Goal: Task Accomplishment & Management: Complete application form

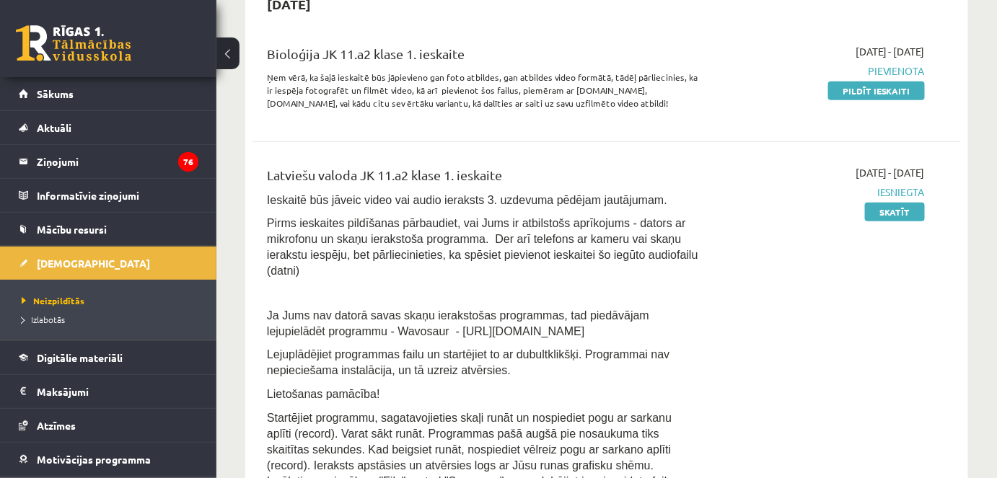
scroll to position [353, 0]
click at [881, 91] on link "Pildīt ieskaiti" at bounding box center [876, 91] width 97 height 19
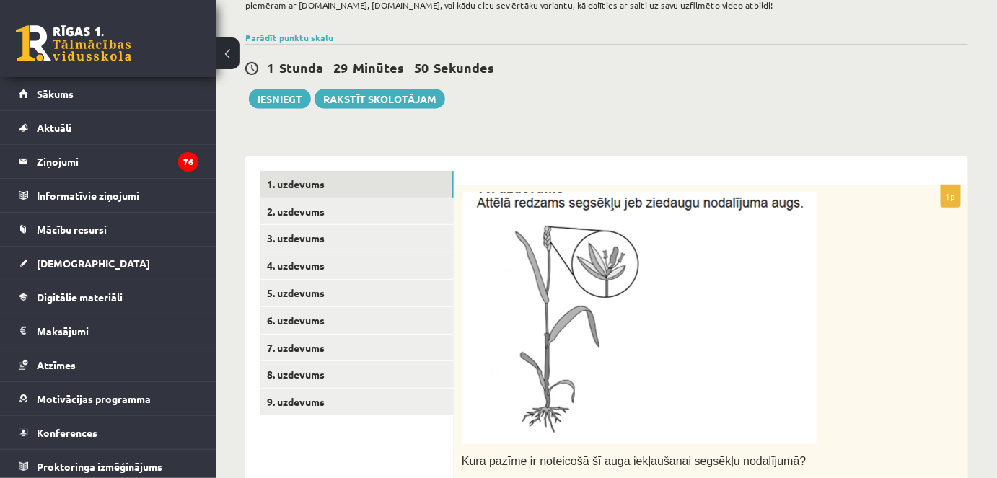
scroll to position [123, 0]
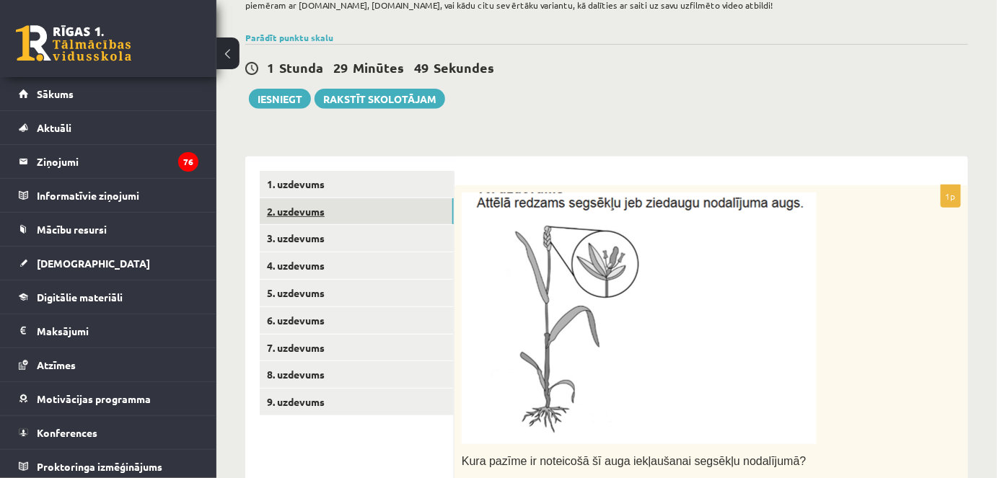
click at [416, 212] on link "2. uzdevums" at bounding box center [357, 211] width 194 height 27
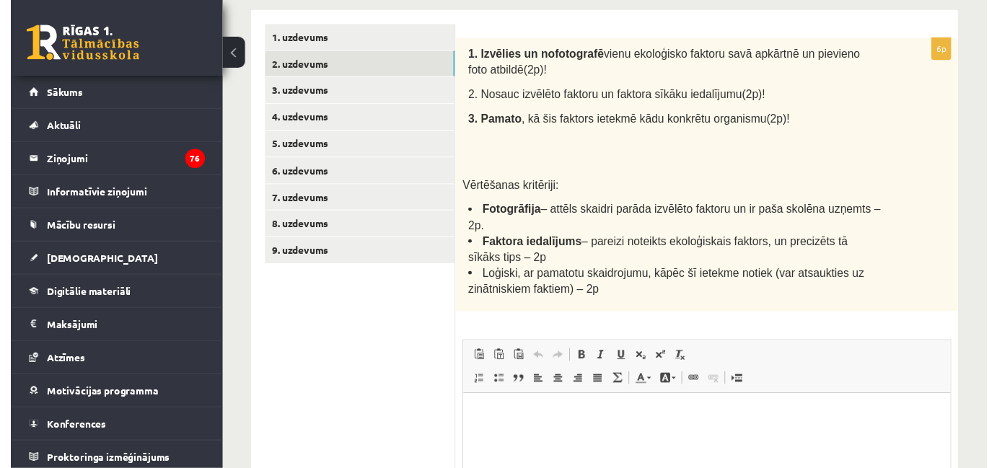
scroll to position [270, 0]
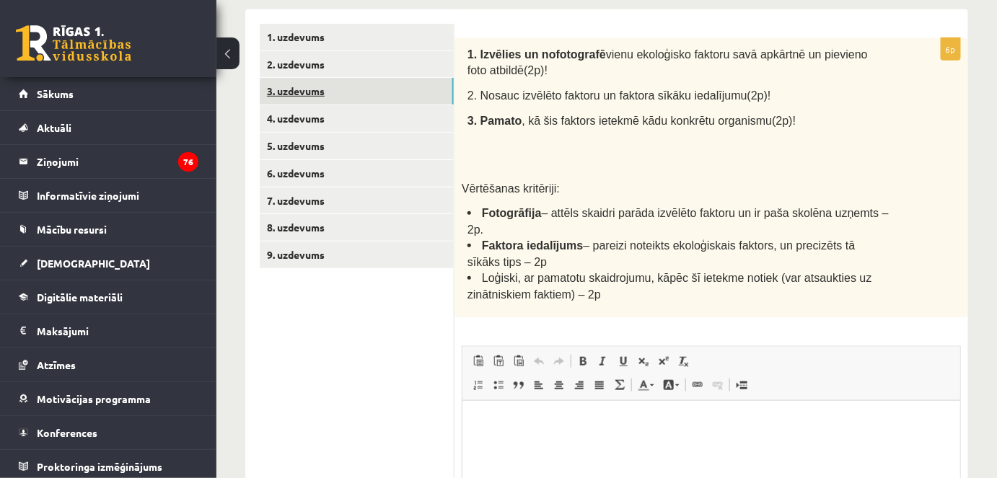
click at [396, 97] on link "3. uzdevums" at bounding box center [357, 91] width 194 height 27
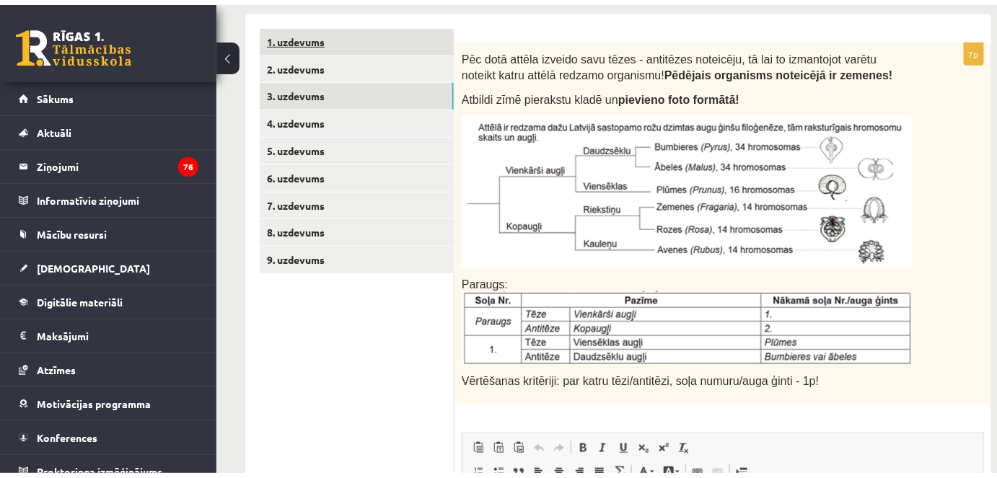
scroll to position [0, 0]
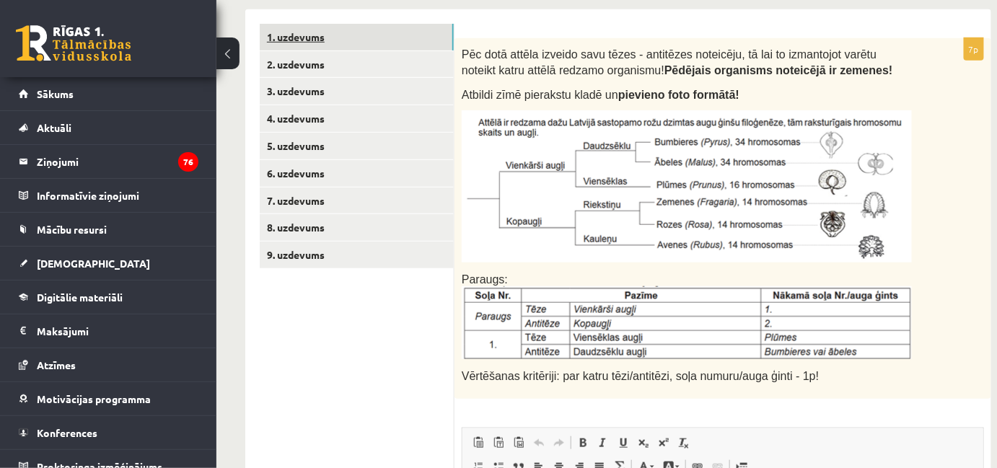
click at [334, 38] on link "1. uzdevums" at bounding box center [357, 37] width 194 height 27
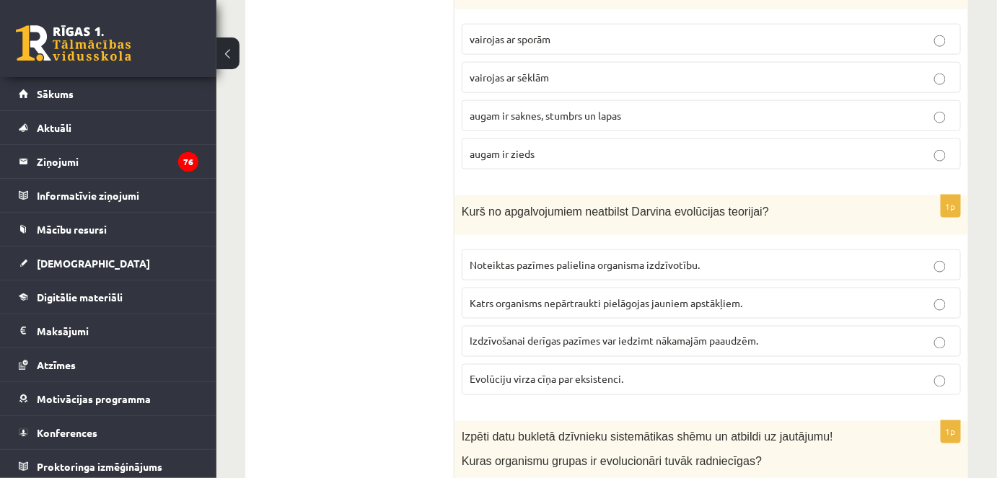
scroll to position [686, 0]
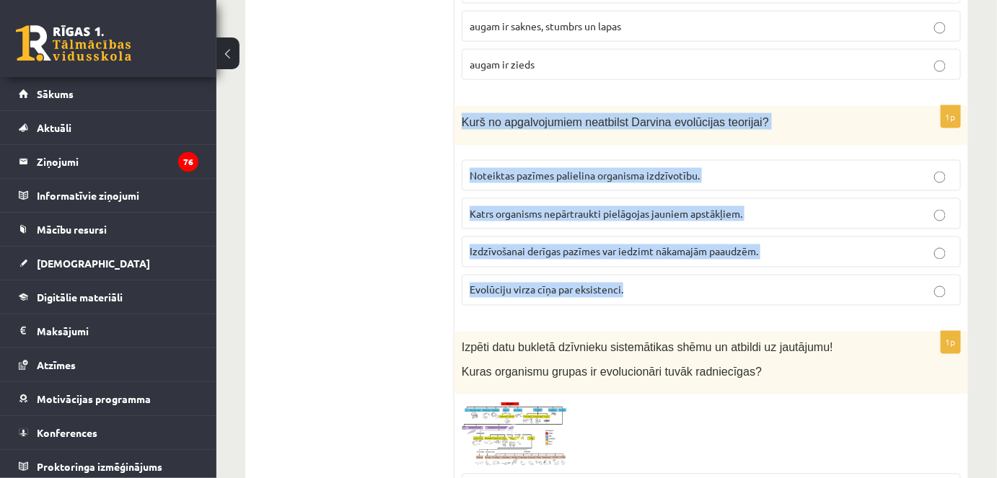
drag, startPoint x: 462, startPoint y: 118, endPoint x: 643, endPoint y: 283, distance: 245.6
click at [643, 283] on div "1p Kurš no apgalvojumiem neatbilst Darvina evolūcijas teorijai? Noteiktas pazīm…" at bounding box center [711, 211] width 514 height 211
copy div "Kurš no apgalvojumiem neatbilst Darvina evolūcijas teorijai? Noteiktas pazīmes …"
click at [519, 208] on span "Katrs organisms nepārtraukti pielāgojas jauniem apstākļiem." at bounding box center [606, 213] width 273 height 13
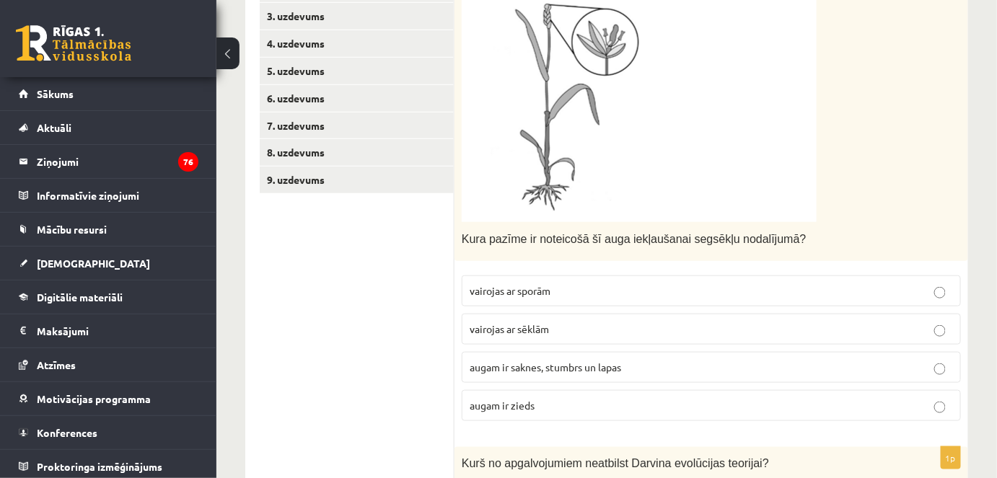
scroll to position [341, 0]
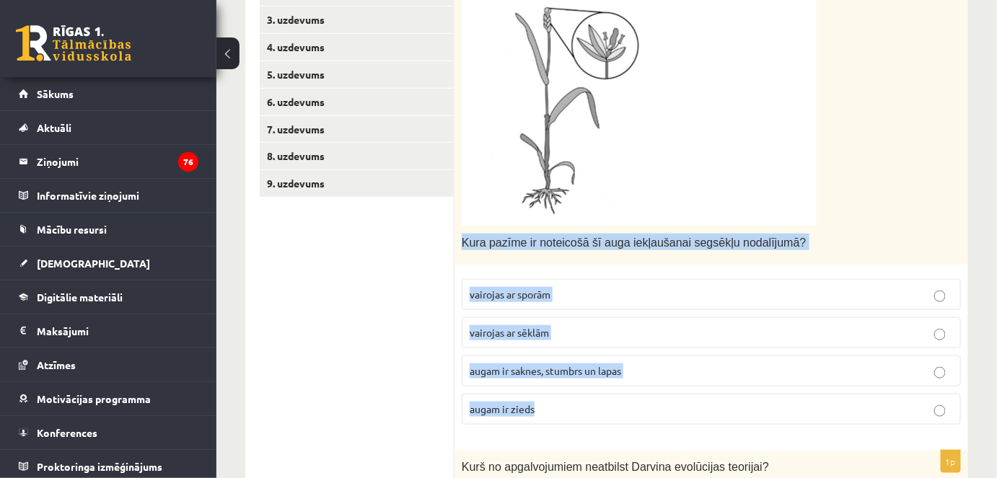
drag, startPoint x: 462, startPoint y: 239, endPoint x: 559, endPoint y: 418, distance: 203.7
click at [559, 418] on div "1p Kura pazīme ir noteicošā šī auga iekļaušanai segsēkļu nodalījumā? vairojas a…" at bounding box center [711, 202] width 514 height 470
copy div "Kura pazīme ir noteicošā šī auga iekļaušanai segsēkļu nodalījumā? vairojas ar s…"
click at [553, 402] on p "augam ir zieds" at bounding box center [711, 409] width 483 height 15
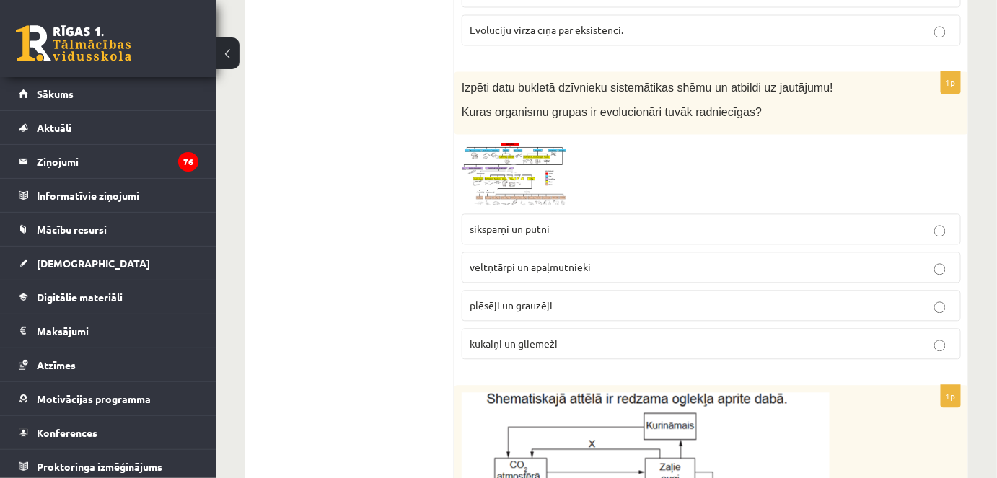
scroll to position [946, 0]
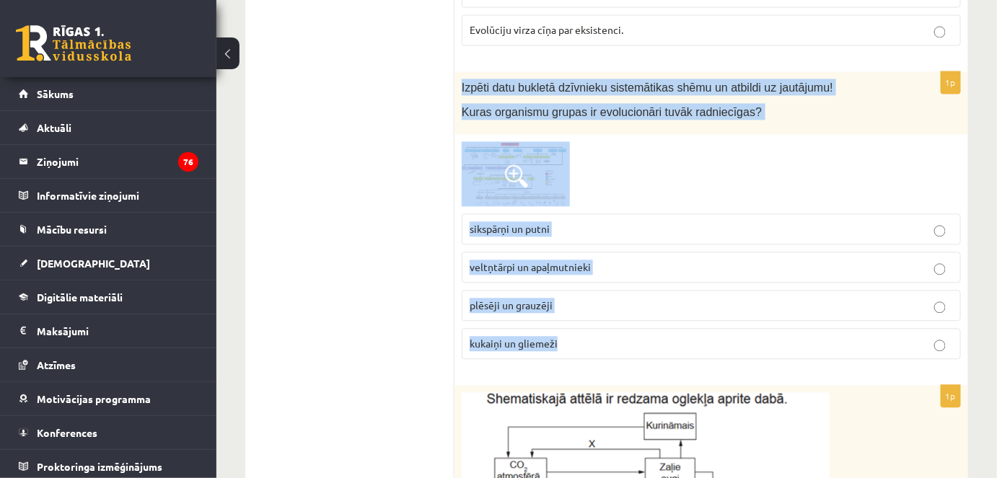
drag, startPoint x: 460, startPoint y: 74, endPoint x: 596, endPoint y: 334, distance: 293.3
click at [596, 334] on div "1p Izpēti datu bukletā dzīvnieku sistemātikas shēmu un atbildi uz jautājumu! Ku…" at bounding box center [711, 220] width 514 height 299
copy div "Izpēti datu bukletā dzīvnieku sistemātikas shēmu un atbildi uz jautājumu! Kuras…"
click at [506, 190] on img at bounding box center [516, 173] width 108 height 65
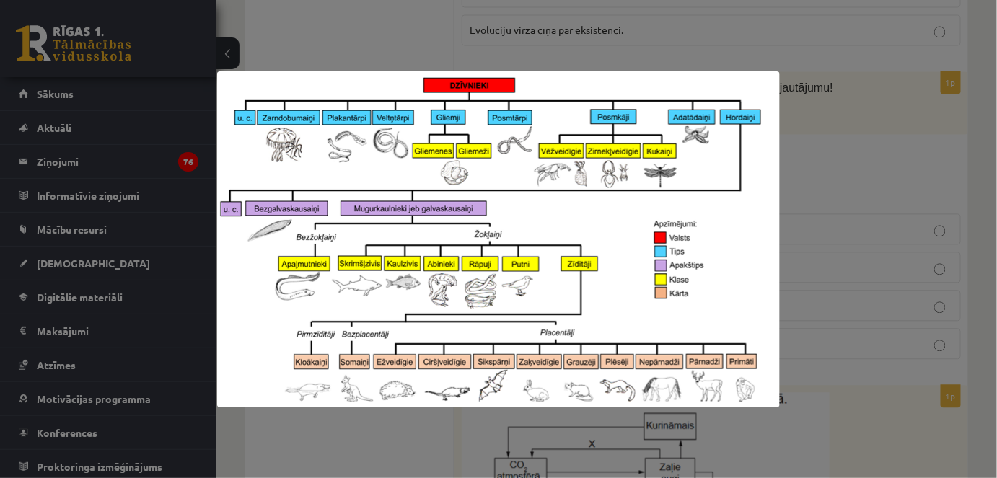
click at [744, 39] on div at bounding box center [498, 239] width 997 height 478
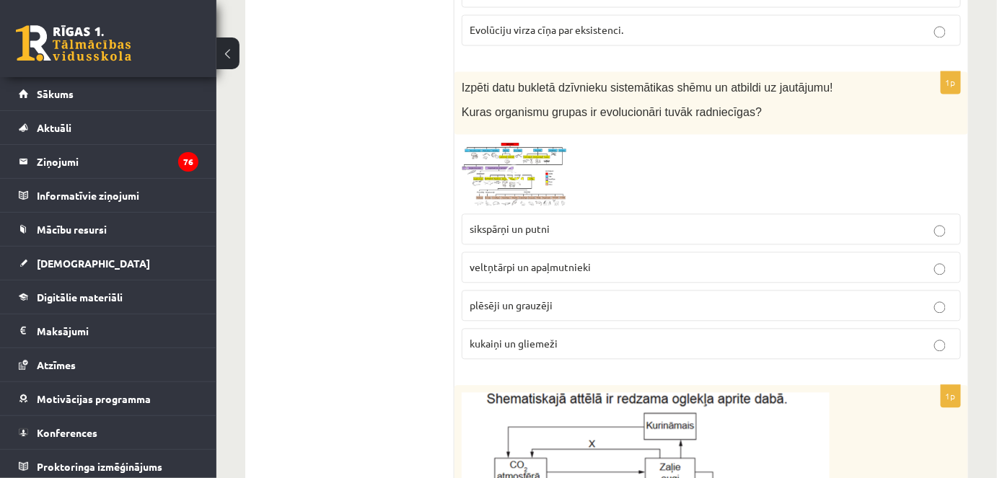
click at [514, 299] on span "plēsēji un grauzēji" at bounding box center [511, 305] width 83 height 13
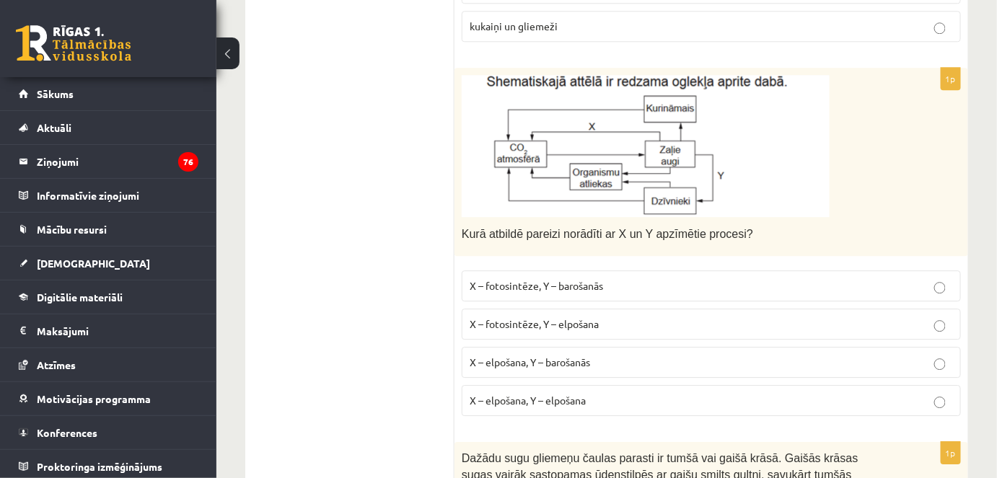
scroll to position [1270, 0]
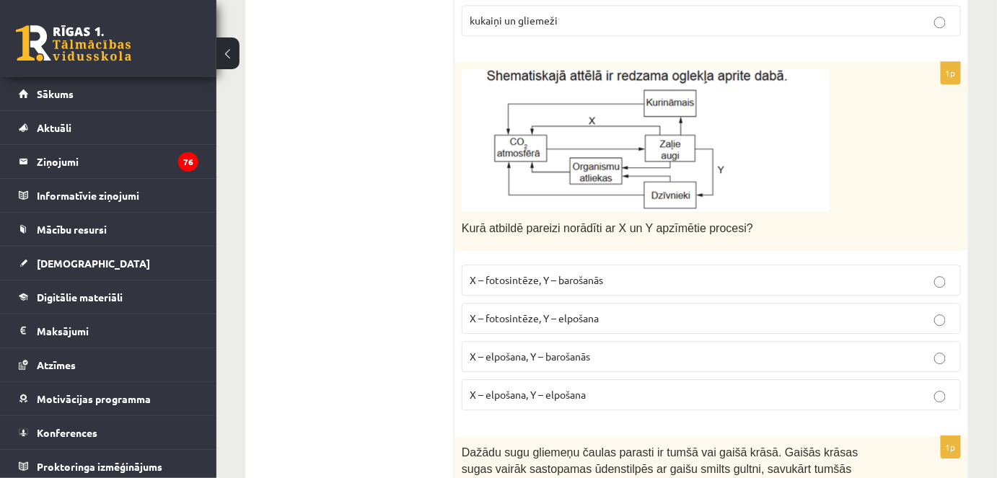
drag, startPoint x: 454, startPoint y: 216, endPoint x: 615, endPoint y: 380, distance: 230.6
click at [615, 380] on div "**********" at bounding box center [606, 193] width 723 height 2367
copy div "1p Kura pazīme ir noteicošā šī auga iekļaušanai segsēkļu nodalījumā? vairojas a…"
click at [401, 285] on ul "1. uzdevums 2. uzdevums 3. uzdevums 4. uzdevums 5. uzdevums 6. uzdevums 7. uzde…" at bounding box center [357, 193] width 195 height 2339
click at [561, 312] on span "X – fotosintēze, Y – elpošana" at bounding box center [534, 318] width 129 height 13
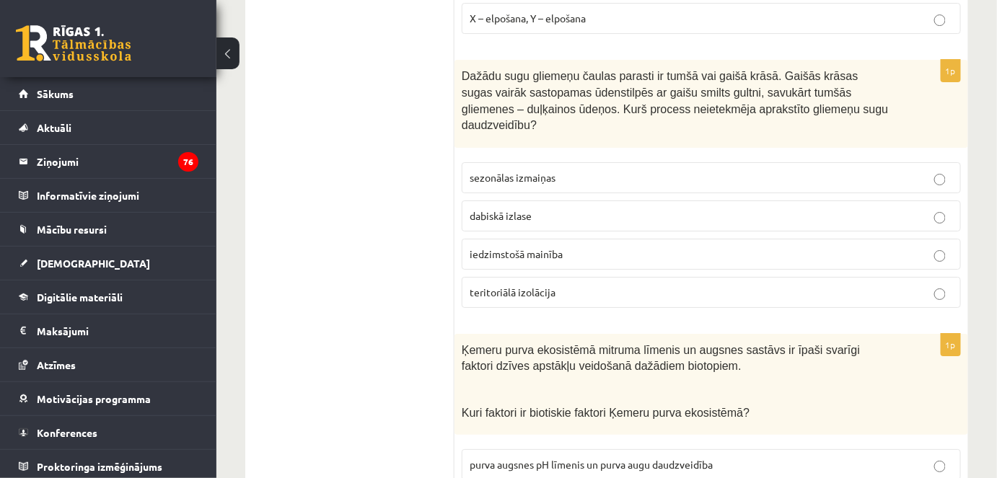
scroll to position [1647, 0]
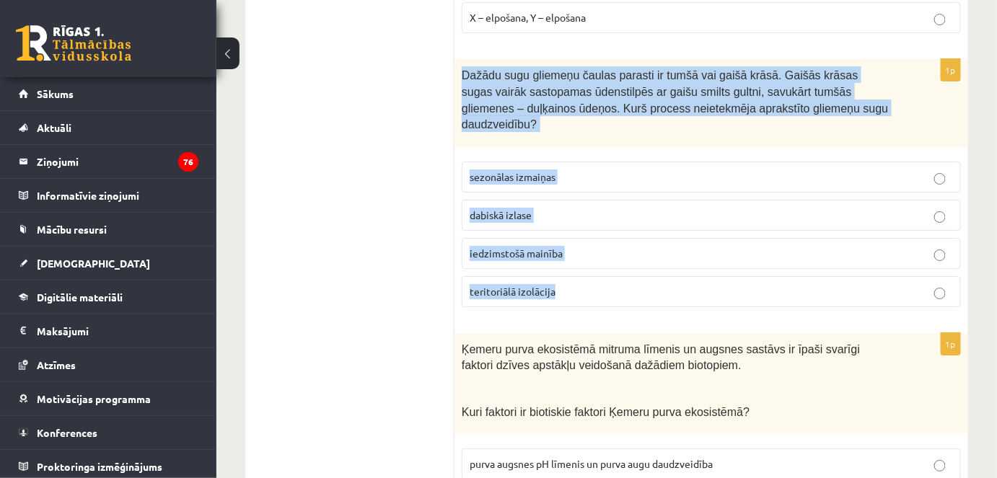
drag, startPoint x: 460, startPoint y: 64, endPoint x: 558, endPoint y: 260, distance: 219.0
click at [558, 260] on div "1p Dažādu sugu gliemeņu čaulas parasti ir tumšā vai gaišā krāsā. Gaišās krāsas …" at bounding box center [711, 188] width 514 height 259
copy div "Dažādu sugu gliemeņu čaulas parasti ir tumšā vai gaišā krāsā. Gaišās krāsas sug…"
click at [539, 170] on span "sezonālas izmaiņas" at bounding box center [513, 176] width 86 height 13
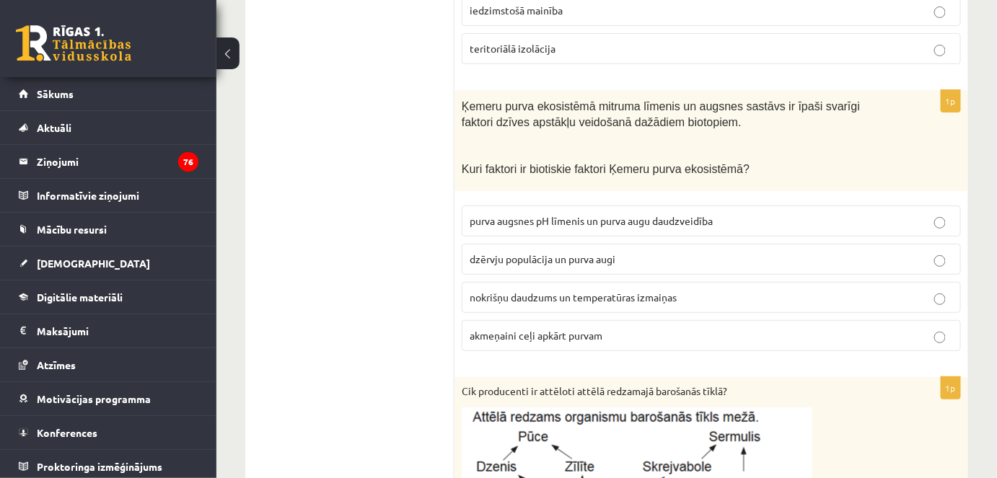
scroll to position [1904, 0]
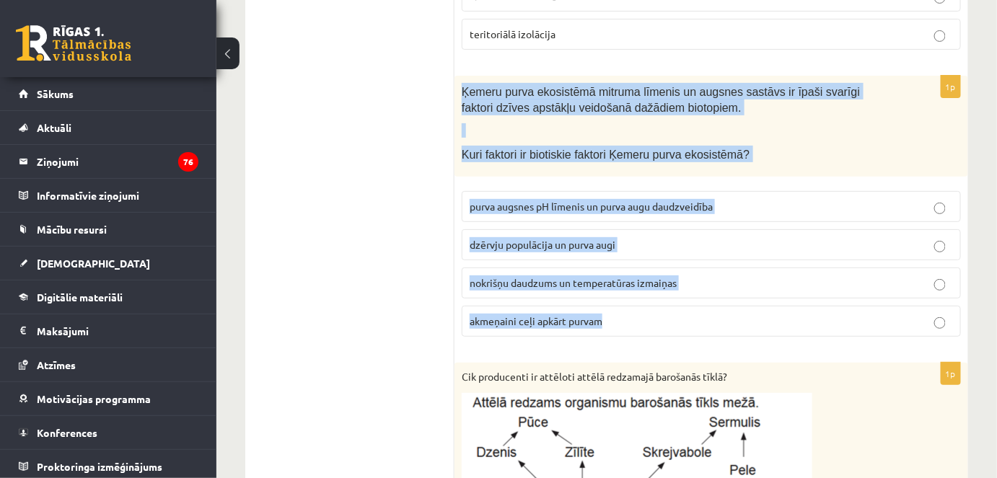
drag, startPoint x: 460, startPoint y: 61, endPoint x: 625, endPoint y: 288, distance: 280.9
click at [625, 288] on div "1p Ķemeru purva ekosistēmā mitruma līmenis un augsnes sastāvs ir īpaši svarīgi …" at bounding box center [711, 212] width 514 height 273
copy div "Ķemeru purva ekosistēmā mitruma līmenis un augsnes sastāvs ir īpaši svarīgi fak…"
click at [563, 238] on span "dzērvju populācija un purva augi" at bounding box center [543, 244] width 146 height 13
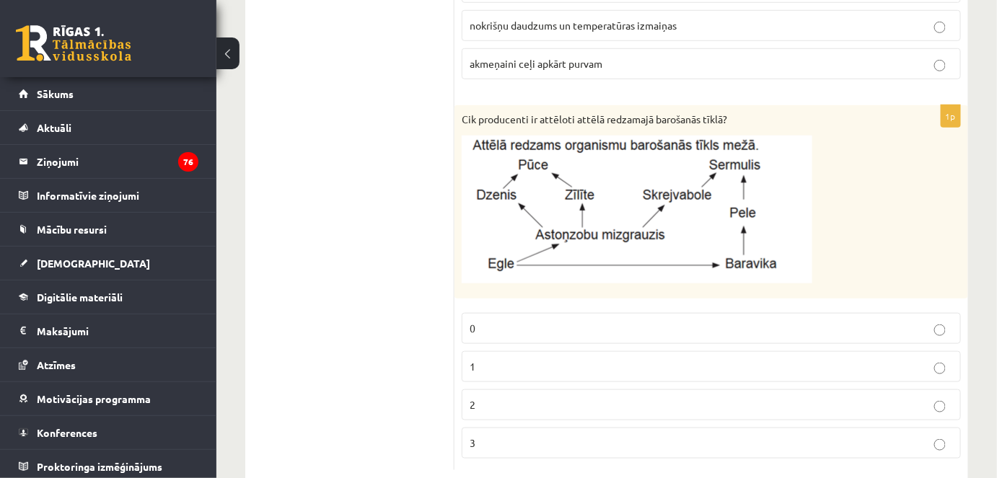
scroll to position [2168, 0]
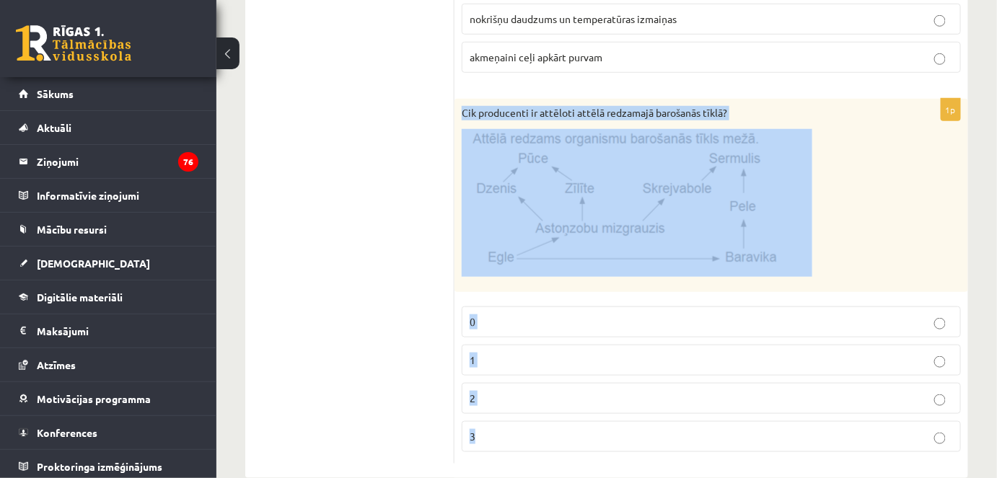
drag, startPoint x: 462, startPoint y: 82, endPoint x: 555, endPoint y: 413, distance: 344.6
click at [555, 413] on div "1p Cik producenti ir attēloti attēlā redzamajā barošanās tīklā? 0 1 2 3" at bounding box center [711, 281] width 514 height 365
copy div "Cik producenti ir attēloti attēlā redzamajā barošanās tīklā? 0 1 2 3"
click at [505, 200] on img at bounding box center [637, 203] width 351 height 148
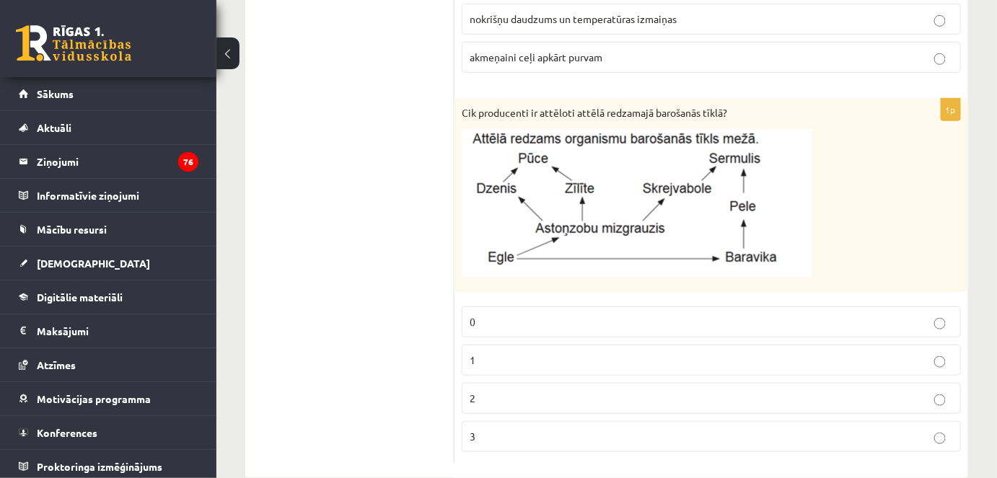
click at [563, 202] on img at bounding box center [637, 203] width 351 height 148
click at [483, 353] on p "1" at bounding box center [711, 360] width 483 height 15
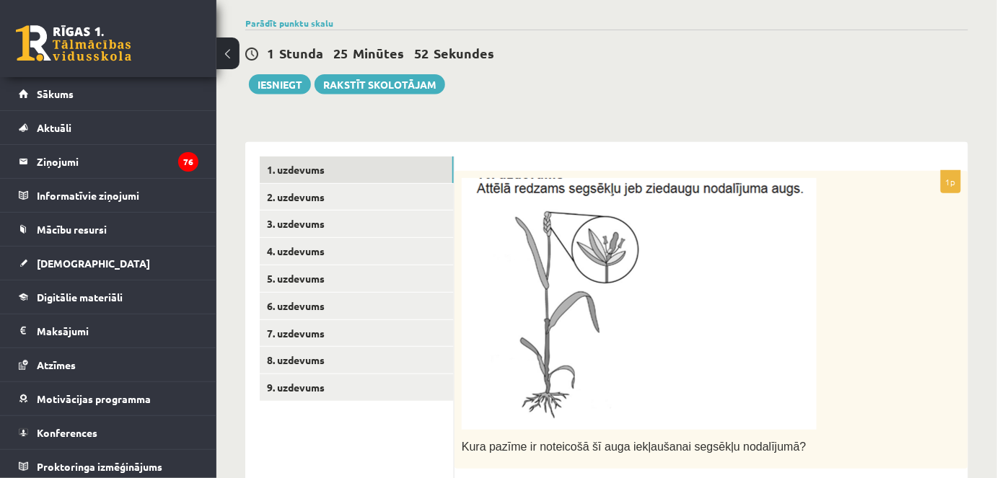
scroll to position [133, 0]
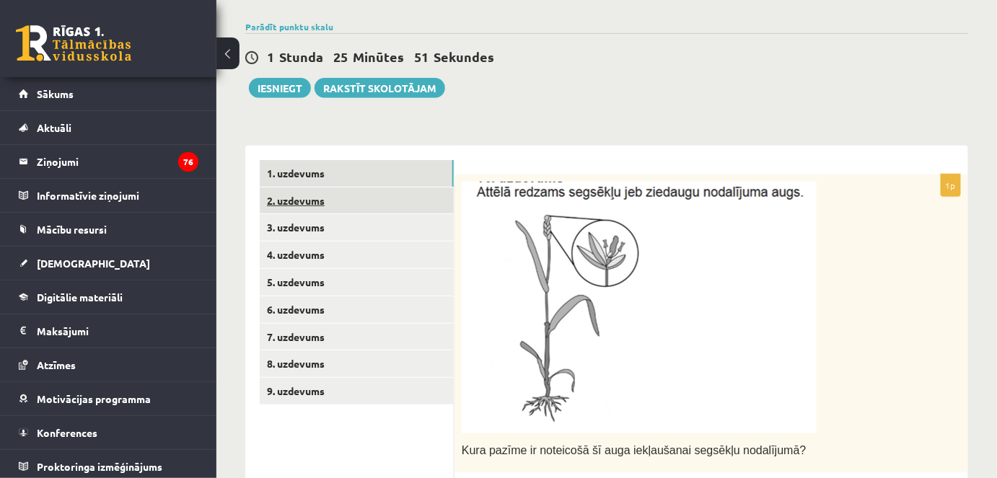
click at [317, 203] on link "2. uzdevums" at bounding box center [357, 201] width 194 height 27
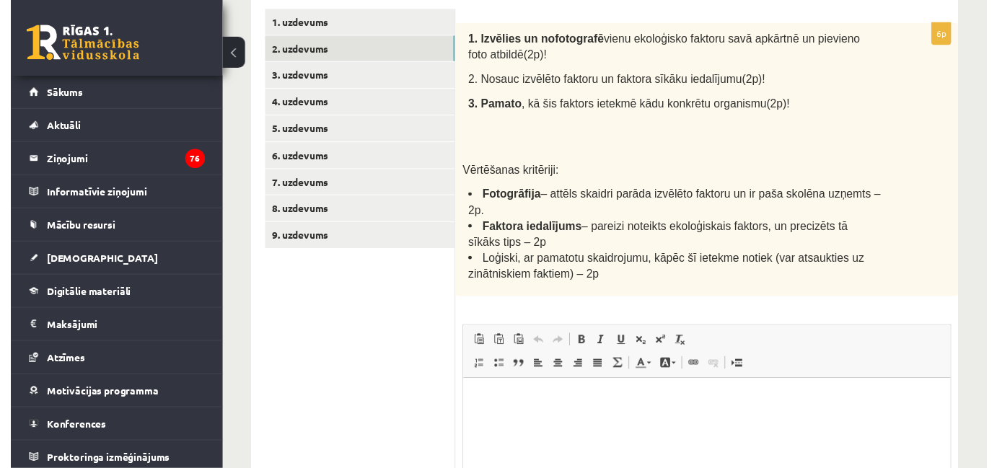
scroll to position [285, 0]
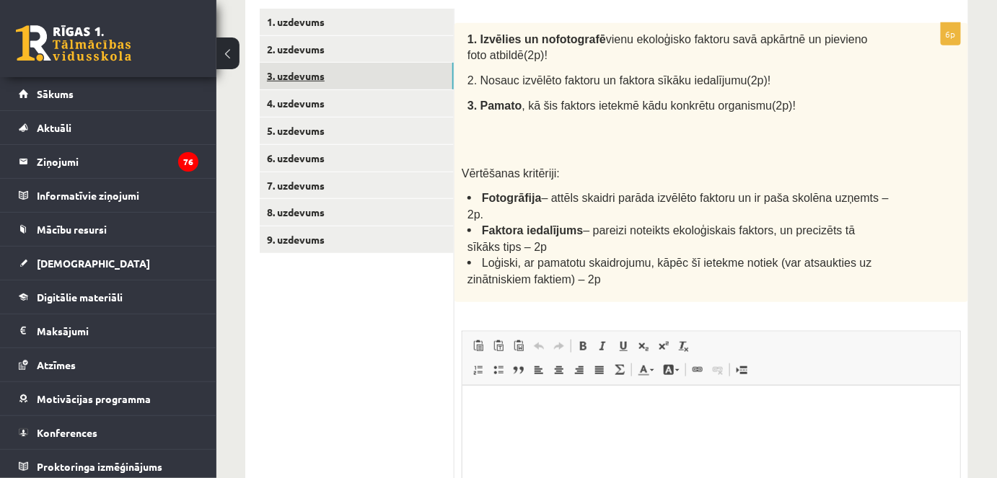
click at [404, 71] on link "3. uzdevums" at bounding box center [357, 76] width 194 height 27
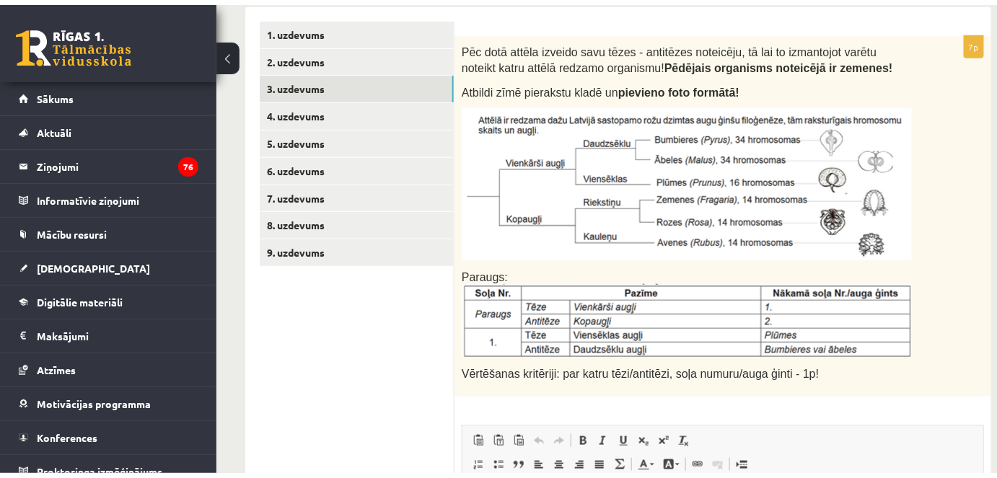
scroll to position [287, 0]
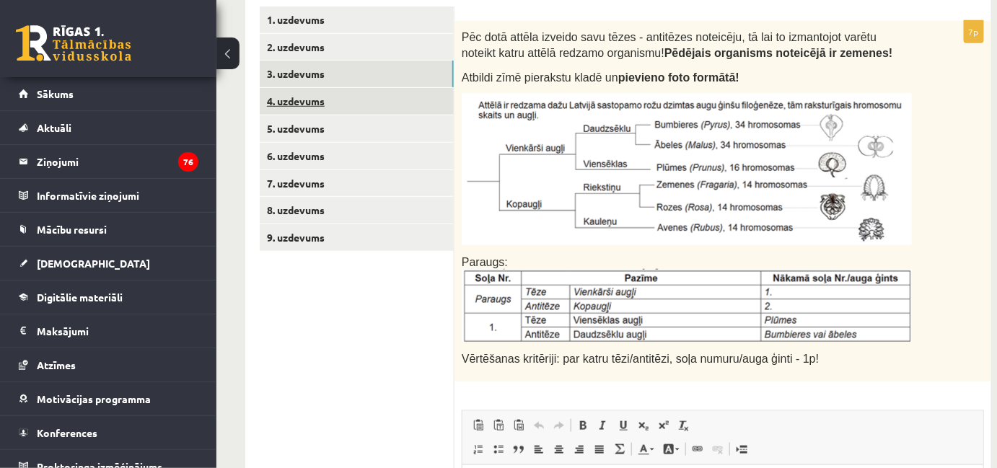
click at [303, 100] on link "4. uzdevums" at bounding box center [357, 101] width 194 height 27
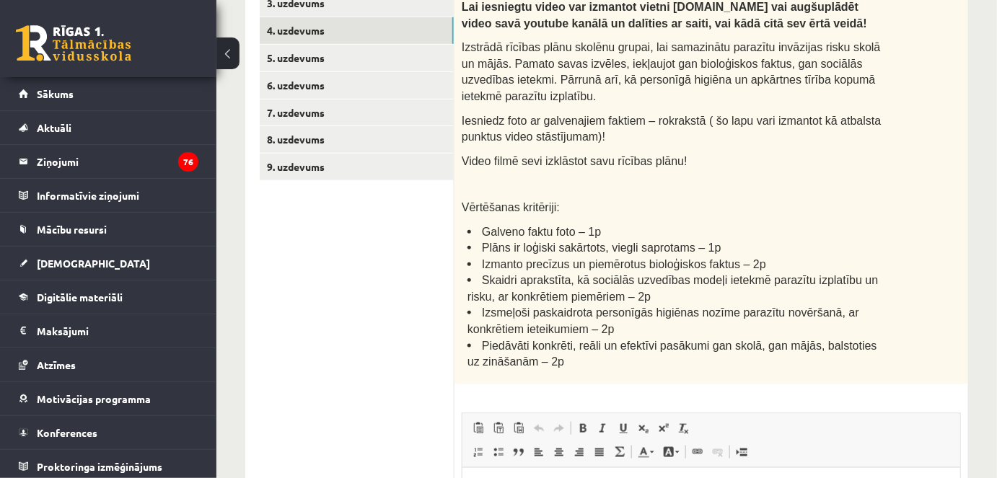
scroll to position [358, 0]
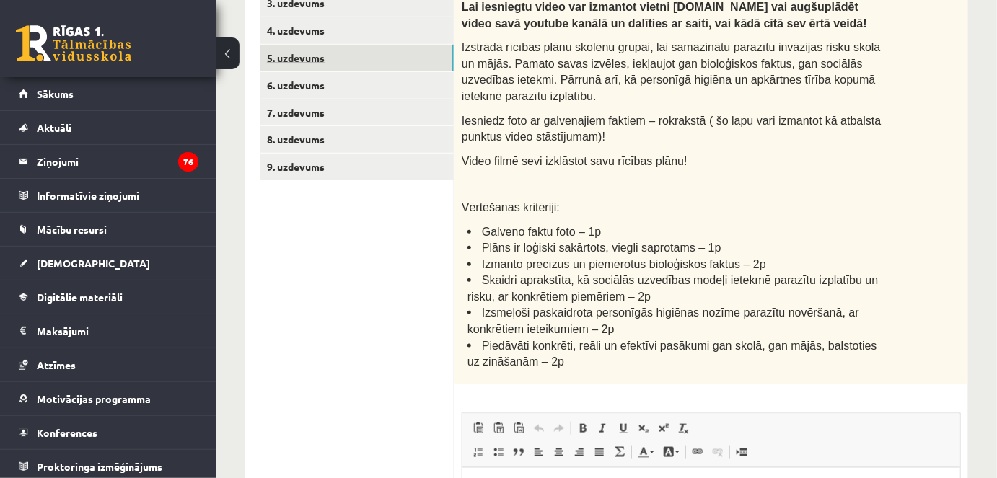
click at [355, 56] on link "5. uzdevums" at bounding box center [357, 58] width 194 height 27
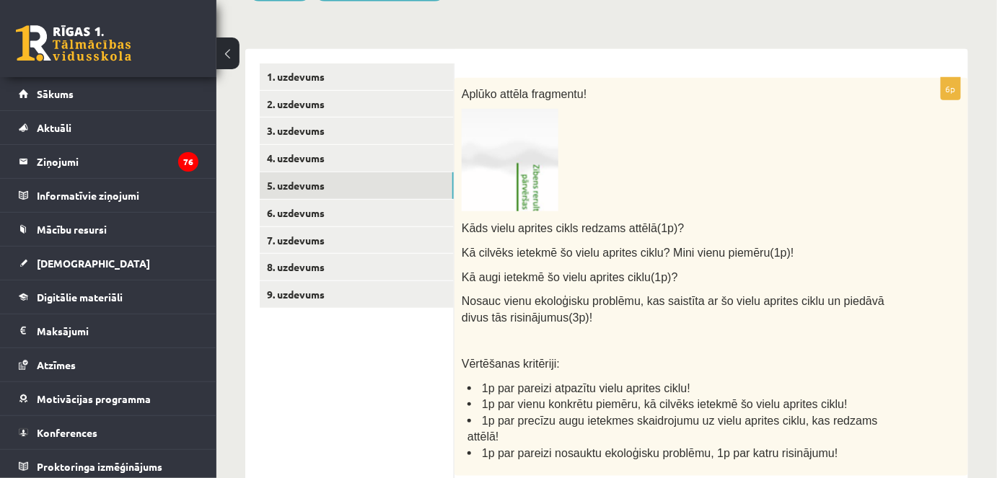
scroll to position [229, 0]
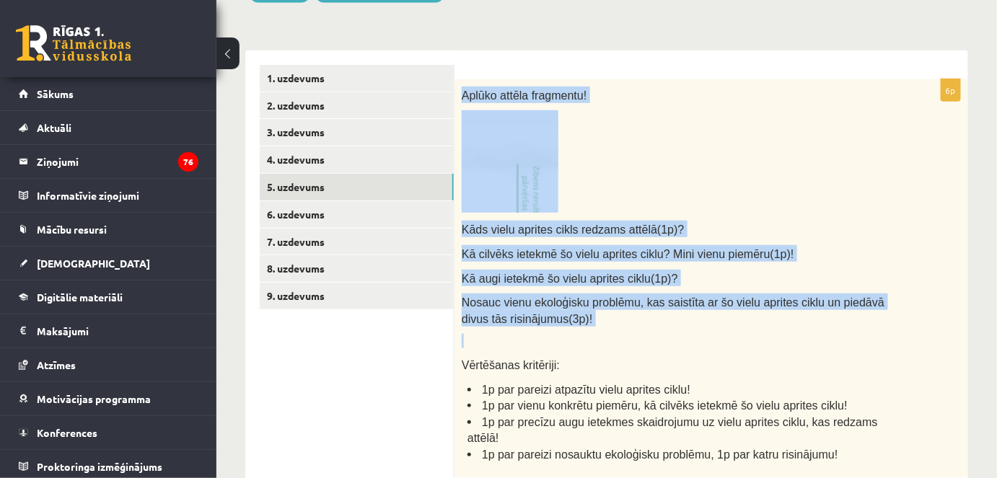
drag, startPoint x: 461, startPoint y: 92, endPoint x: 665, endPoint y: 327, distance: 311.4
click at [665, 327] on div "Aplūko attēla fragmentu! Kāds vielu aprites cikls redzams attēlā(1p)? Kā cilvēk…" at bounding box center [711, 278] width 514 height 398
copy div "Aplūko attēla fragmentu! Kāds vielu aprites cikls redzams attēlā(1p)? Kā cilvēk…"
click at [596, 216] on div "Aplūko attēla fragmentu! Kāds vielu aprites cikls redzams attēlā(1p)? Kā cilvēk…" at bounding box center [711, 278] width 514 height 398
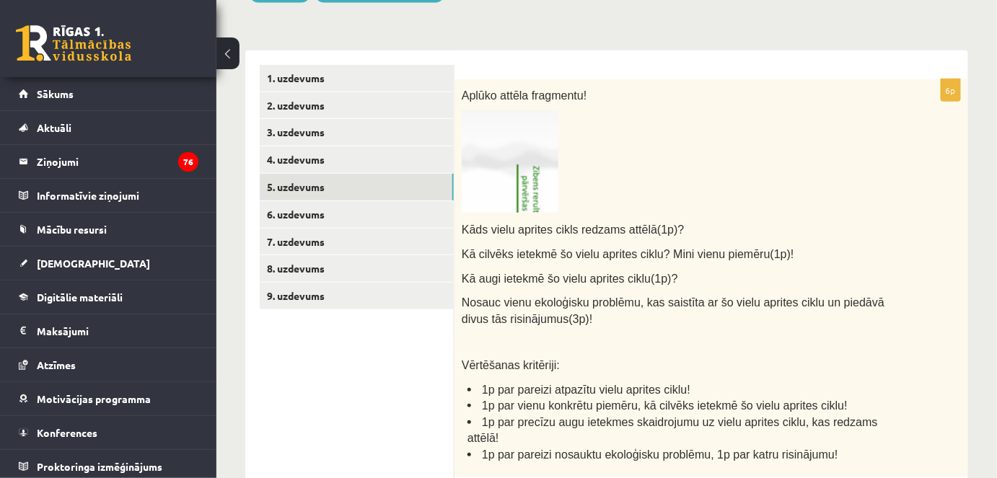
click at [533, 175] on img at bounding box center [510, 161] width 97 height 102
click at [511, 175] on img at bounding box center [510, 161] width 97 height 102
click at [517, 198] on img at bounding box center [510, 161] width 97 height 102
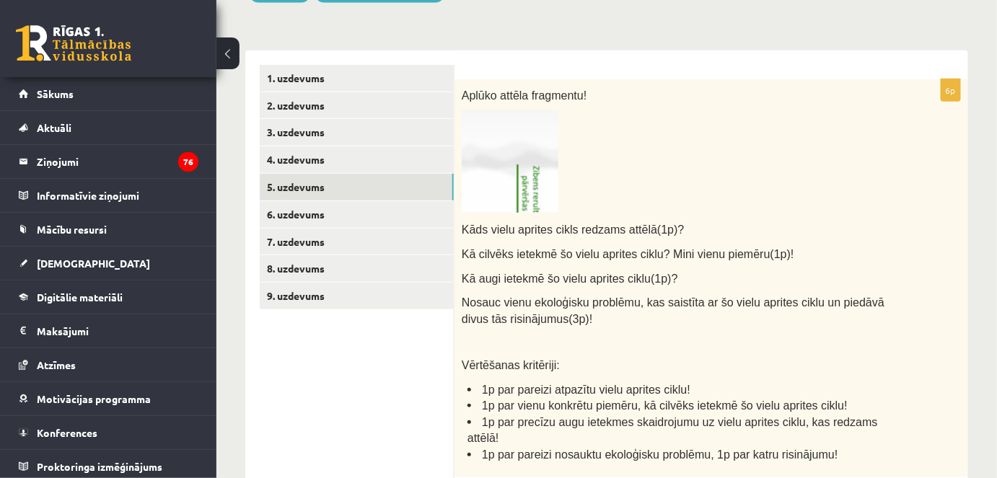
click at [517, 198] on img at bounding box center [510, 161] width 97 height 102
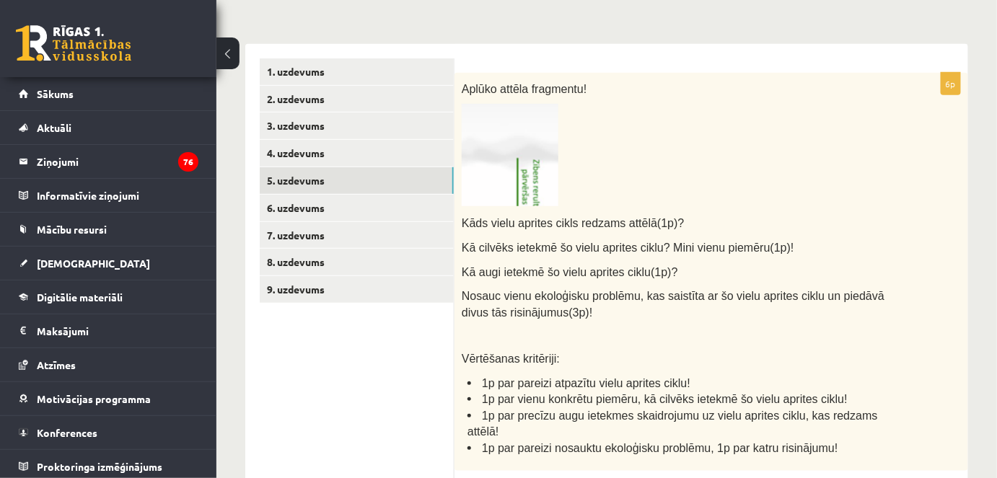
scroll to position [232, 0]
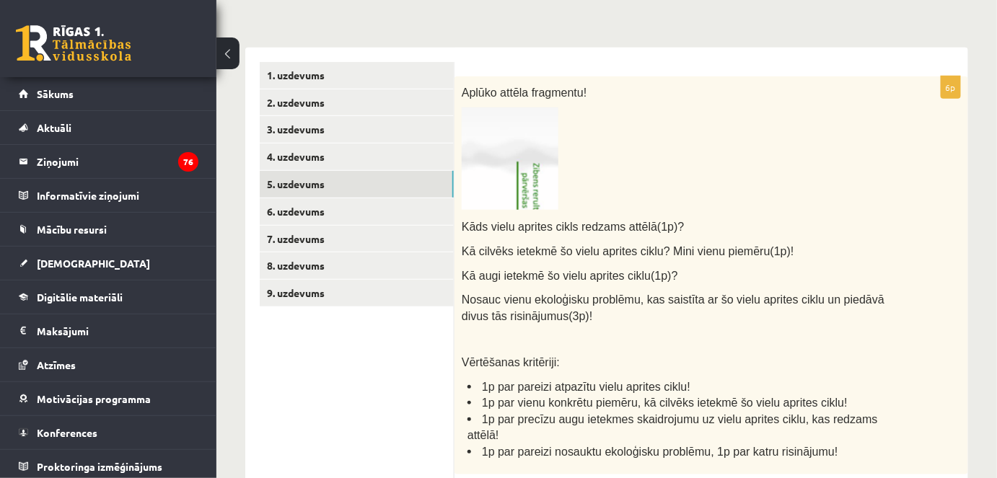
click at [516, 172] on img at bounding box center [510, 158] width 97 height 102
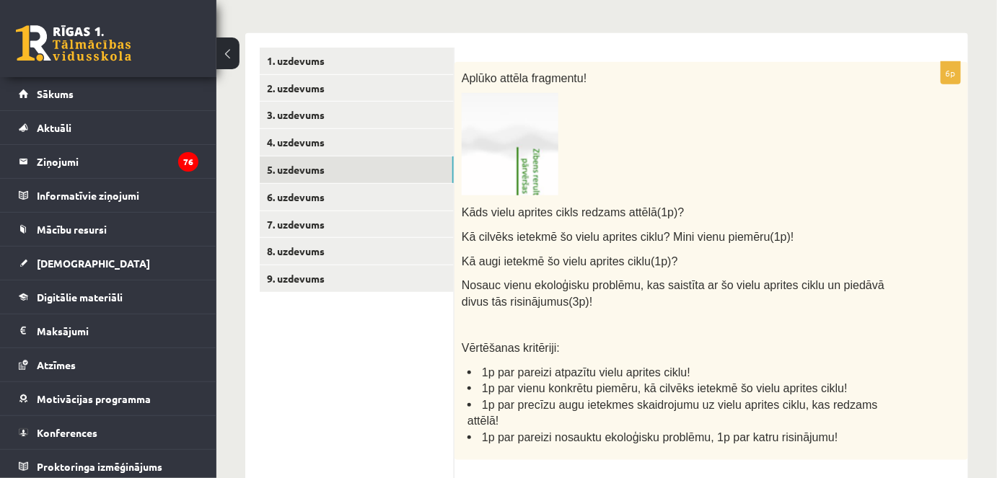
scroll to position [246, 0]
click at [525, 174] on img at bounding box center [510, 144] width 97 height 102
click at [530, 175] on img at bounding box center [510, 144] width 97 height 102
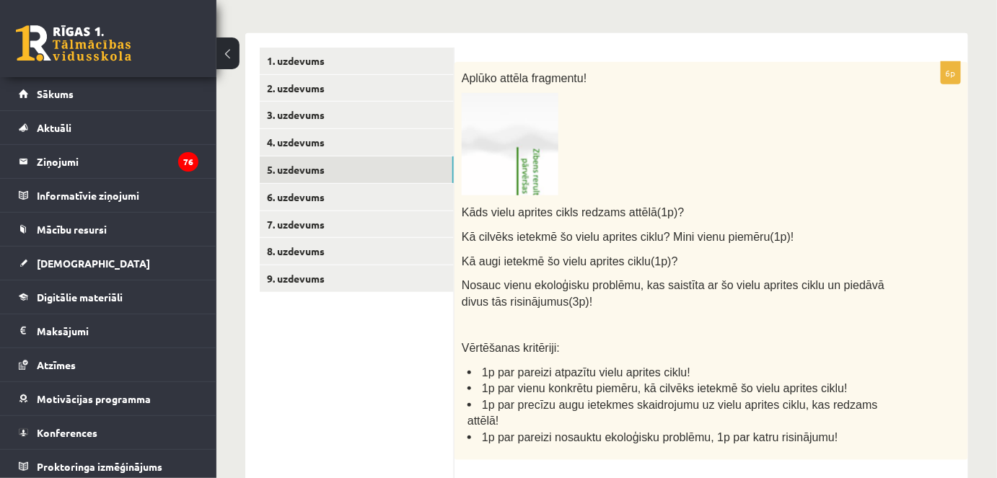
click at [530, 175] on img at bounding box center [510, 144] width 97 height 102
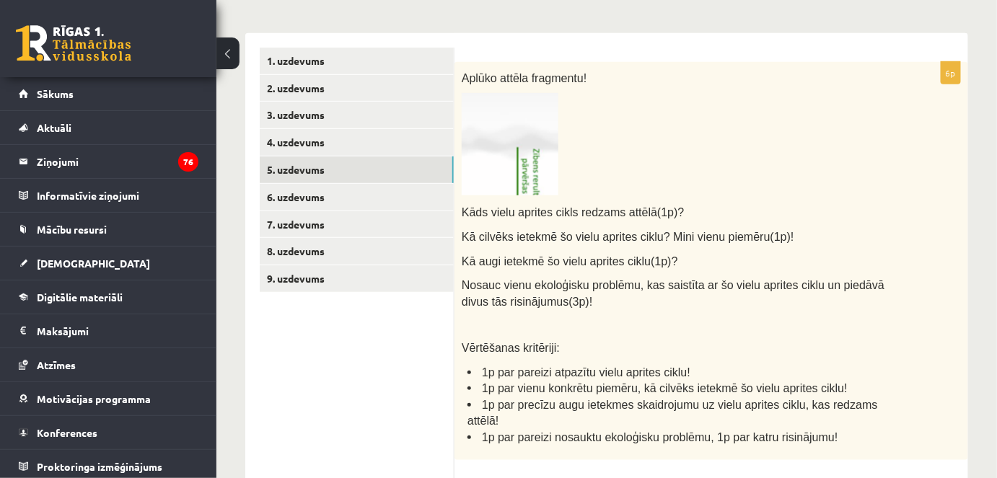
click at [530, 175] on img at bounding box center [510, 144] width 97 height 102
click at [542, 193] on img at bounding box center [510, 144] width 97 height 102
click at [365, 195] on link "6. uzdevums" at bounding box center [357, 197] width 194 height 27
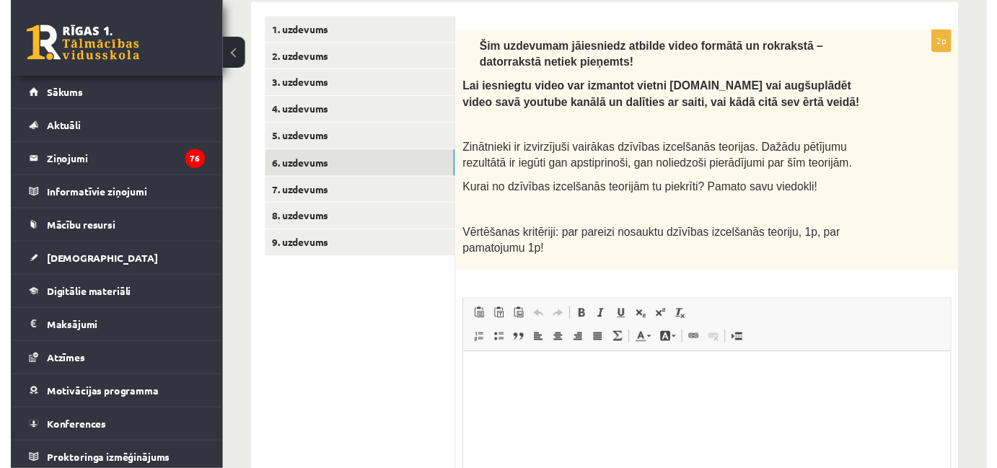
scroll to position [278, 0]
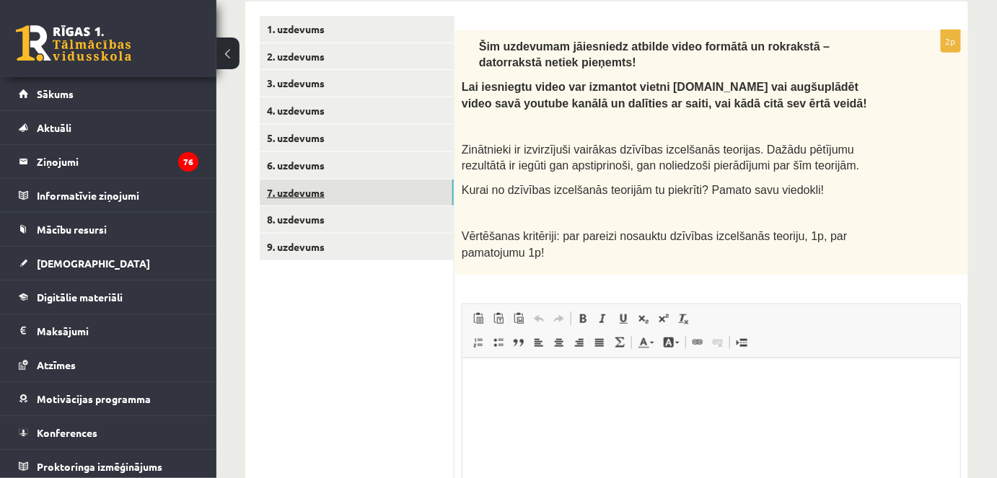
click at [348, 190] on link "7. uzdevums" at bounding box center [357, 193] width 194 height 27
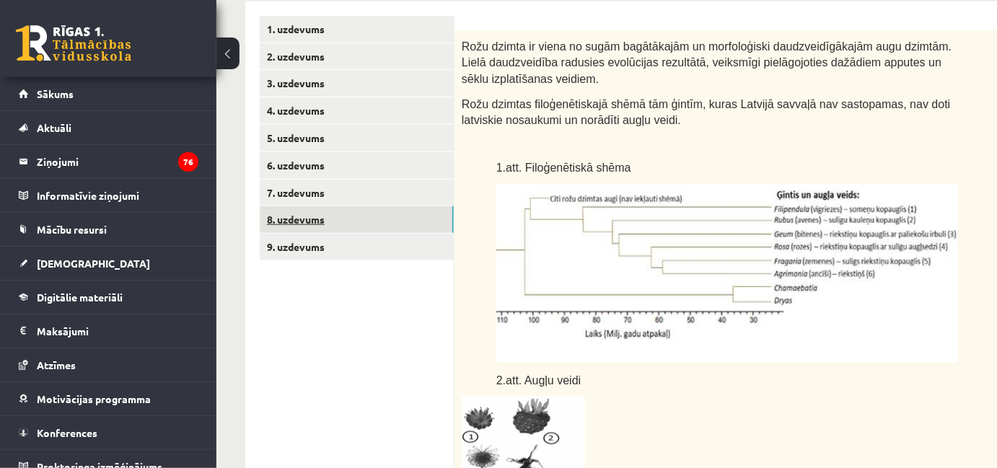
click at [318, 216] on link "8. uzdevums" at bounding box center [357, 219] width 194 height 27
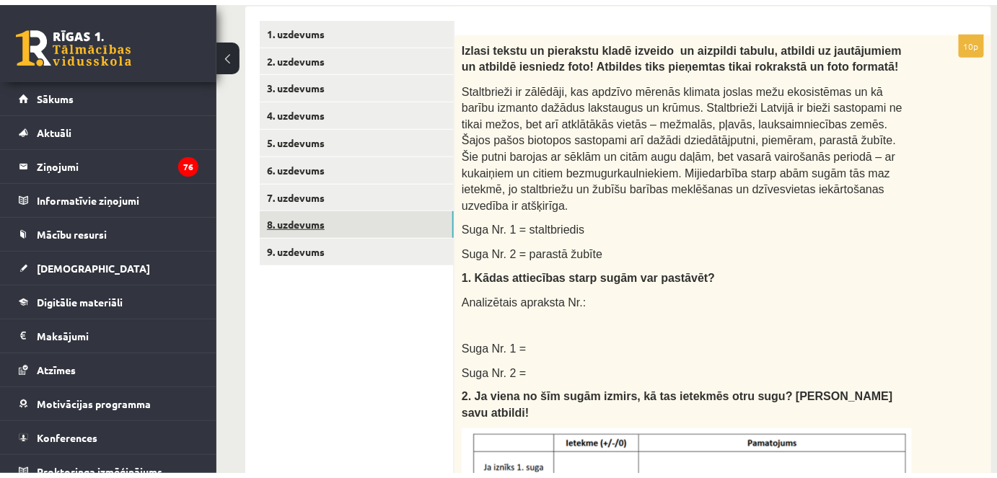
scroll to position [0, 0]
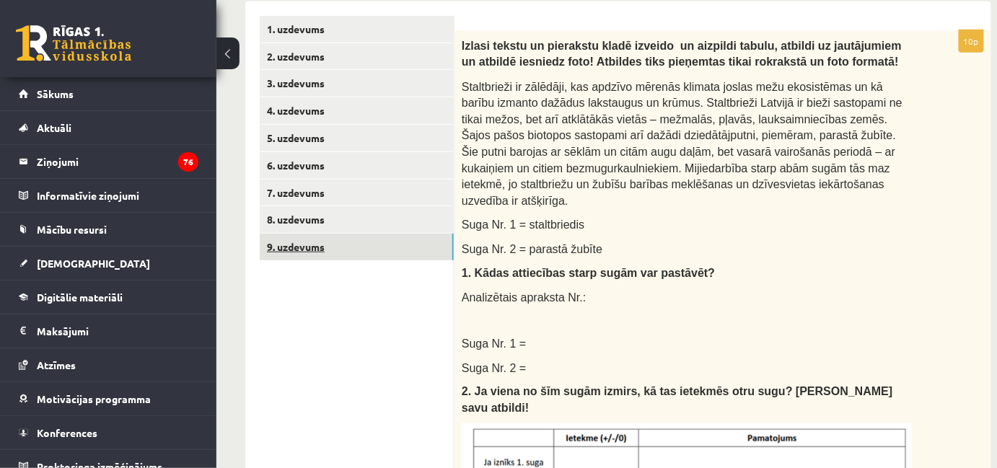
click at [324, 247] on link "9. uzdevums" at bounding box center [357, 247] width 194 height 27
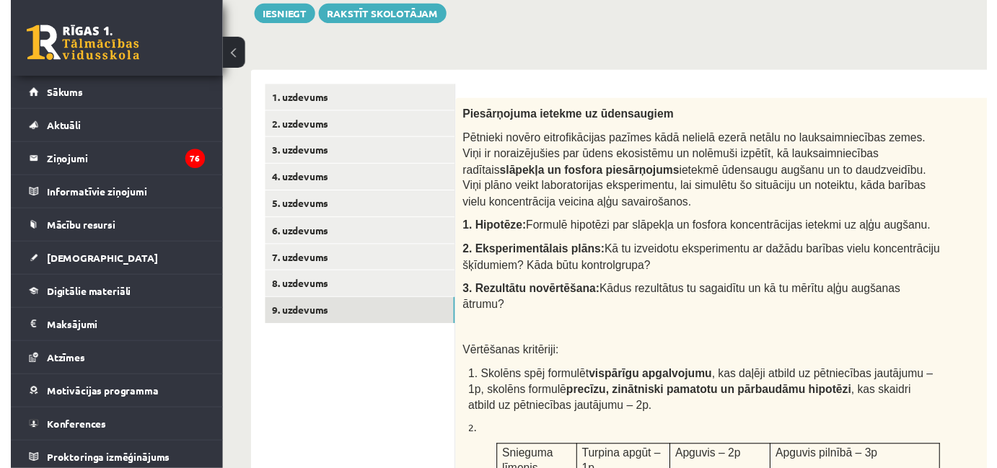
scroll to position [206, 0]
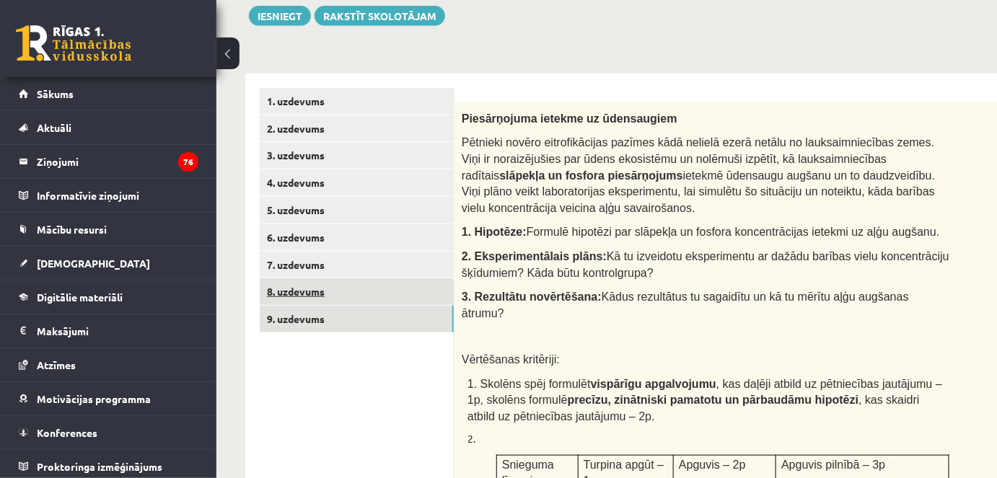
click at [395, 283] on link "8. uzdevums" at bounding box center [357, 291] width 194 height 27
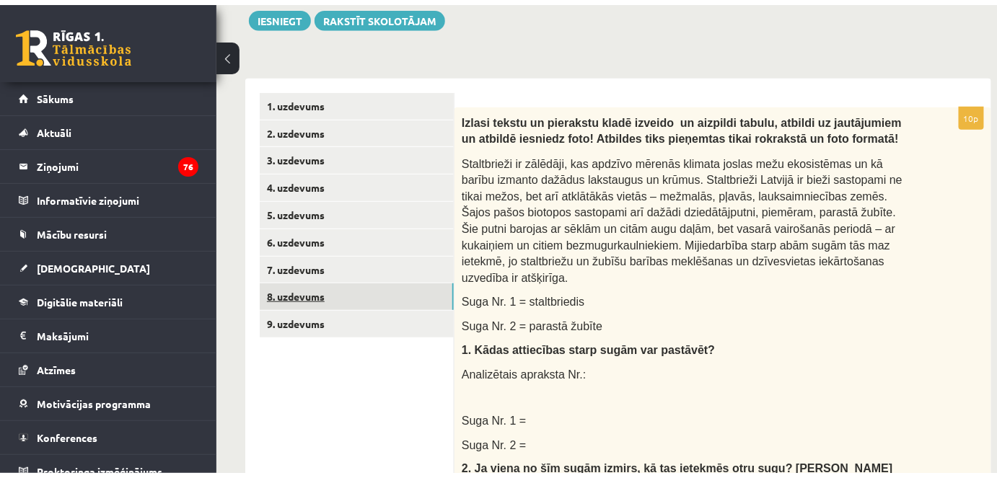
scroll to position [0, 0]
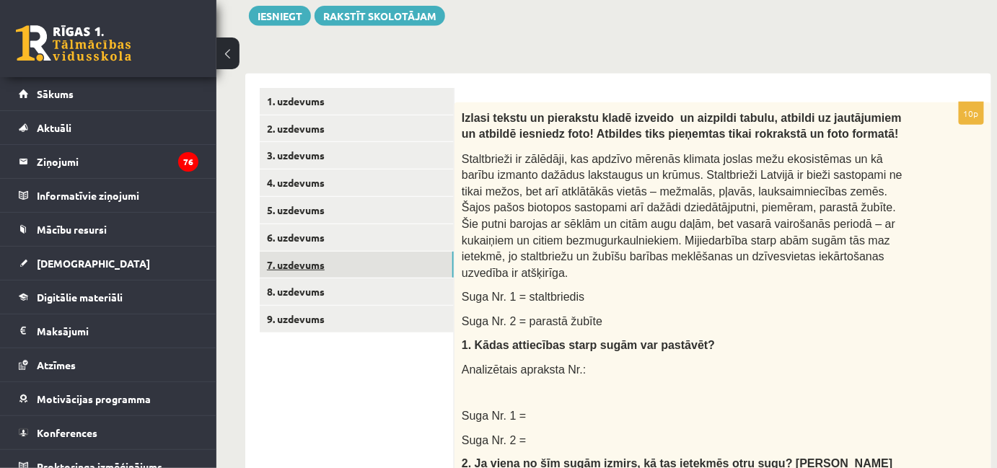
click at [298, 264] on link "7. uzdevums" at bounding box center [357, 265] width 194 height 27
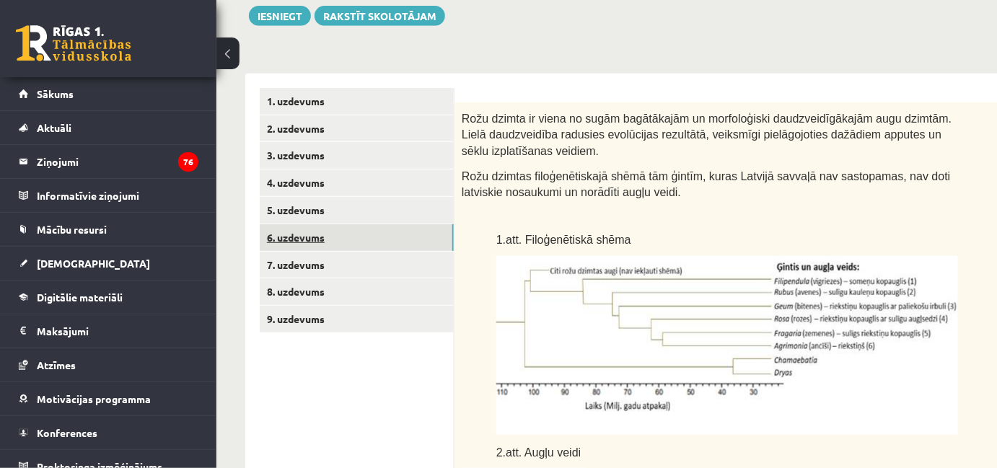
click at [297, 236] on link "6. uzdevums" at bounding box center [357, 237] width 194 height 27
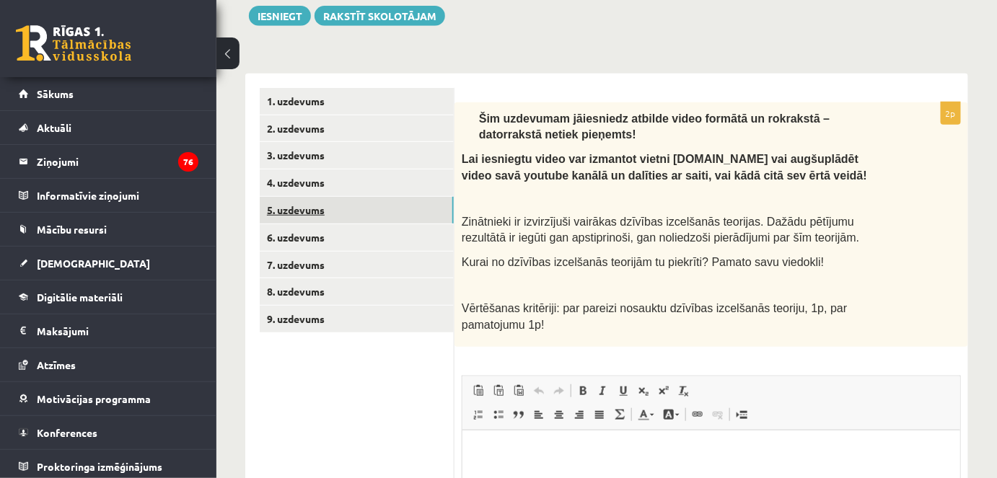
click at [300, 212] on link "5. uzdevums" at bounding box center [357, 210] width 194 height 27
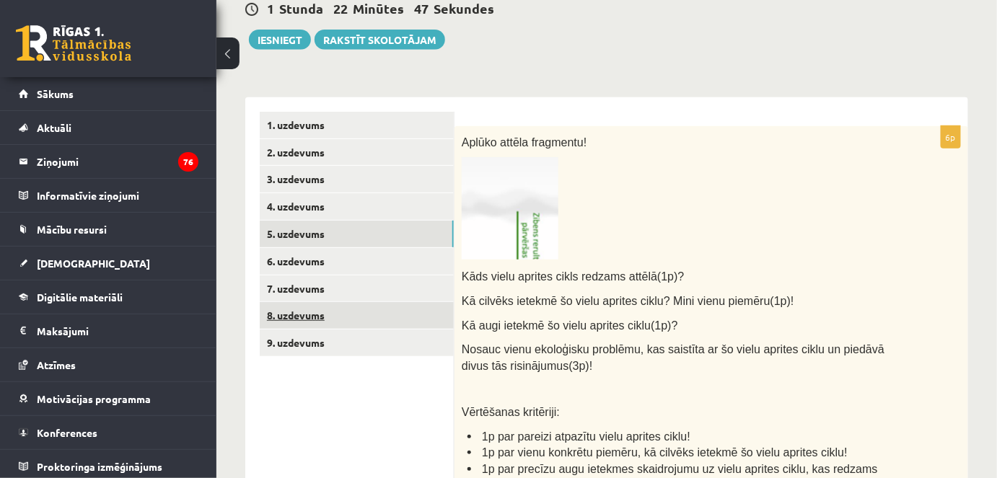
scroll to position [188, 0]
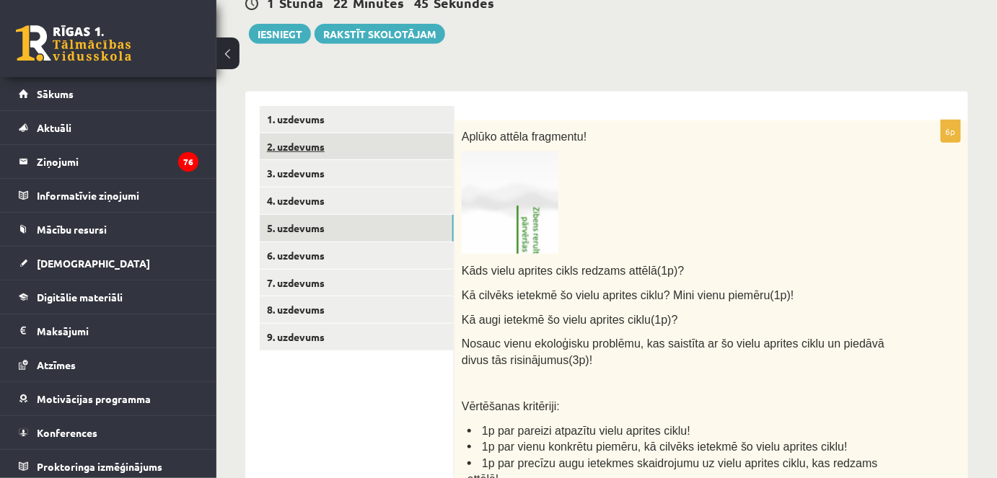
click at [340, 148] on link "2. uzdevums" at bounding box center [357, 146] width 194 height 27
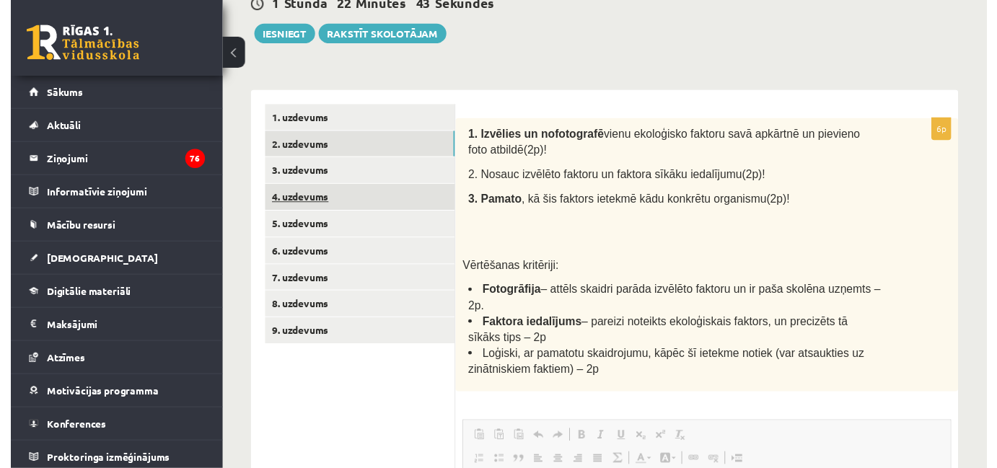
scroll to position [0, 0]
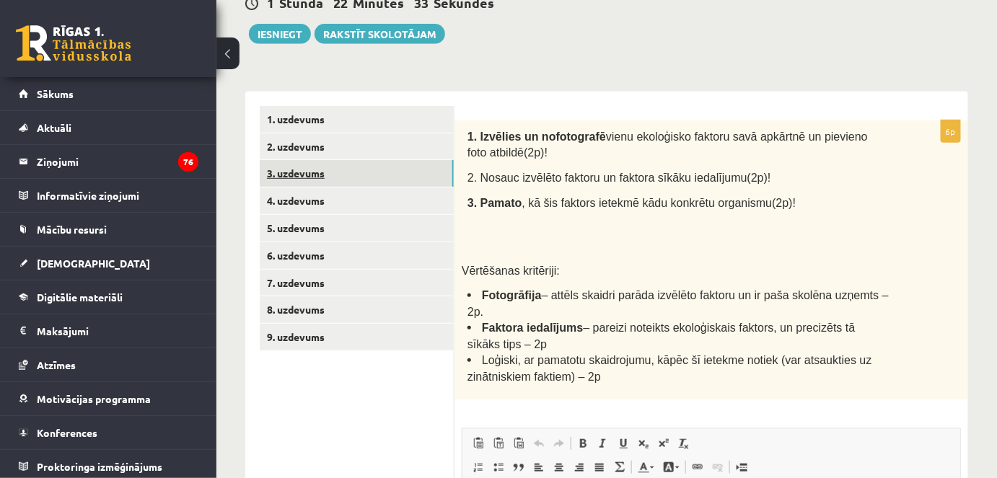
click at [299, 172] on link "3. uzdevums" at bounding box center [357, 173] width 194 height 27
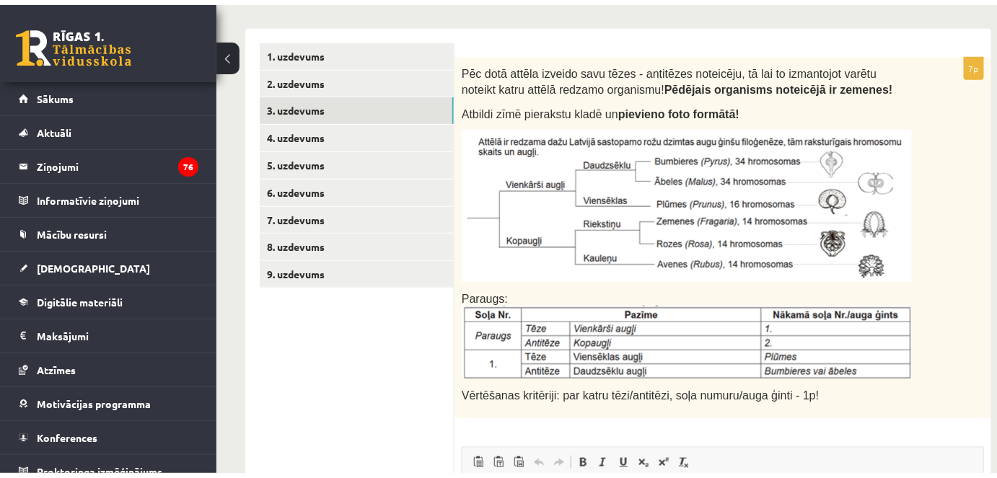
scroll to position [258, 0]
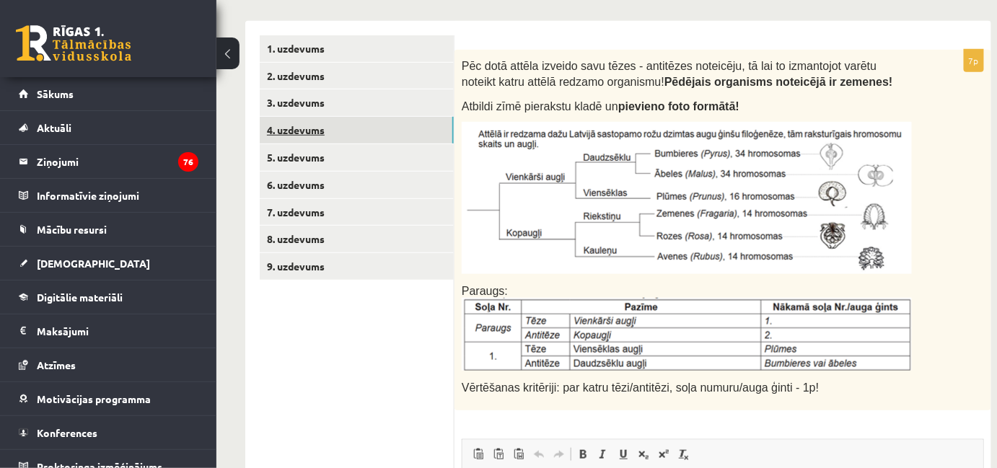
click at [309, 128] on link "4. uzdevums" at bounding box center [357, 130] width 194 height 27
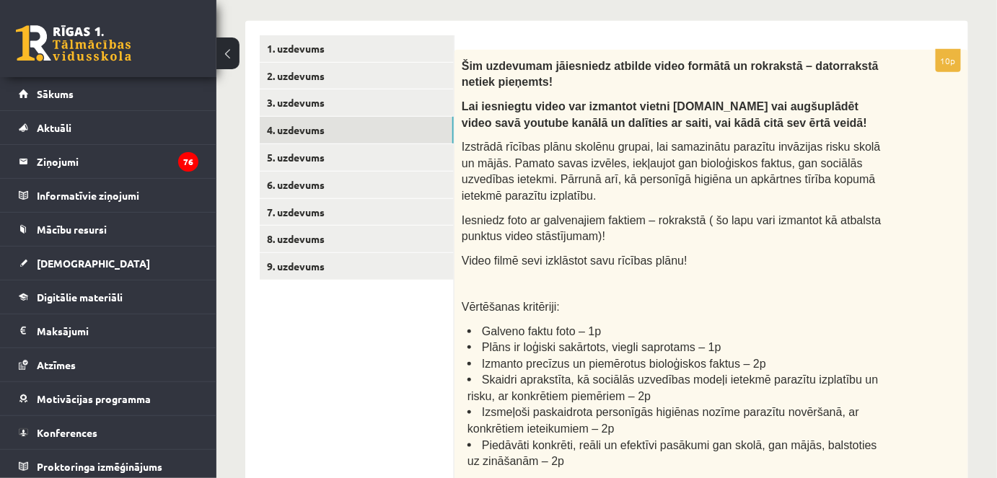
scroll to position [0, 0]
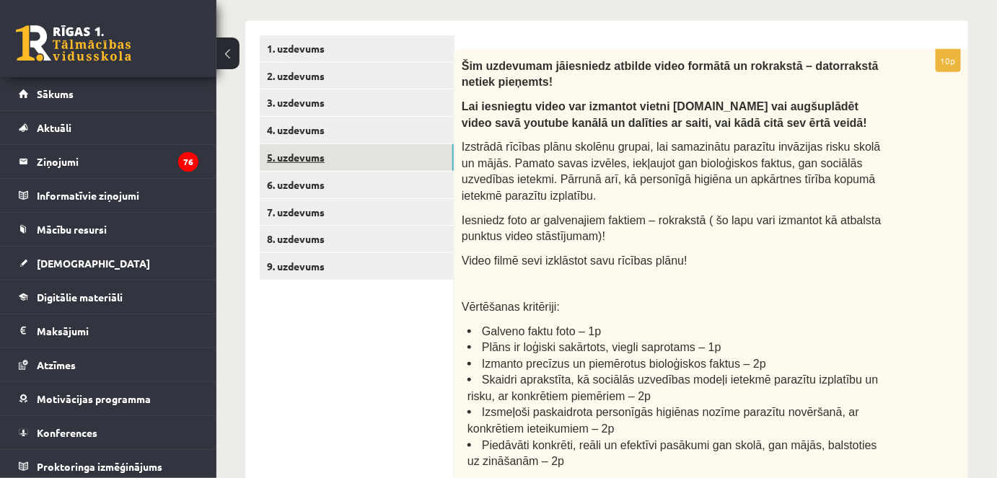
click at [280, 154] on link "5. uzdevums" at bounding box center [357, 157] width 194 height 27
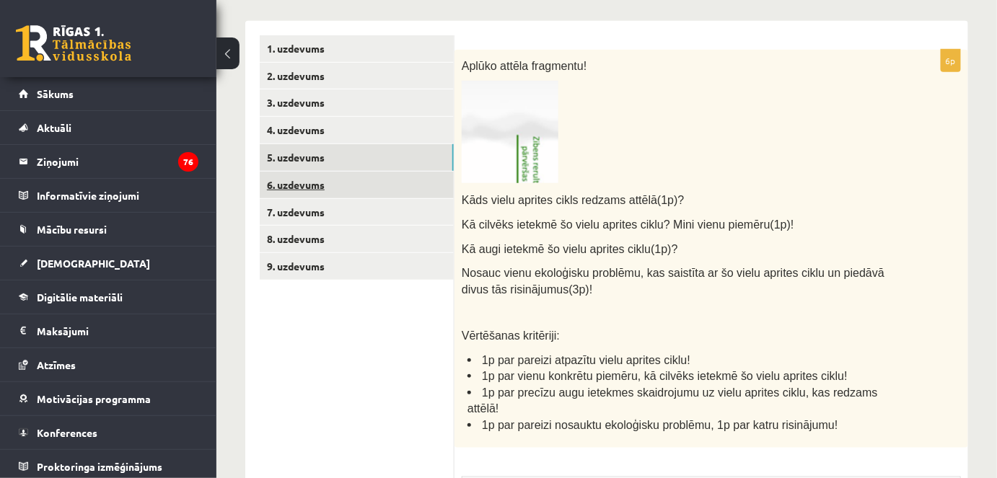
click at [273, 184] on link "6. uzdevums" at bounding box center [357, 185] width 194 height 27
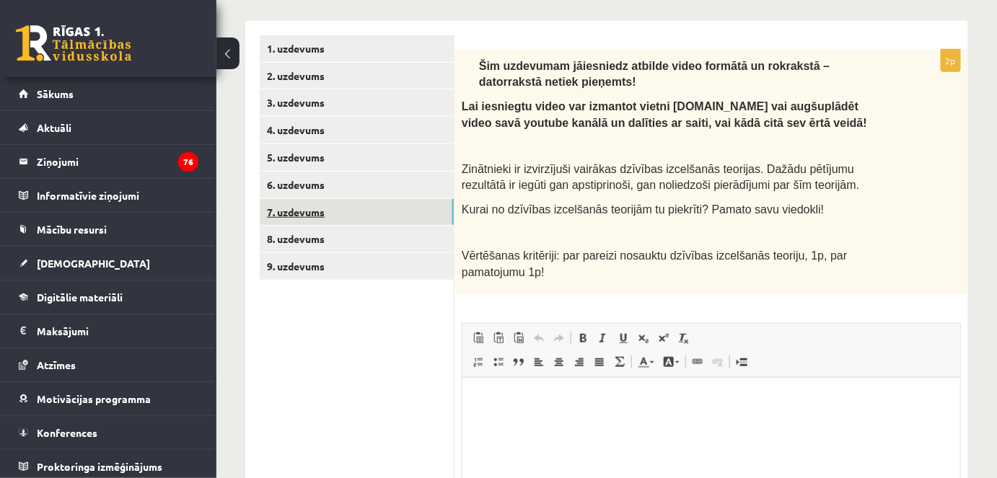
click at [289, 211] on link "7. uzdevums" at bounding box center [357, 212] width 194 height 27
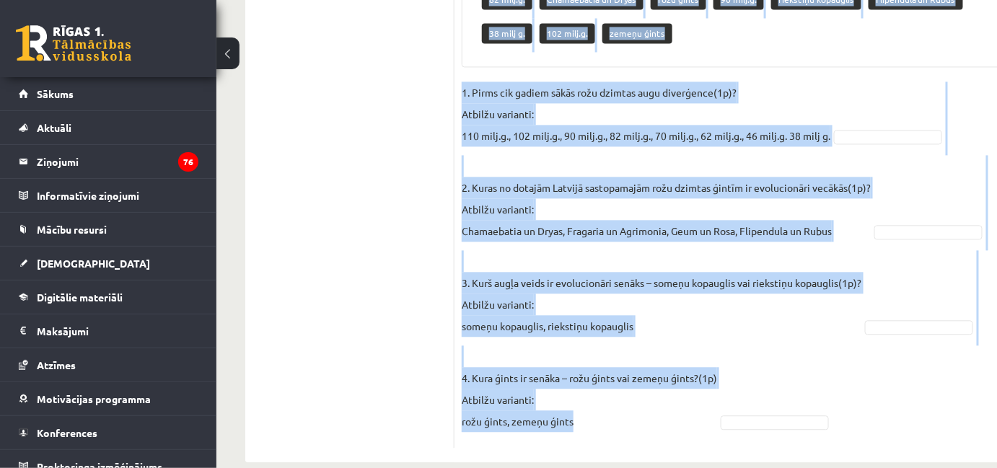
scroll to position [985, 0]
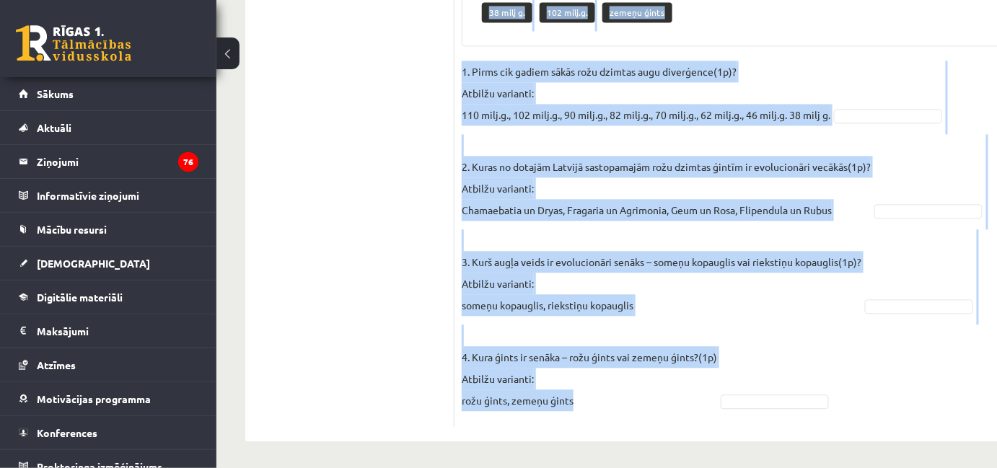
drag, startPoint x: 475, startPoint y: 190, endPoint x: 704, endPoint y: 467, distance: 360.2
copy div "Pieejamie vārdi 70 milj.g. 62 milj.g. 110 milj.g. Fragaria un Agrimonia someņu …"
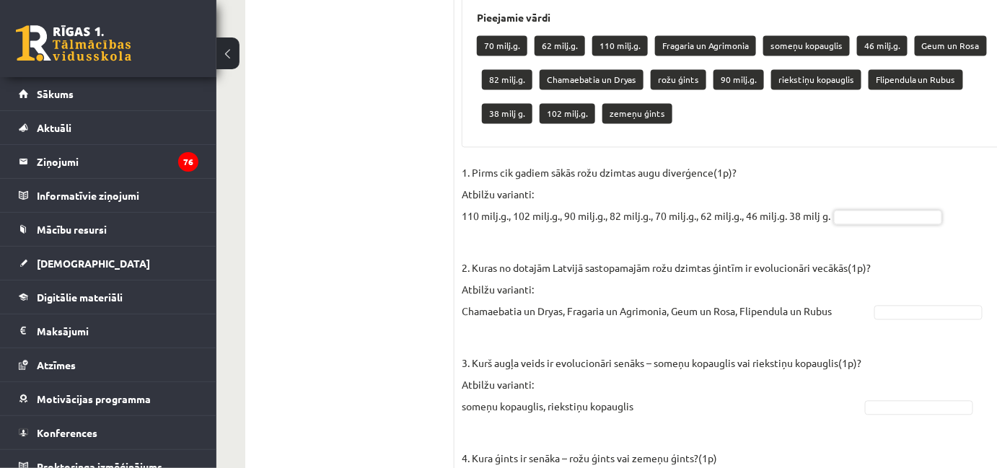
scroll to position [884, 0]
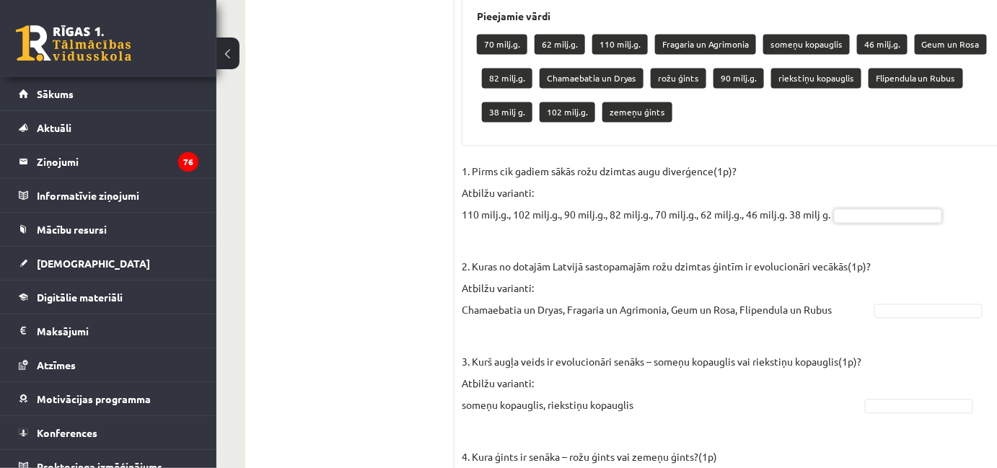
click at [620, 42] on p "110 milj.g." at bounding box center [620, 45] width 56 height 20
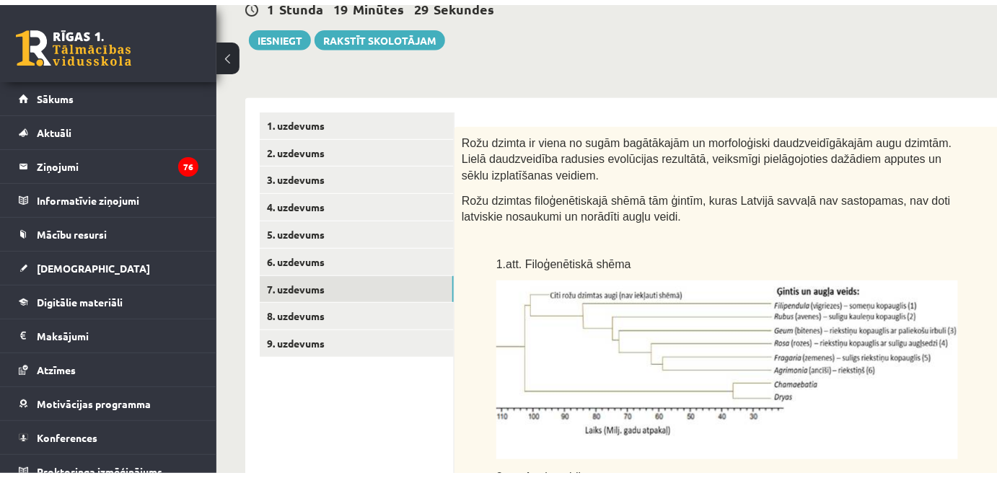
scroll to position [185, 0]
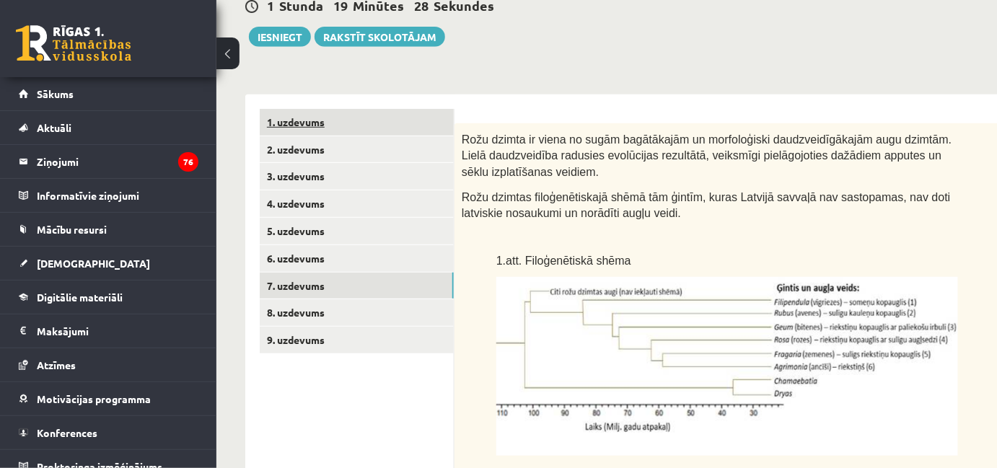
click at [344, 119] on link "1. uzdevums" at bounding box center [357, 122] width 194 height 27
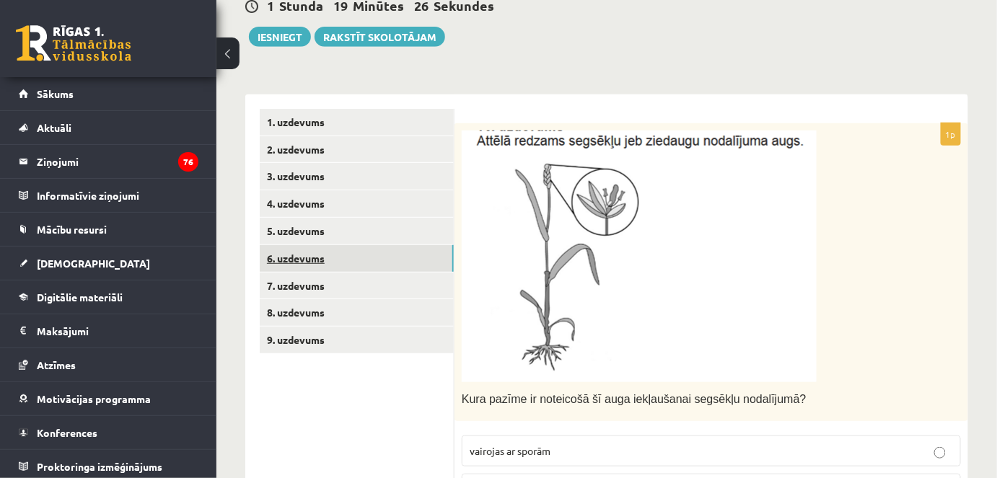
click at [315, 262] on link "6. uzdevums" at bounding box center [357, 258] width 194 height 27
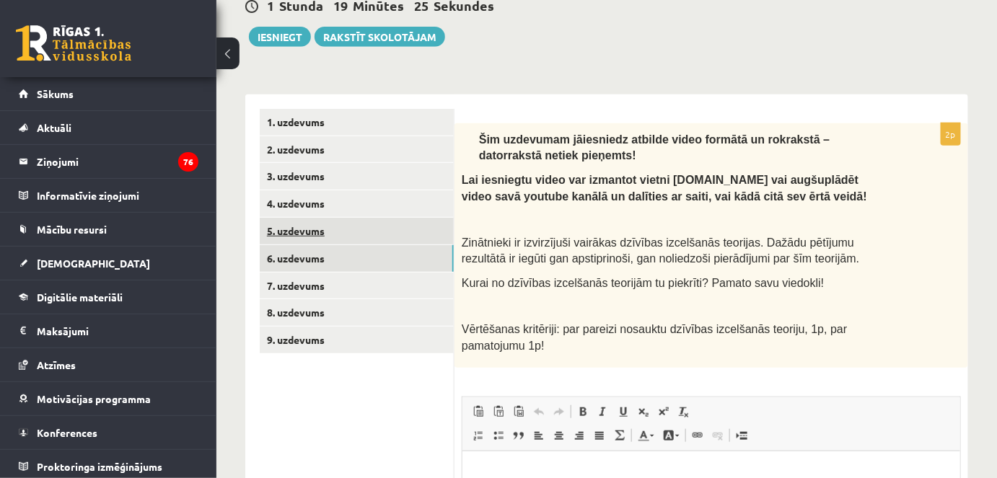
scroll to position [0, 0]
click at [307, 240] on link "5. uzdevums" at bounding box center [357, 231] width 194 height 27
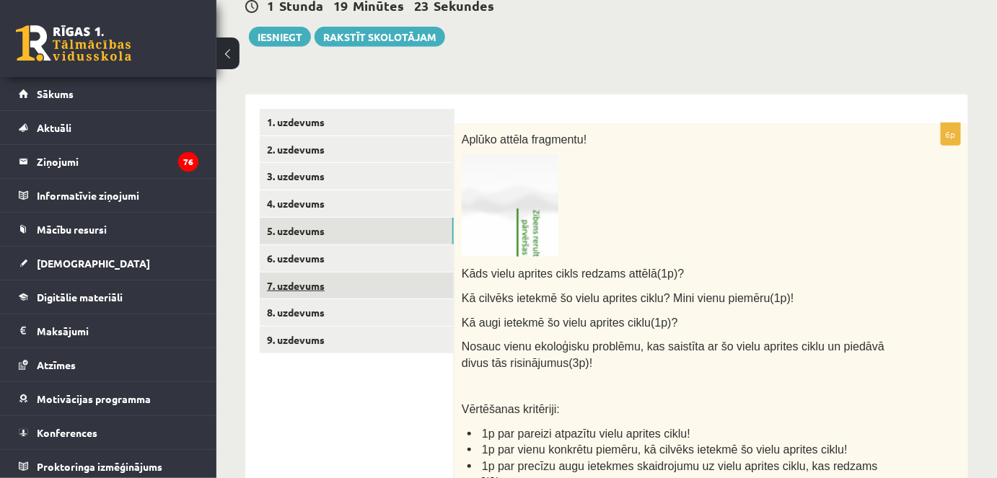
click at [339, 291] on link "7. uzdevums" at bounding box center [357, 286] width 194 height 27
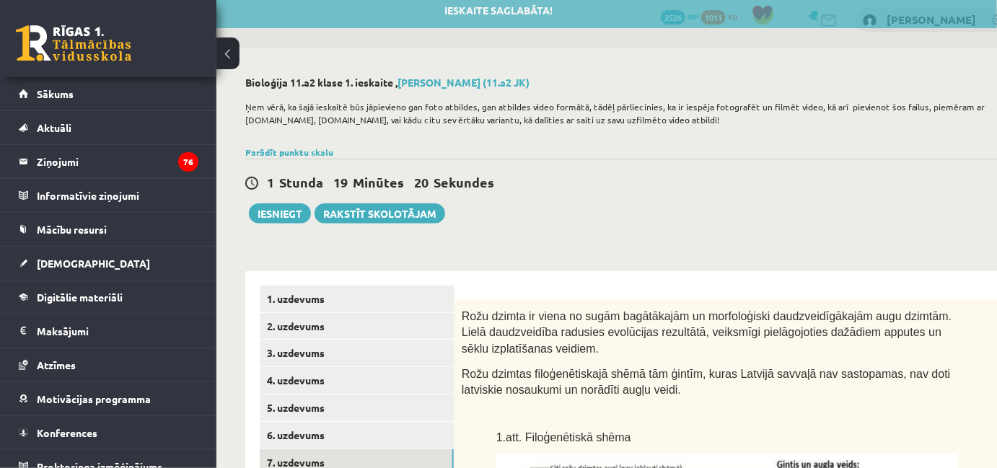
scroll to position [6, 0]
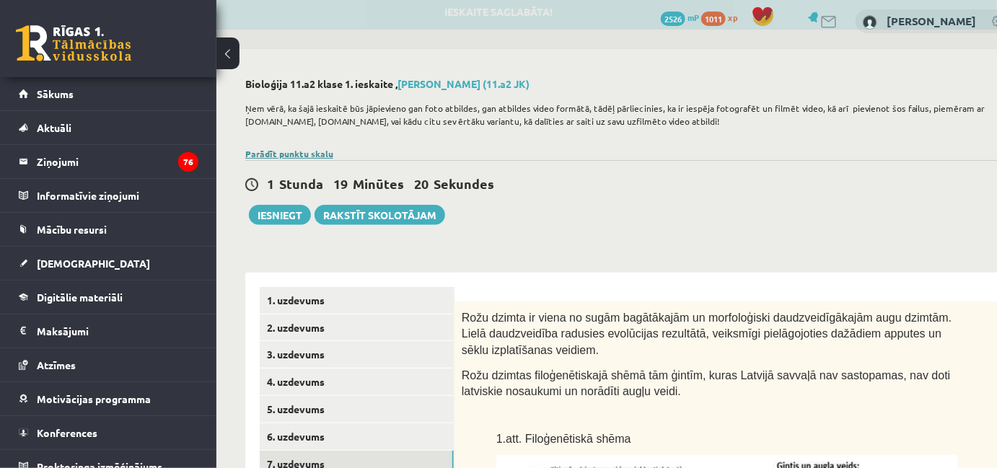
click at [281, 150] on link "Parādīt punktu skalu" at bounding box center [289, 154] width 88 height 12
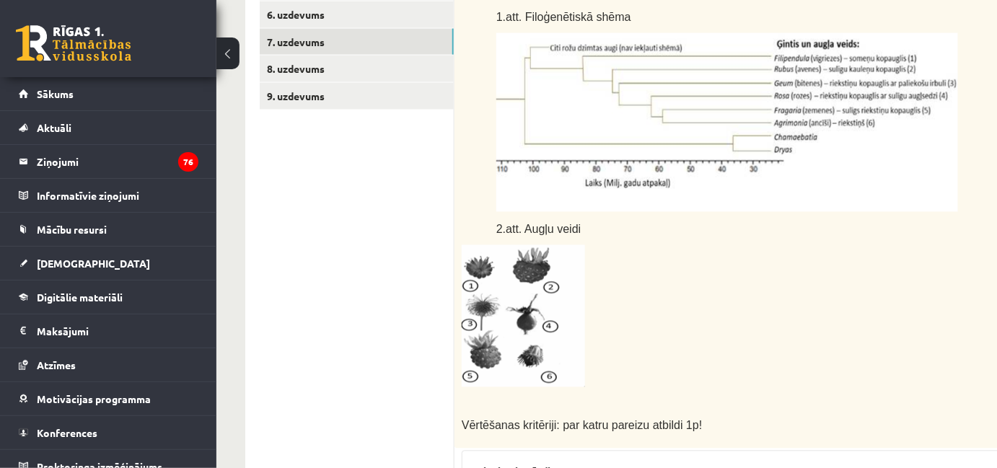
scroll to position [767, 0]
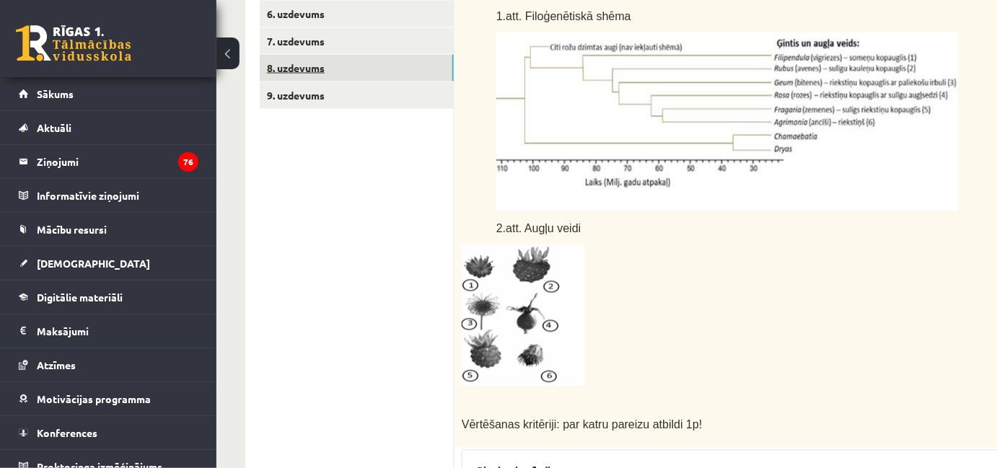
click at [350, 58] on link "8. uzdevums" at bounding box center [357, 68] width 194 height 27
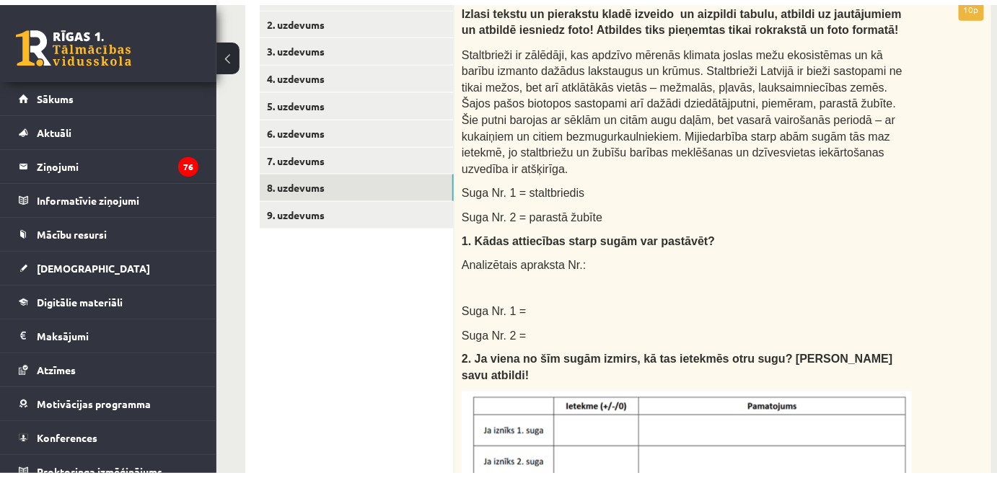
scroll to position [652, 0]
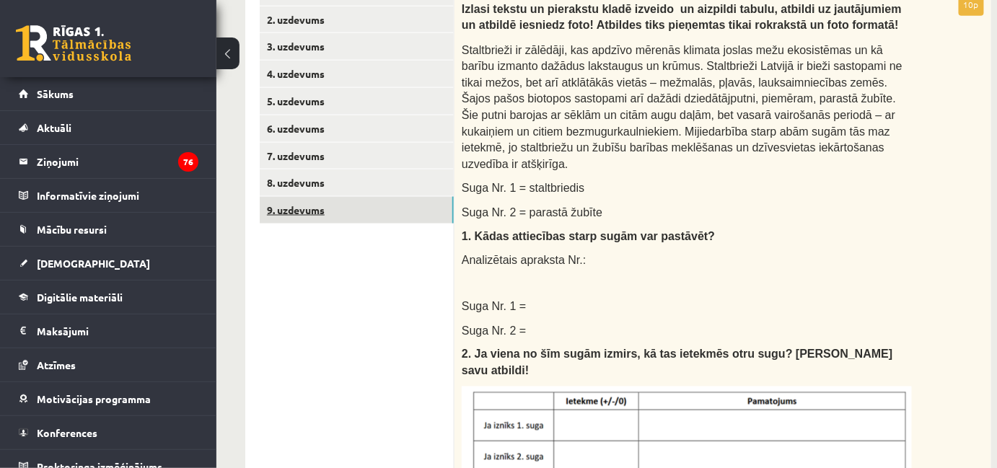
click at [293, 199] on link "9. uzdevums" at bounding box center [357, 210] width 194 height 27
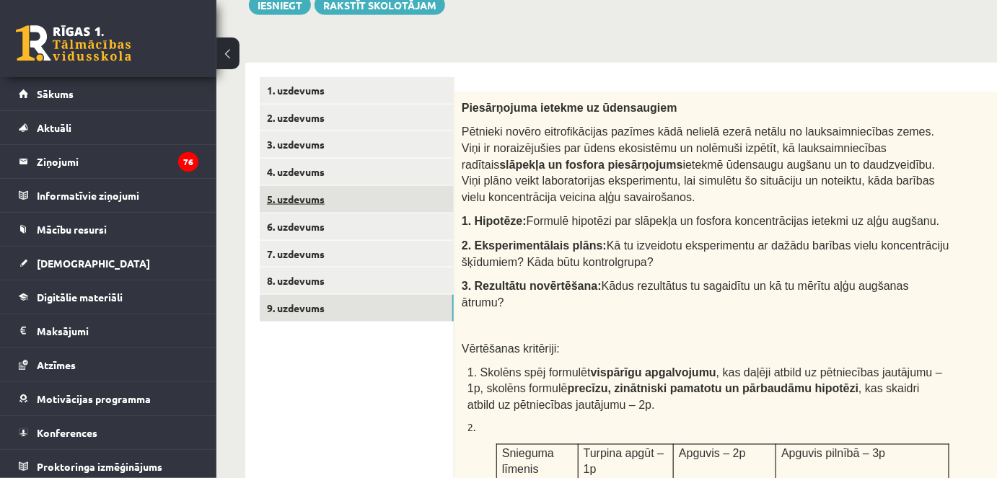
scroll to position [548, 0]
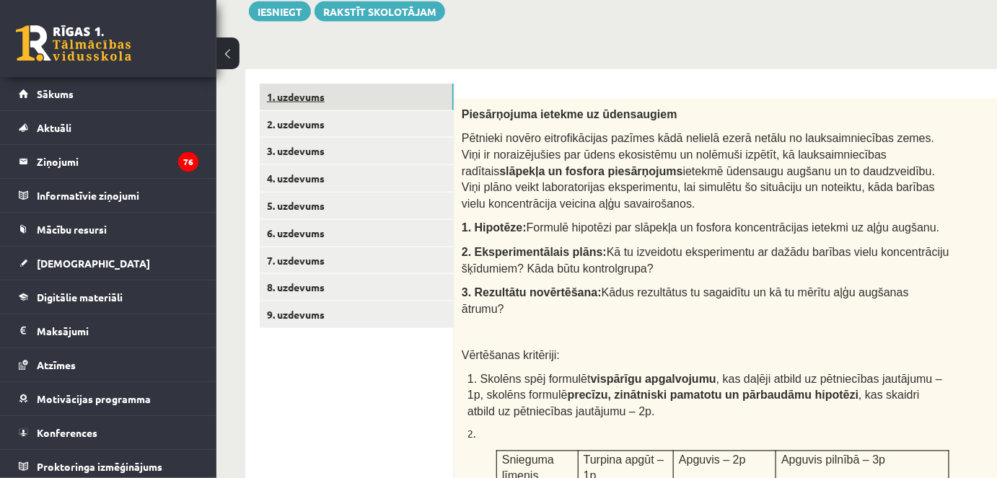
click at [364, 97] on link "1. uzdevums" at bounding box center [357, 97] width 194 height 27
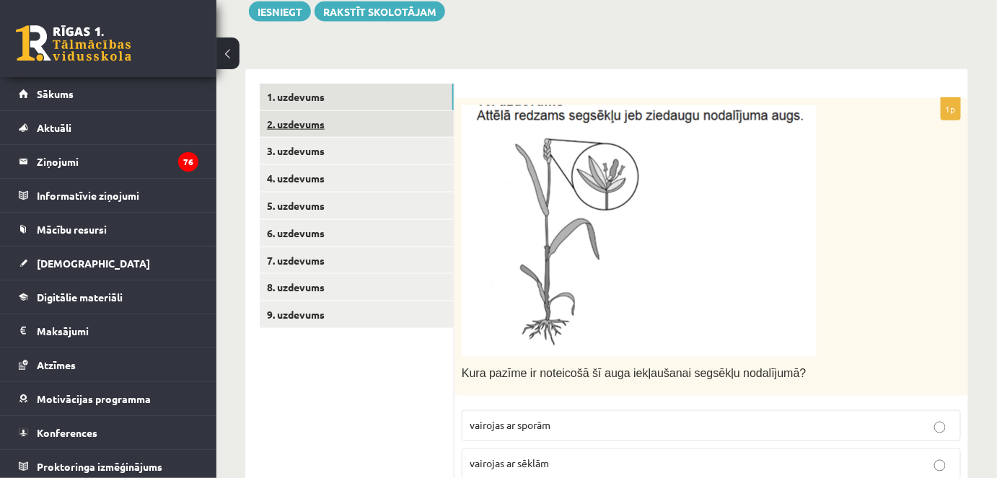
click at [356, 126] on link "2. uzdevums" at bounding box center [357, 124] width 194 height 27
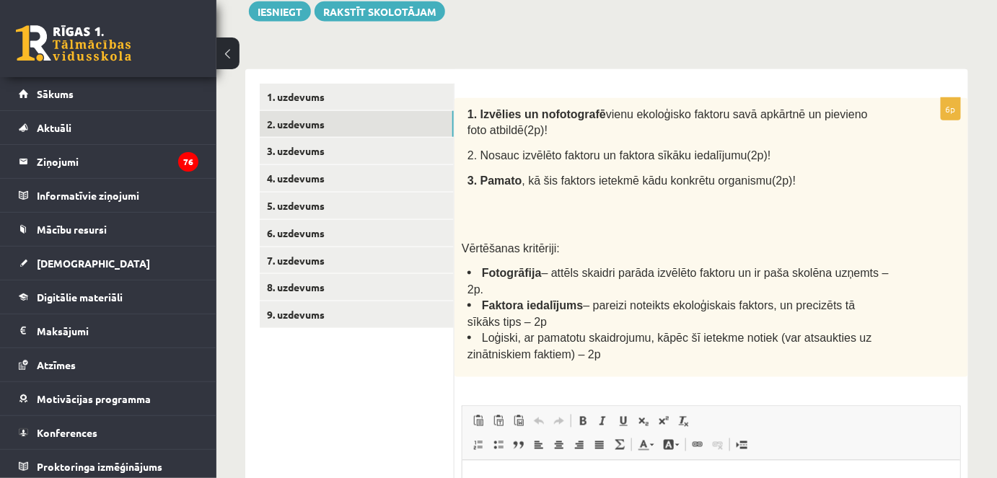
scroll to position [0, 0]
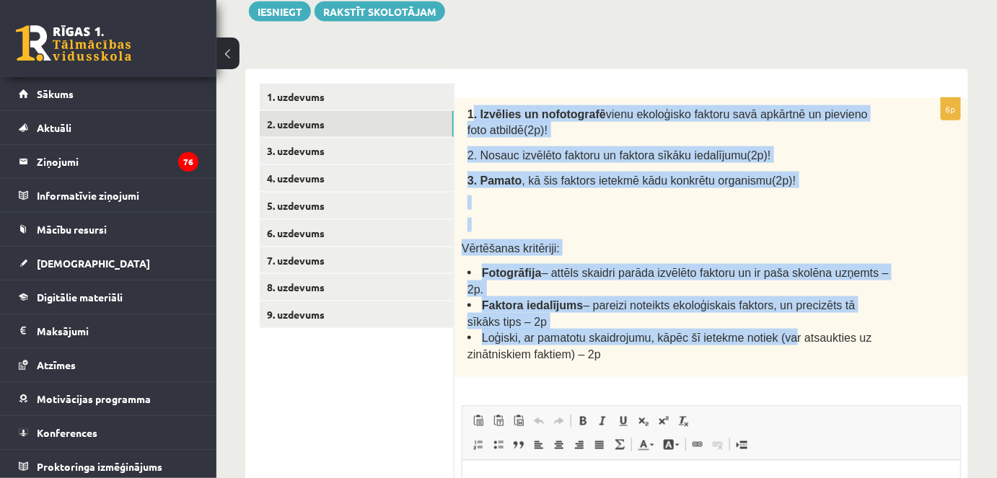
drag, startPoint x: 473, startPoint y: 110, endPoint x: 769, endPoint y: 317, distance: 361.4
click at [769, 317] on div "1. Izvēlies un nofotografē vienu ekoloģisko faktoru savā apkārtnē un pievieno f…" at bounding box center [711, 237] width 514 height 279
click at [769, 332] on span "Loģiski, ar pamatotu skaidrojumu, kāpēc šī ietekme notiek (var atsaukties uz zi…" at bounding box center [669, 346] width 405 height 29
drag, startPoint x: 463, startPoint y: 108, endPoint x: 615, endPoint y: 326, distance: 265.8
click at [615, 326] on div "1. Izvēlies un nofotografē vienu ekoloģisko faktoru savā apkārtnē un pievieno f…" at bounding box center [711, 237] width 514 height 279
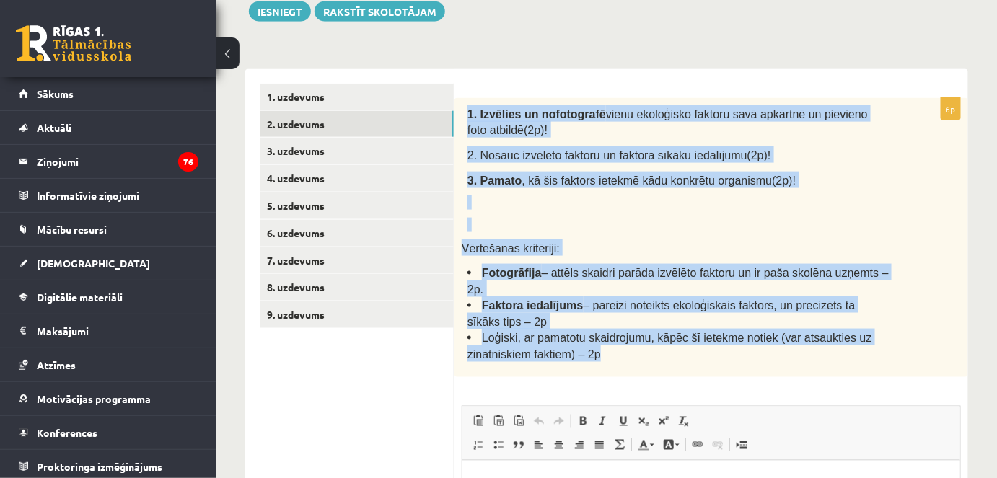
copy div "1. Izvēlies un nofotografē vienu ekoloģisko faktoru savā apkārtnē un pievieno f…"
click at [512, 195] on p at bounding box center [677, 202] width 421 height 14
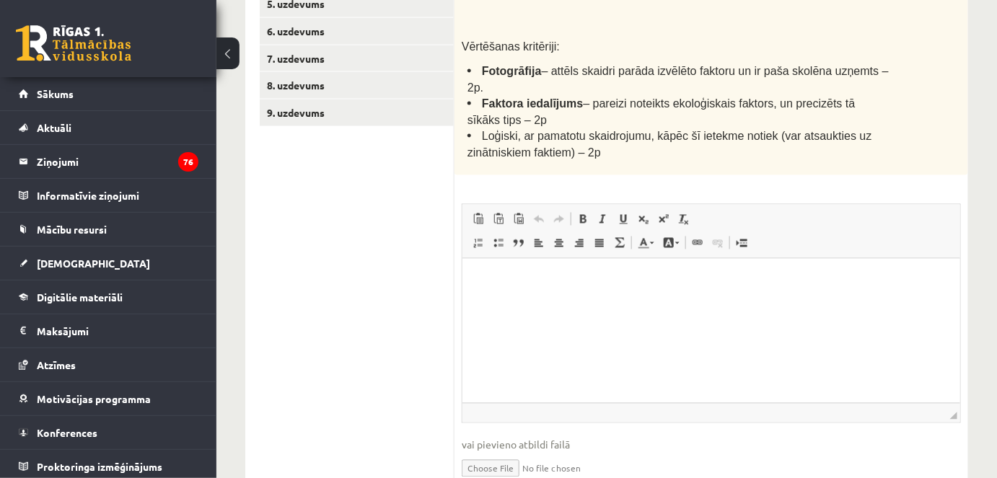
scroll to position [797, 0]
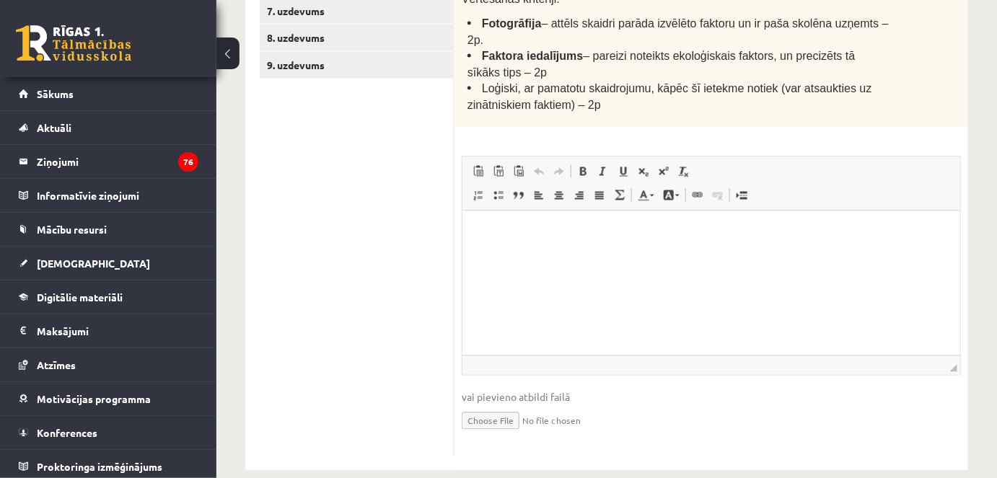
click at [483, 405] on input "file" at bounding box center [711, 420] width 499 height 30
type input "**********"
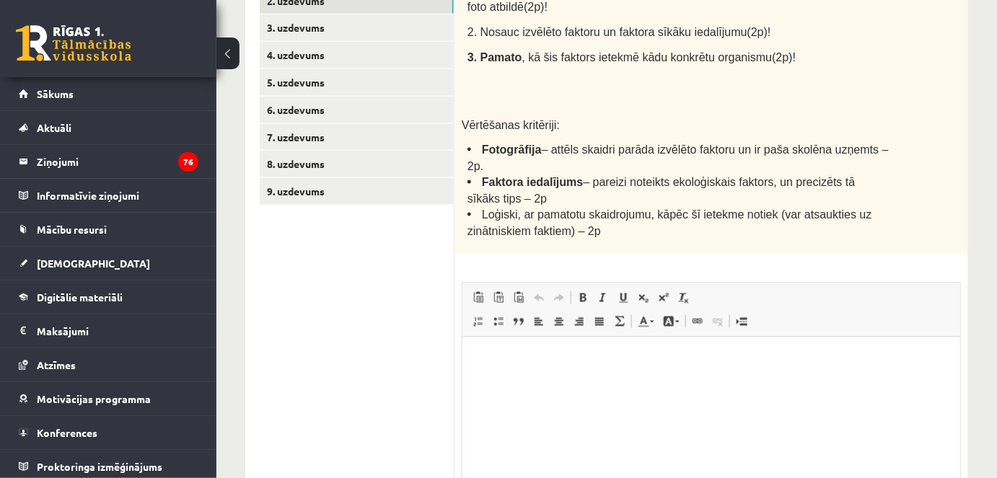
scroll to position [678, 0]
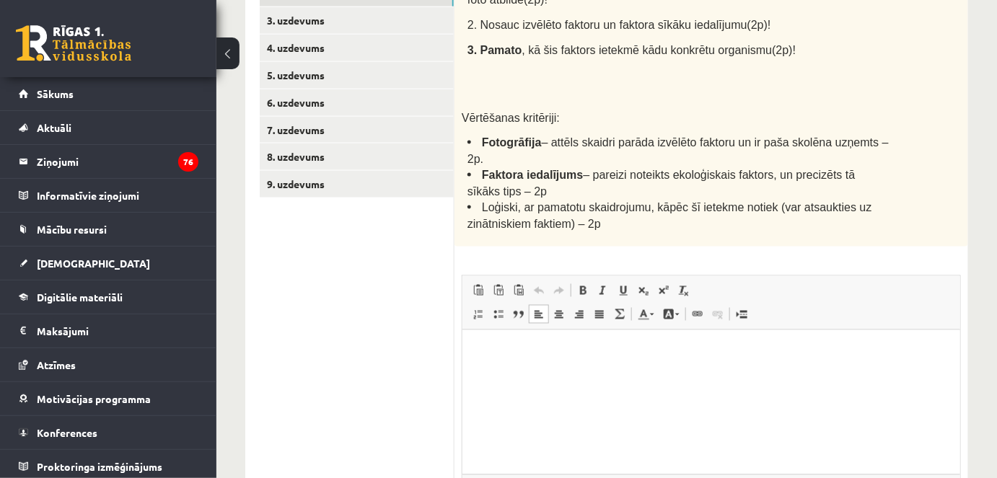
click at [502, 364] on html at bounding box center [711, 352] width 498 height 44
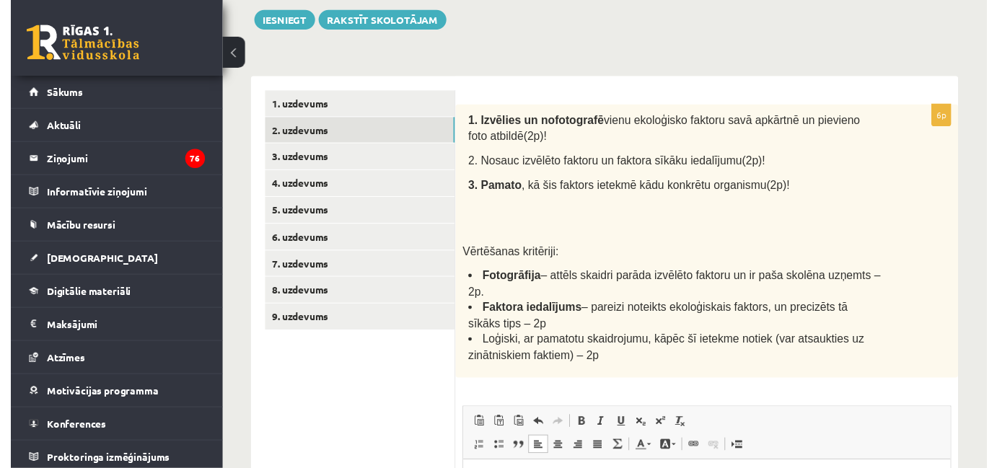
scroll to position [537, 0]
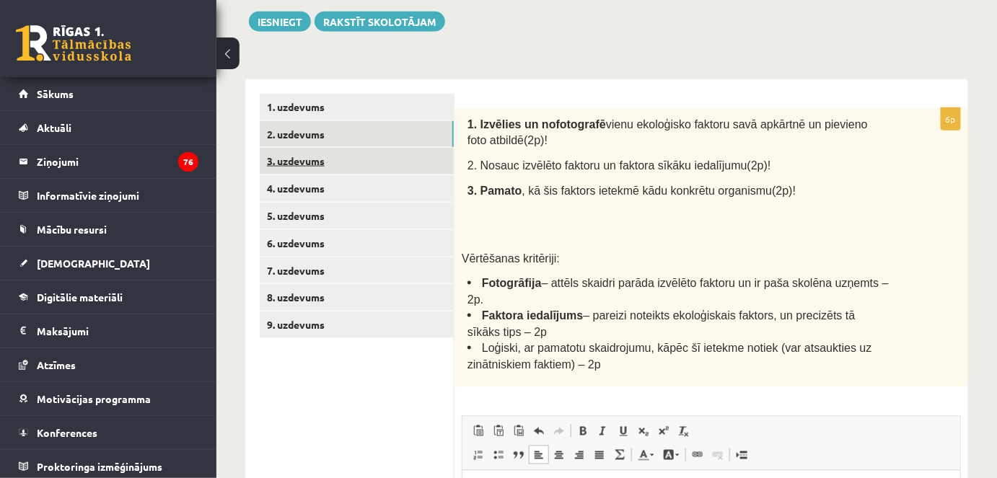
click at [350, 156] on link "3. uzdevums" at bounding box center [357, 161] width 194 height 27
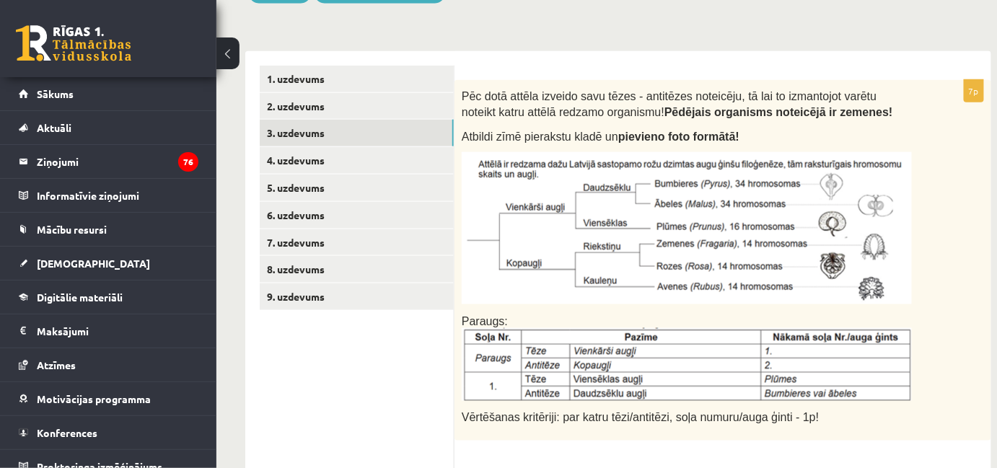
scroll to position [567, 0]
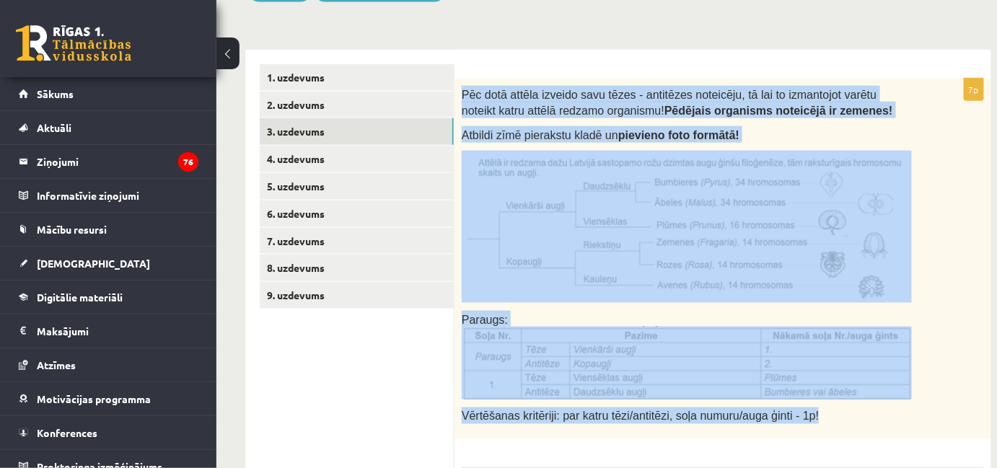
drag, startPoint x: 459, startPoint y: 84, endPoint x: 838, endPoint y: 403, distance: 495.1
click at [838, 403] on div "Pēc dotā attēla izveido savu tēzes - antitēzes noteicēju, tā lai to izmantojot …" at bounding box center [722, 259] width 537 height 361
click at [830, 412] on p "Vērtēšanas kritēriji: par katru tēzi/antitēzi, soļa numuru/auga ģinti - 1p!" at bounding box center [687, 416] width 450 height 17
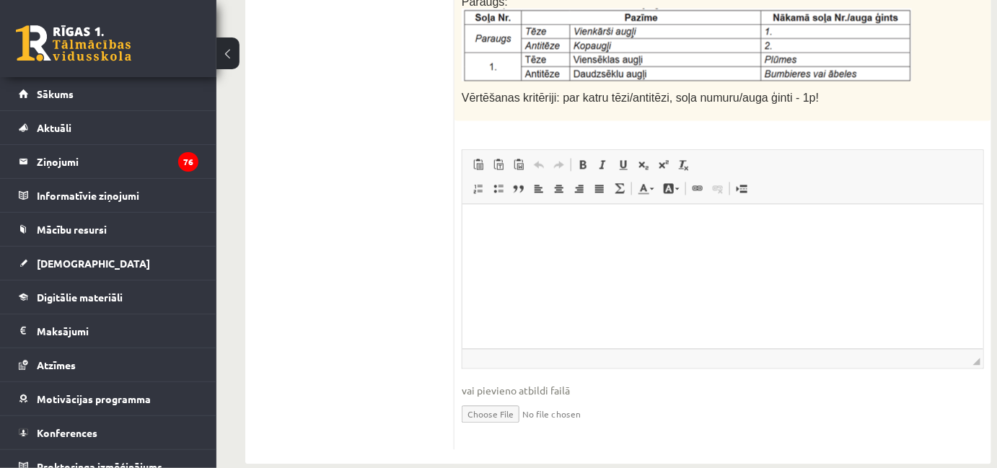
scroll to position [887, 0]
click at [480, 410] on input "file" at bounding box center [723, 412] width 522 height 30
type input "**********"
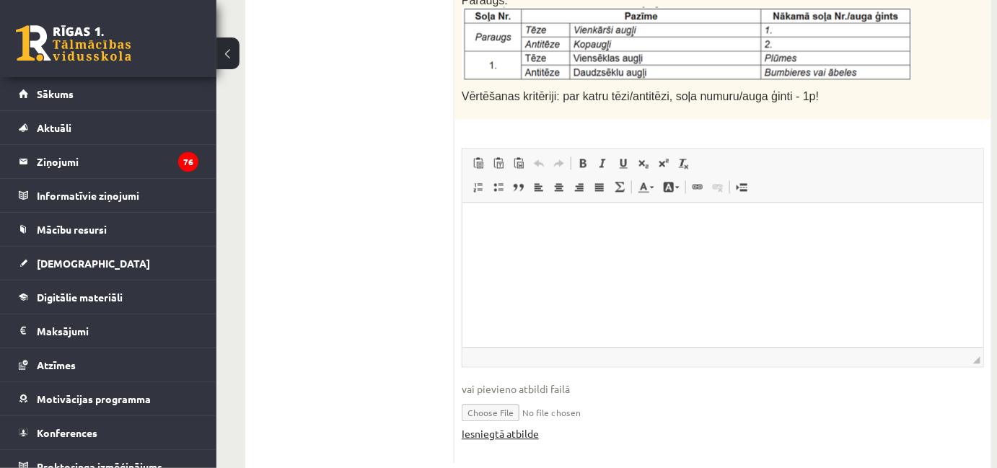
click at [522, 428] on link "Iesniegtā atbilde" at bounding box center [500, 434] width 77 height 15
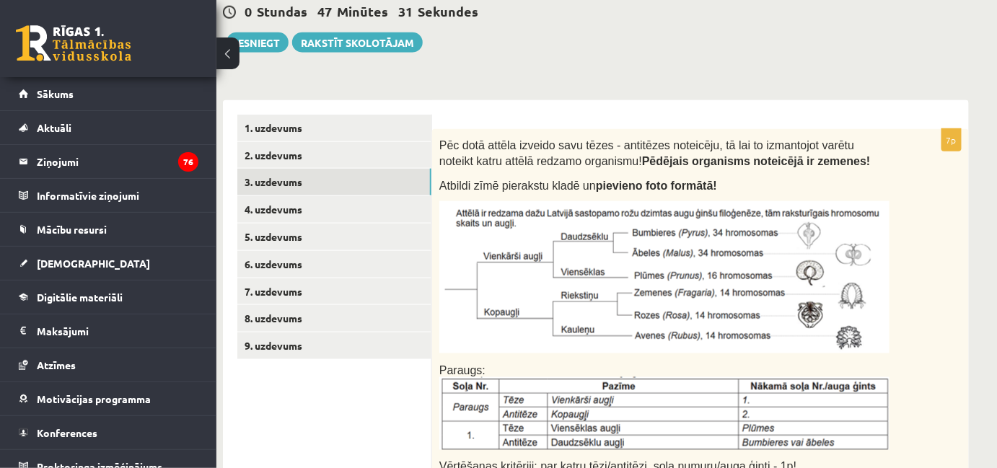
scroll to position [480, 22]
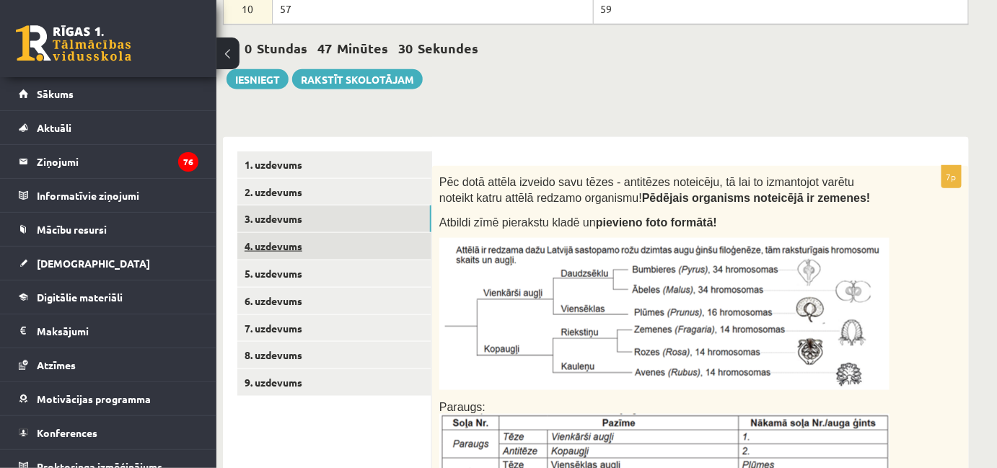
click at [306, 245] on link "4. uzdevums" at bounding box center [334, 246] width 194 height 27
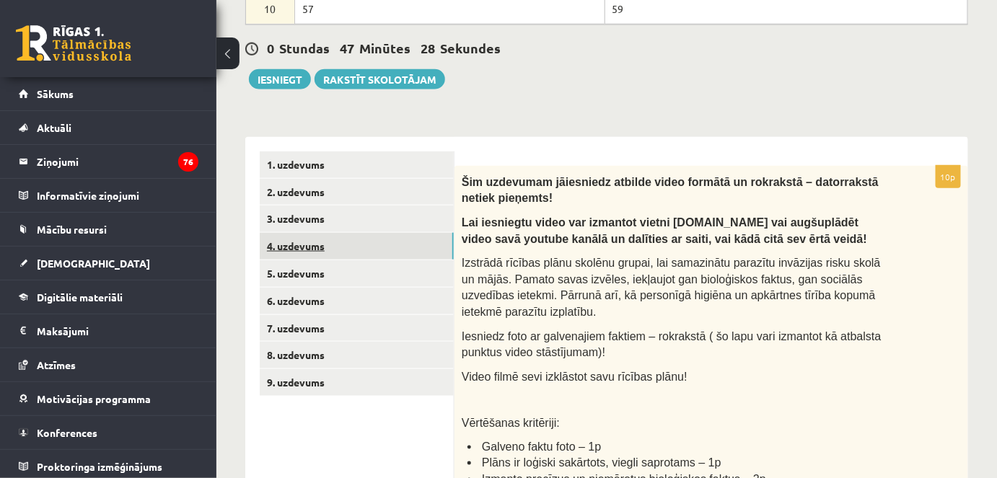
scroll to position [0, 0]
click at [307, 276] on link "5. uzdevums" at bounding box center [357, 273] width 194 height 27
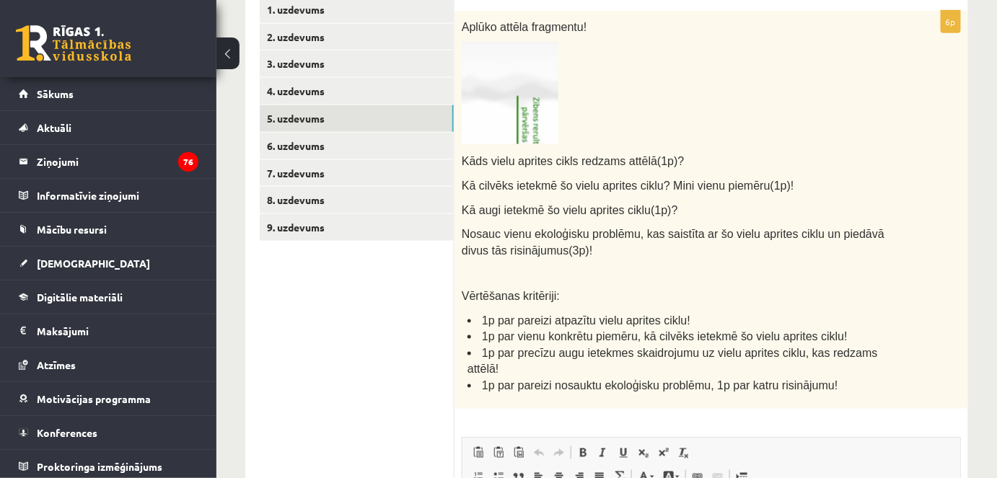
scroll to position [636, 0]
click at [519, 81] on img at bounding box center [510, 91] width 97 height 102
click at [540, 127] on img at bounding box center [510, 91] width 97 height 102
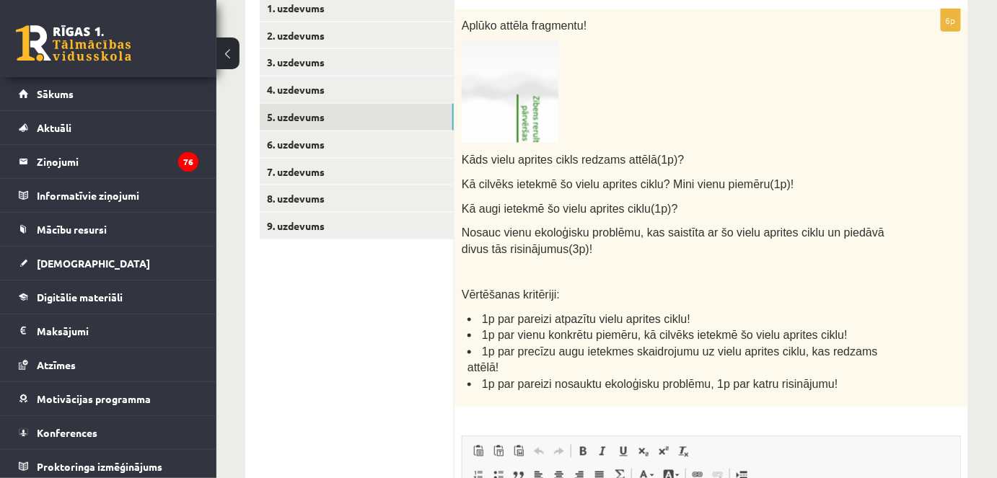
click at [540, 127] on img at bounding box center [510, 91] width 97 height 102
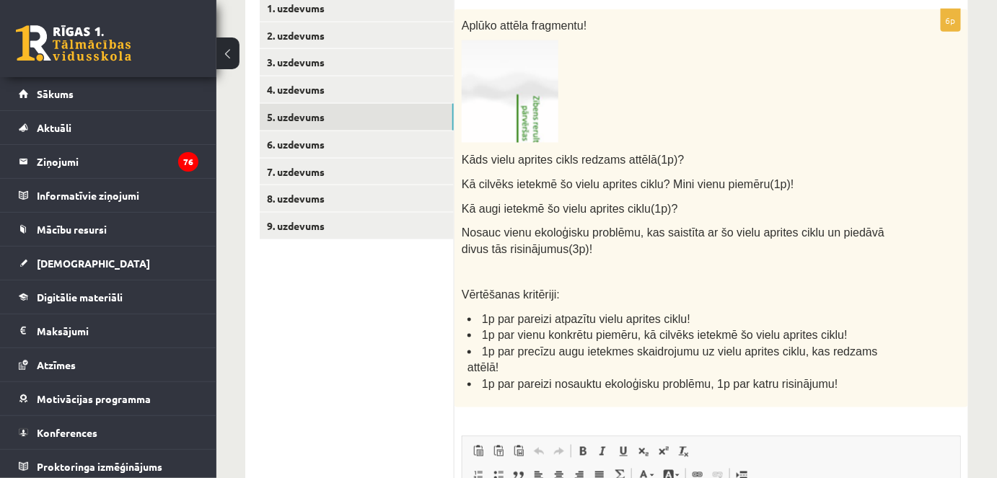
click at [540, 127] on img at bounding box center [510, 91] width 97 height 102
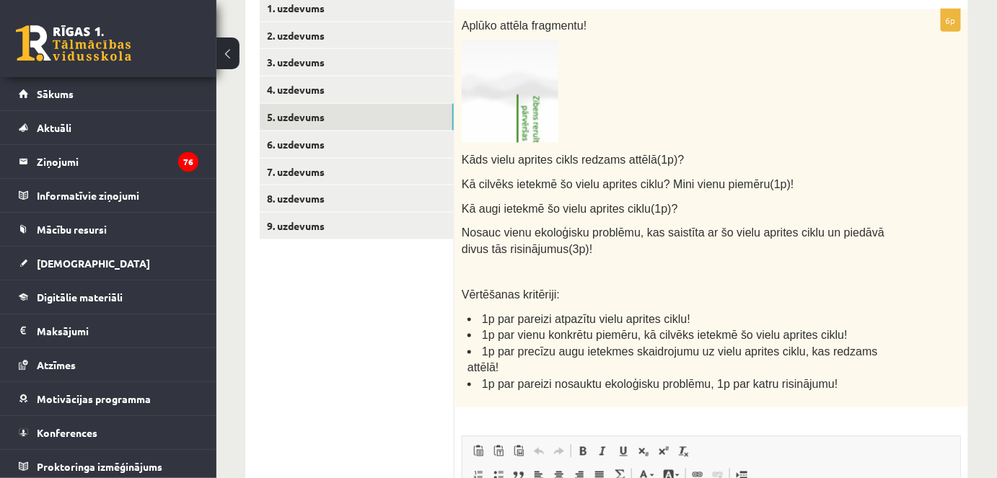
click at [540, 127] on img at bounding box center [510, 91] width 97 height 102
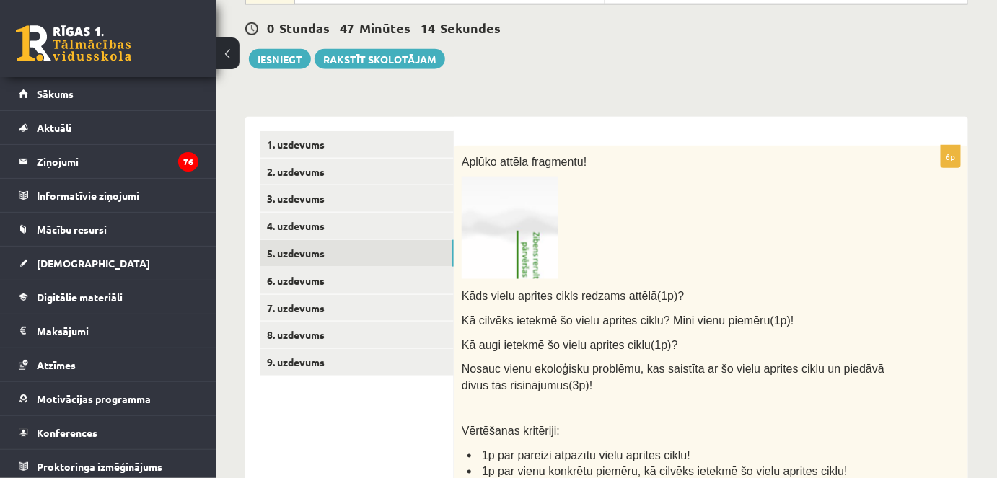
scroll to position [499, 0]
click at [550, 234] on img at bounding box center [510, 228] width 97 height 102
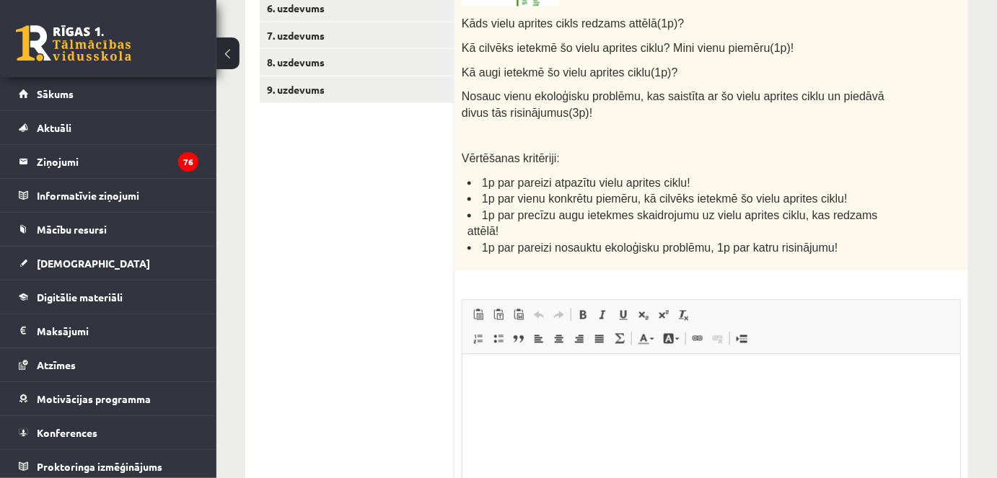
scroll to position [774, 0]
click at [564, 394] on html at bounding box center [711, 375] width 498 height 44
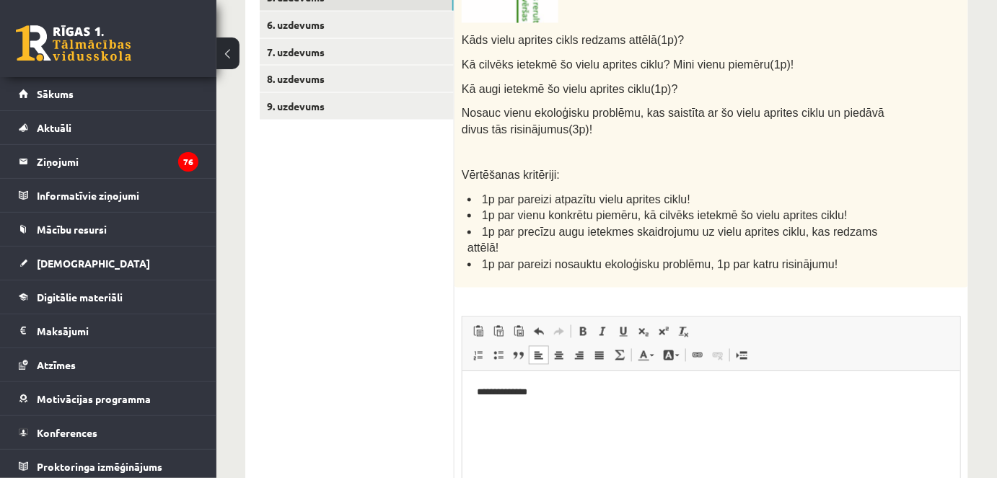
scroll to position [760, 0]
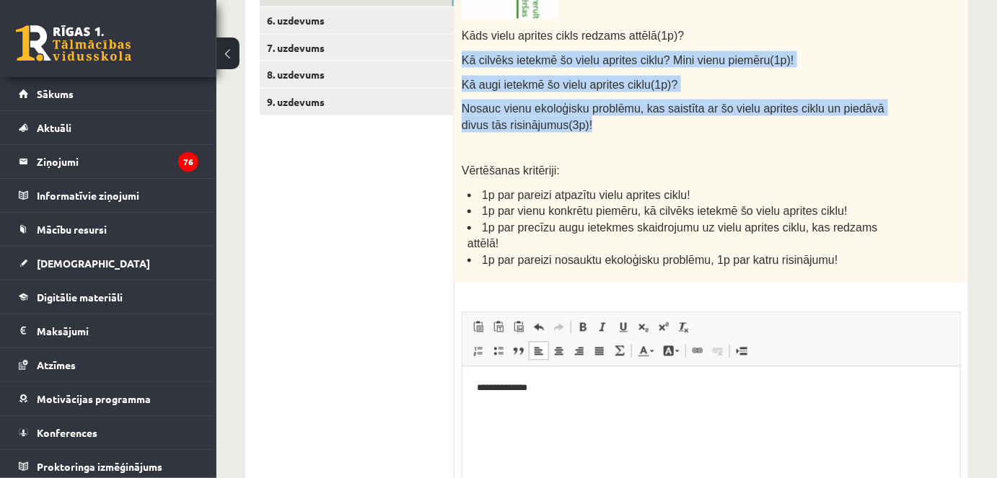
drag, startPoint x: 461, startPoint y: 50, endPoint x: 537, endPoint y: 120, distance: 103.6
click at [537, 120] on div "Aplūko attēla fragmentu! Kāds vielu aprites cikls redzams attēlā(1p)? Kā cilvēk…" at bounding box center [711, 84] width 514 height 398
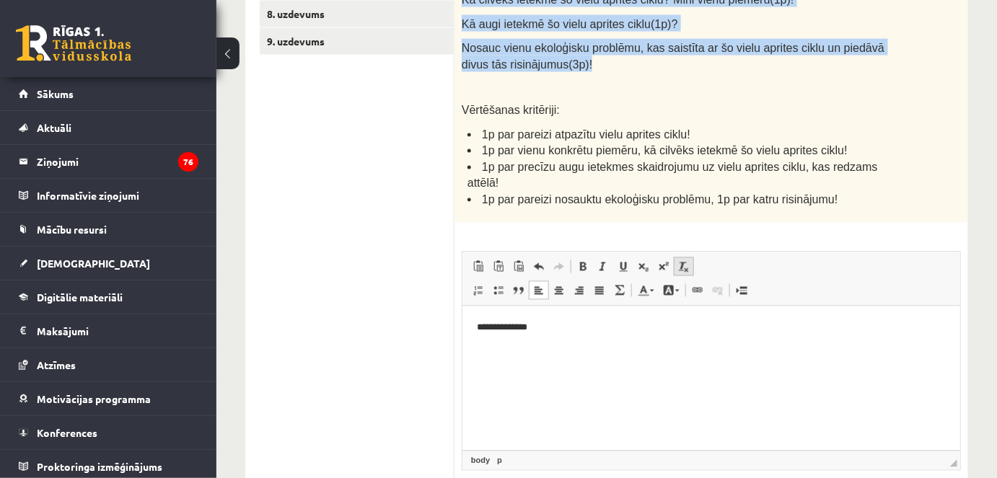
scroll to position [825, 0]
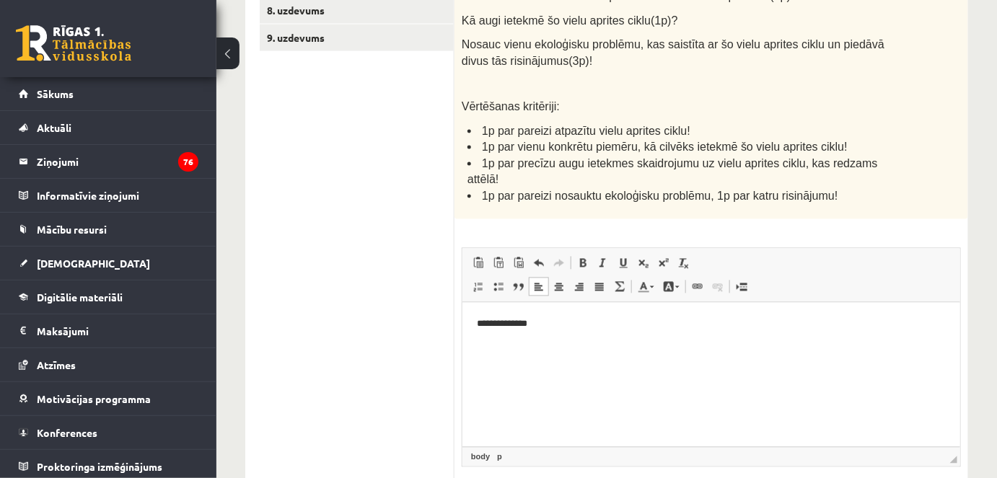
click at [601, 158] on span "1p par precīzu augu ietekmes skaidrojumu uz vielu aprites ciklu, kas redzams at…" at bounding box center [672, 172] width 410 height 29
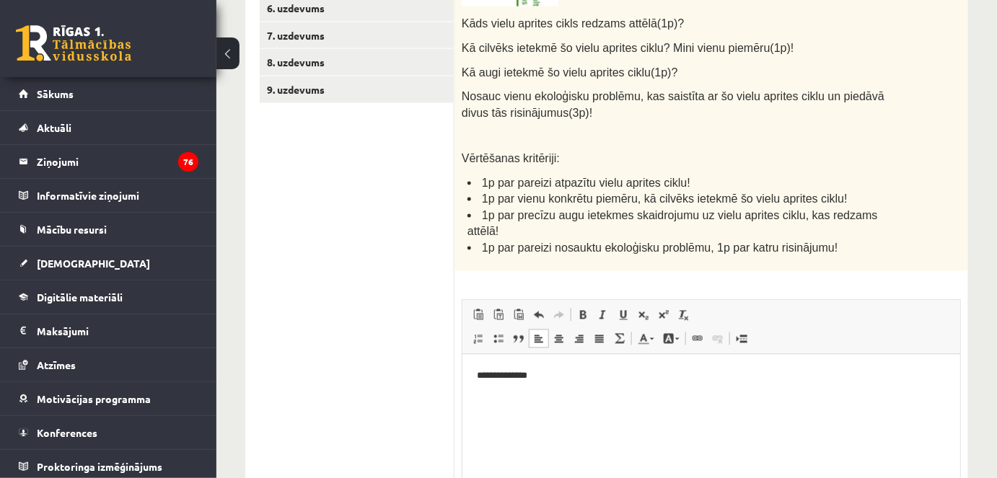
scroll to position [773, 0]
click at [563, 376] on p "**********" at bounding box center [711, 375] width 470 height 15
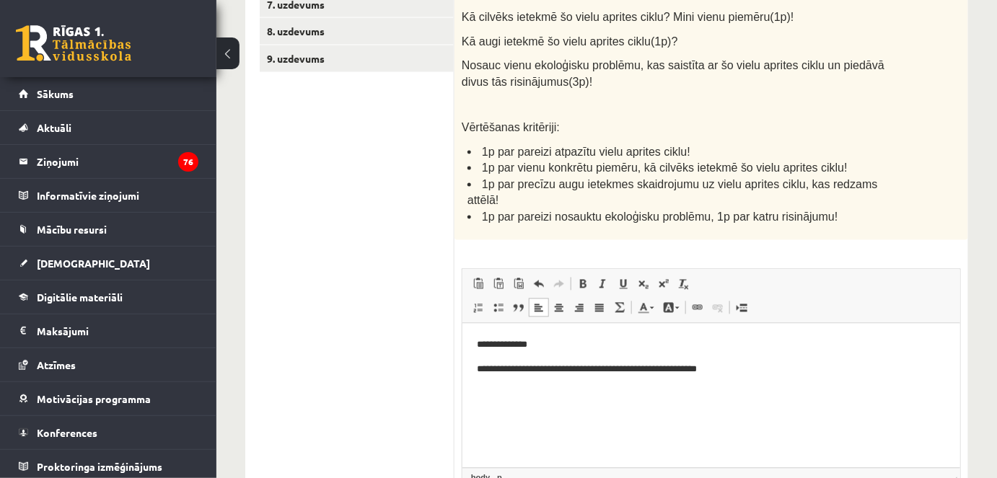
scroll to position [822, 0]
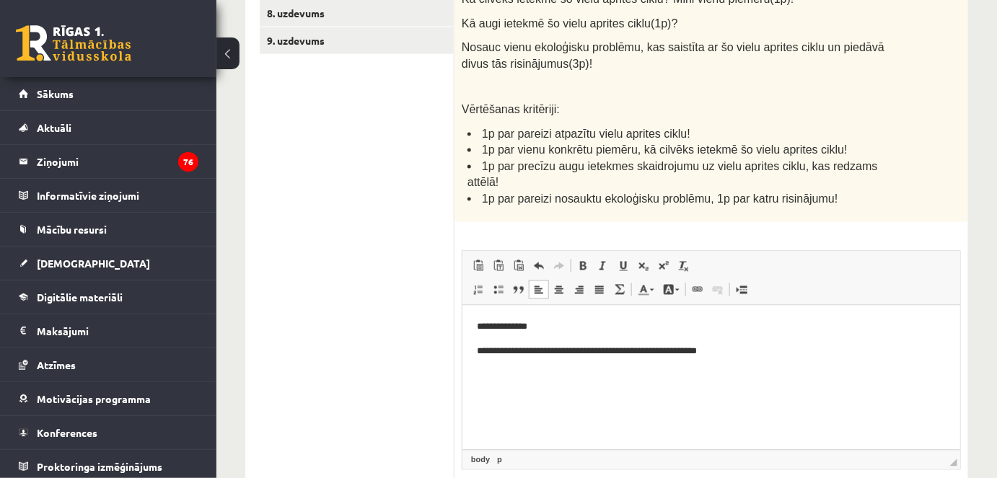
click at [472, 320] on html "**********" at bounding box center [711, 363] width 498 height 117
click at [473, 350] on html "**********" at bounding box center [711, 363] width 498 height 117
click at [768, 351] on p "**********" at bounding box center [711, 351] width 470 height 15
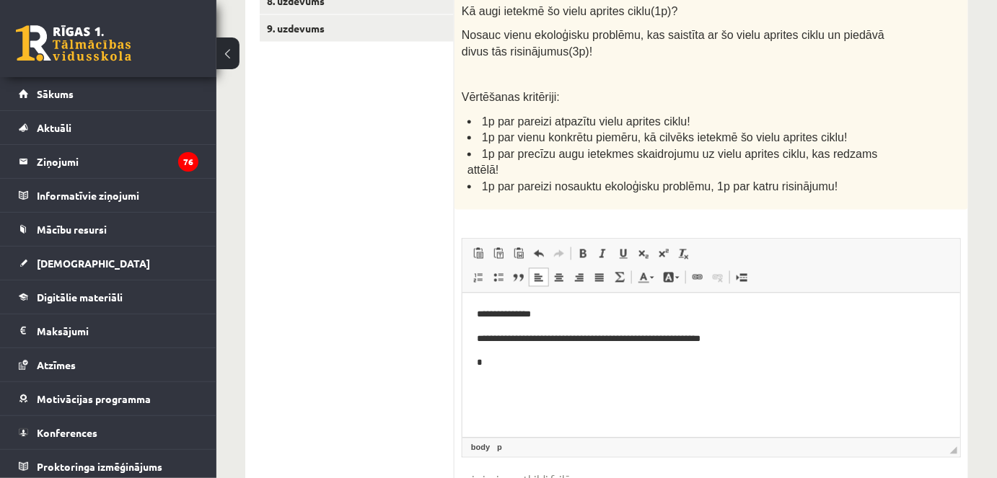
scroll to position [837, 0]
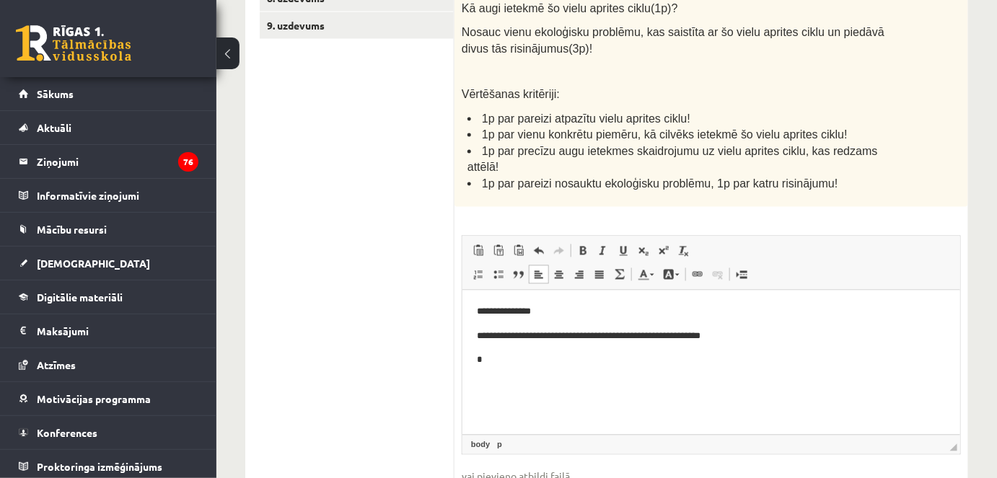
click at [480, 312] on p "**********" at bounding box center [711, 311] width 470 height 15
click at [482, 334] on p "**********" at bounding box center [711, 336] width 470 height 15
click at [485, 363] on p "*" at bounding box center [711, 360] width 470 height 15
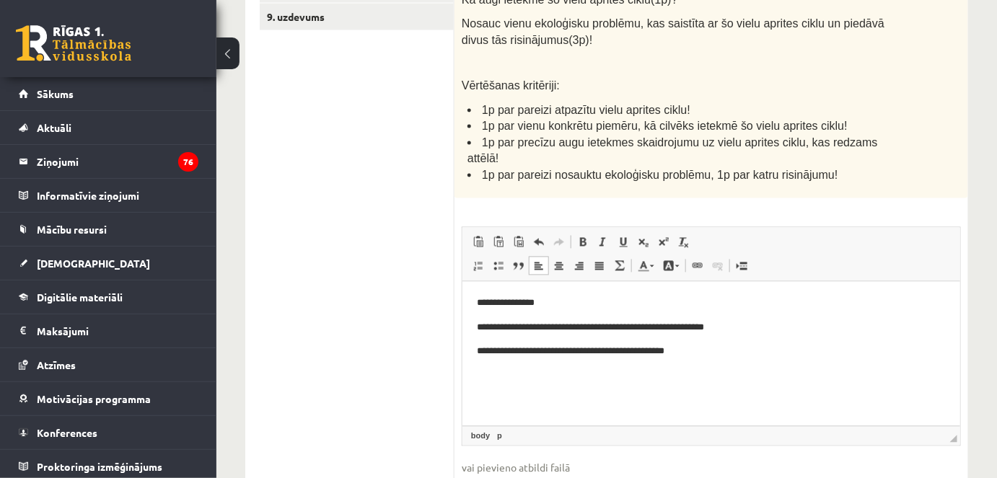
scroll to position [850, 0]
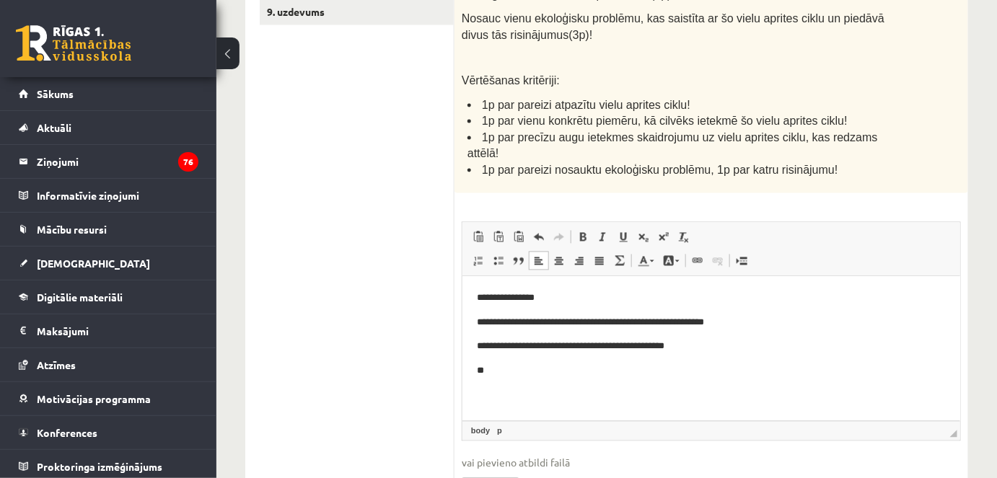
click at [763, 320] on p "**********" at bounding box center [706, 322] width 460 height 15
click at [544, 369] on p "**" at bounding box center [706, 371] width 460 height 15
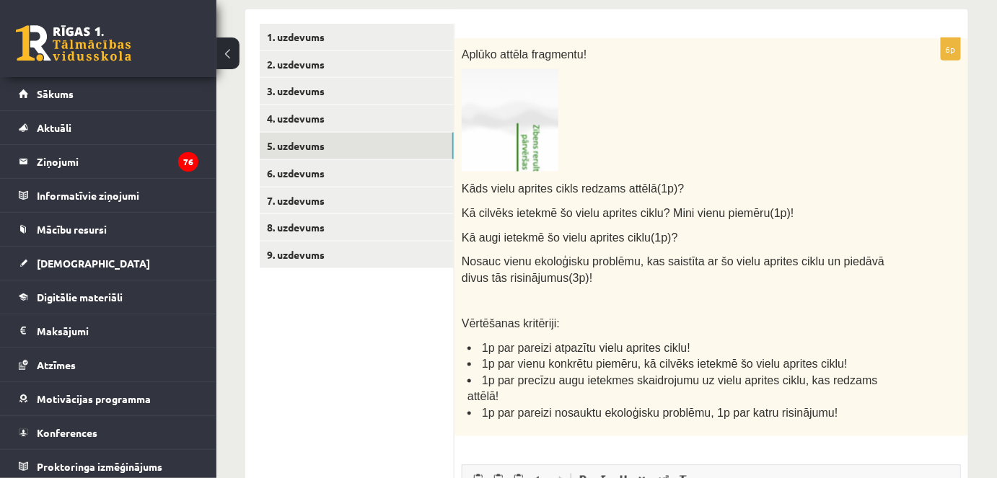
scroll to position [607, 0]
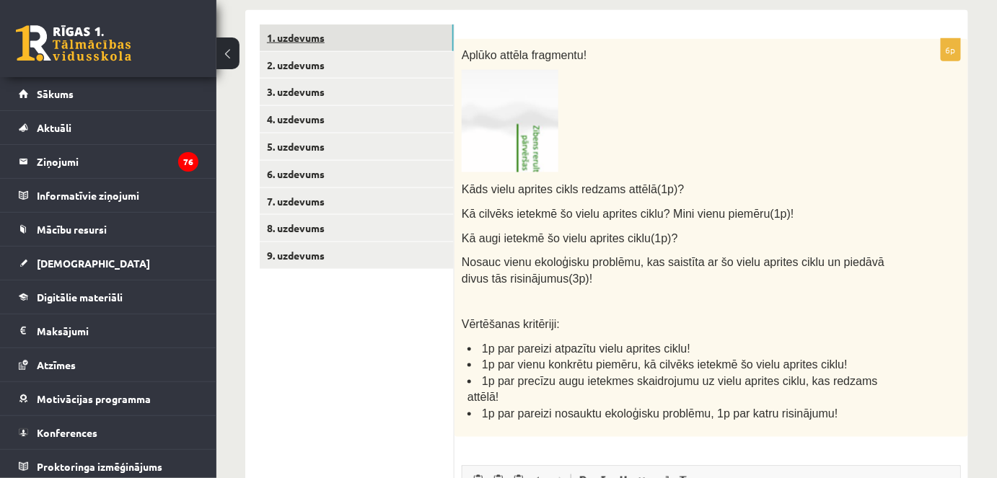
click at [348, 35] on link "1. uzdevums" at bounding box center [357, 38] width 194 height 27
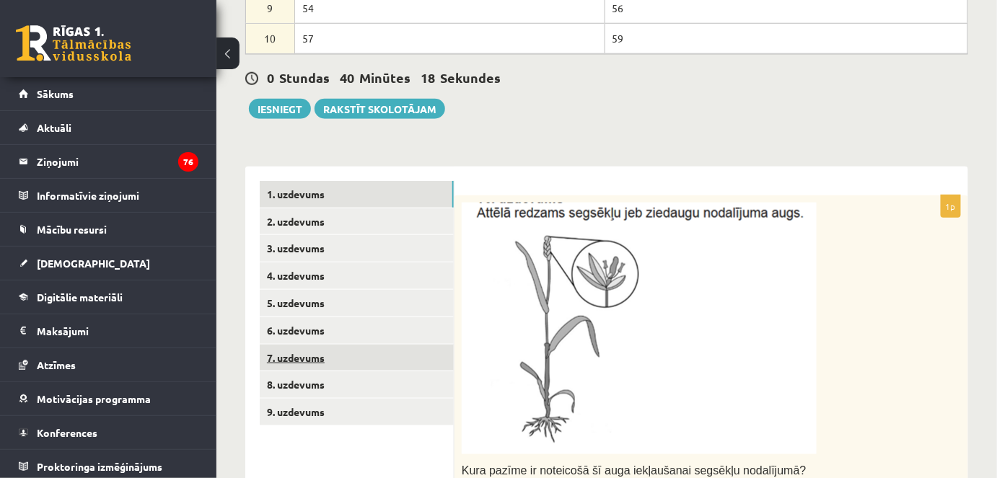
scroll to position [449, 0]
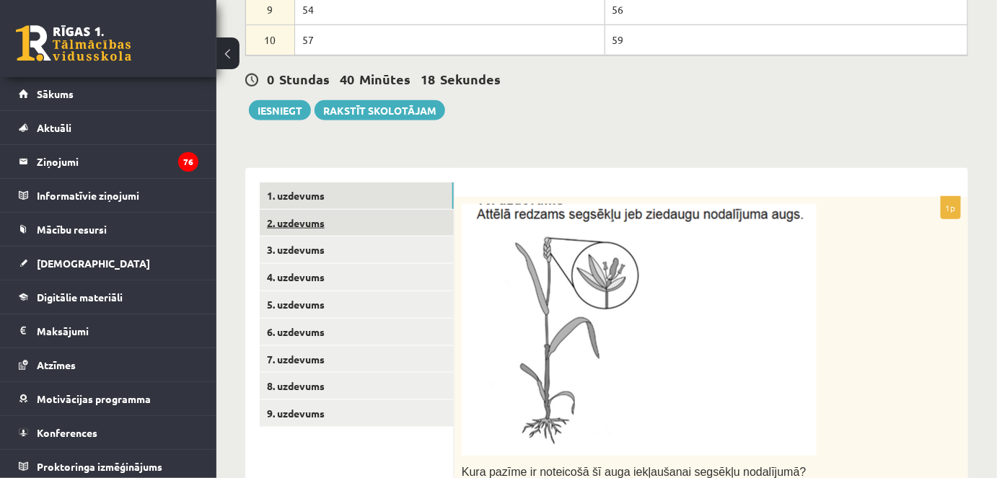
click at [348, 217] on link "2. uzdevums" at bounding box center [357, 223] width 194 height 27
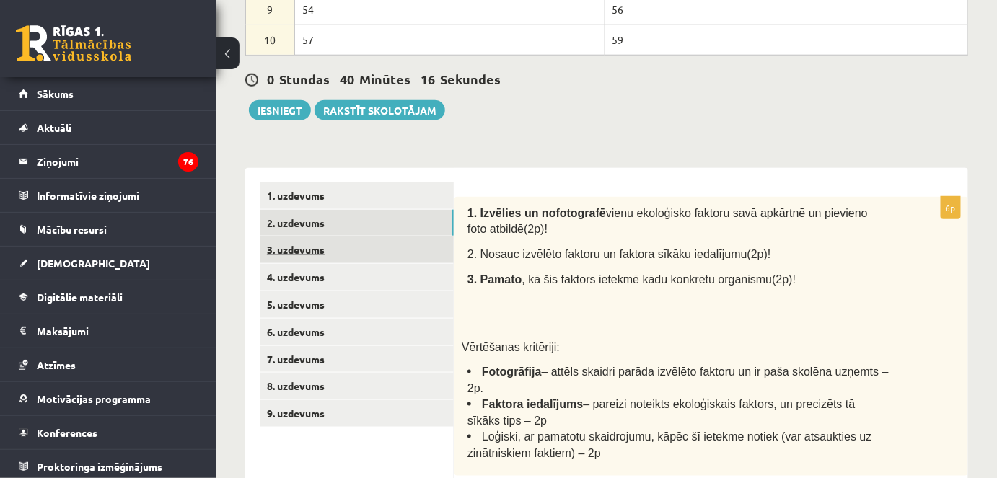
scroll to position [0, 0]
click at [335, 251] on link "3. uzdevums" at bounding box center [357, 250] width 194 height 27
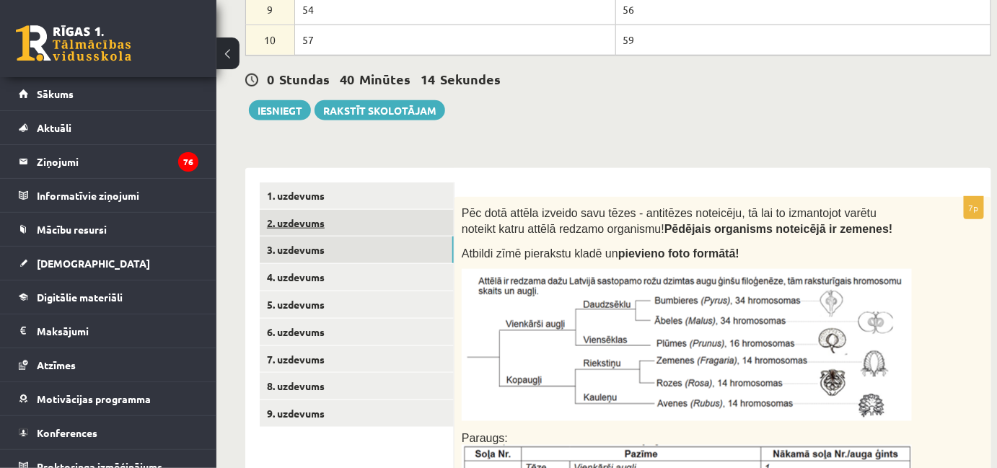
click at [336, 227] on link "2. uzdevums" at bounding box center [357, 223] width 194 height 27
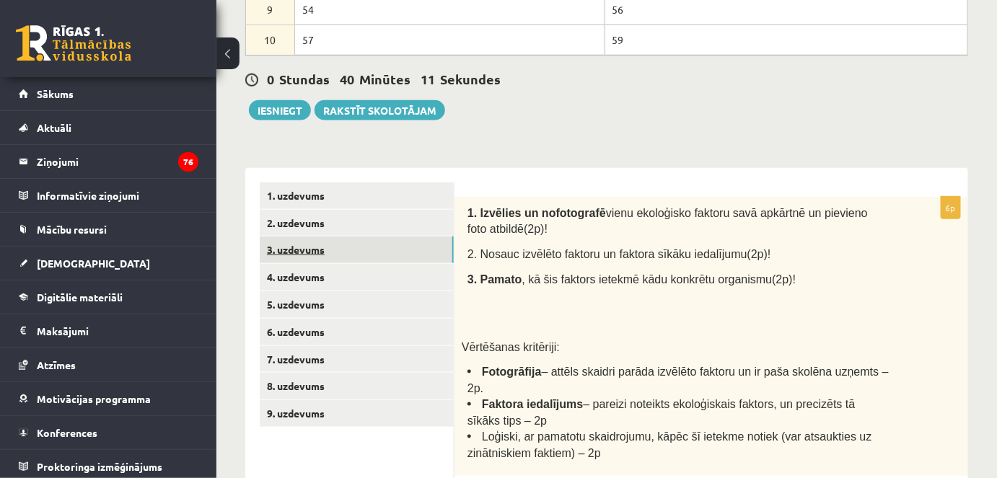
click at [313, 242] on link "3. uzdevums" at bounding box center [357, 250] width 194 height 27
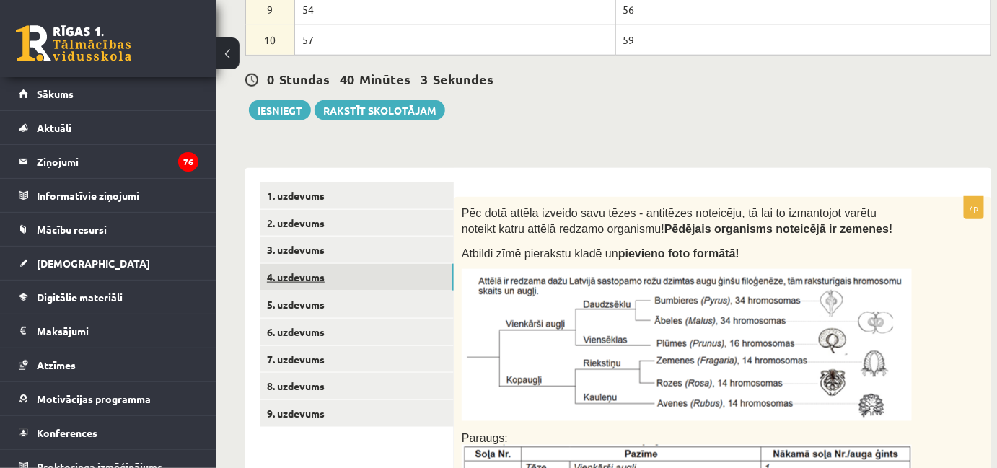
click at [306, 273] on link "4. uzdevums" at bounding box center [357, 277] width 194 height 27
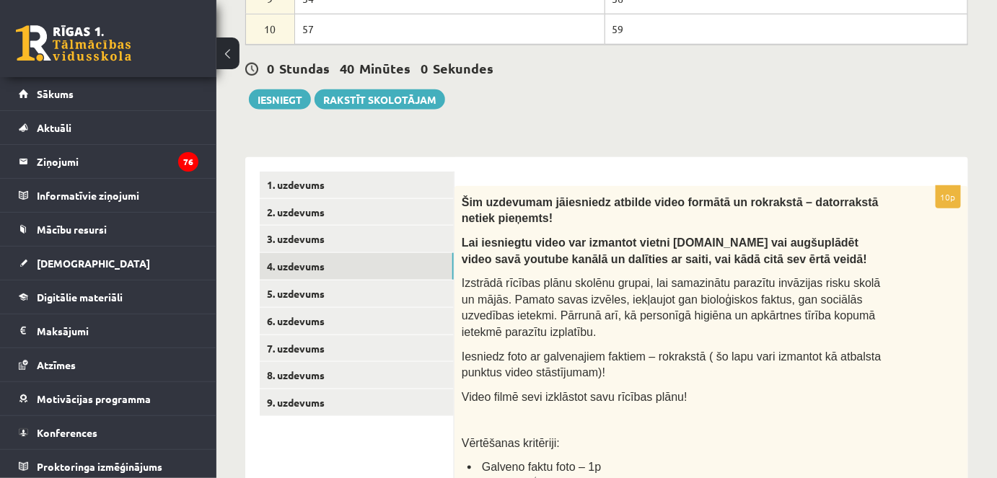
scroll to position [458, 0]
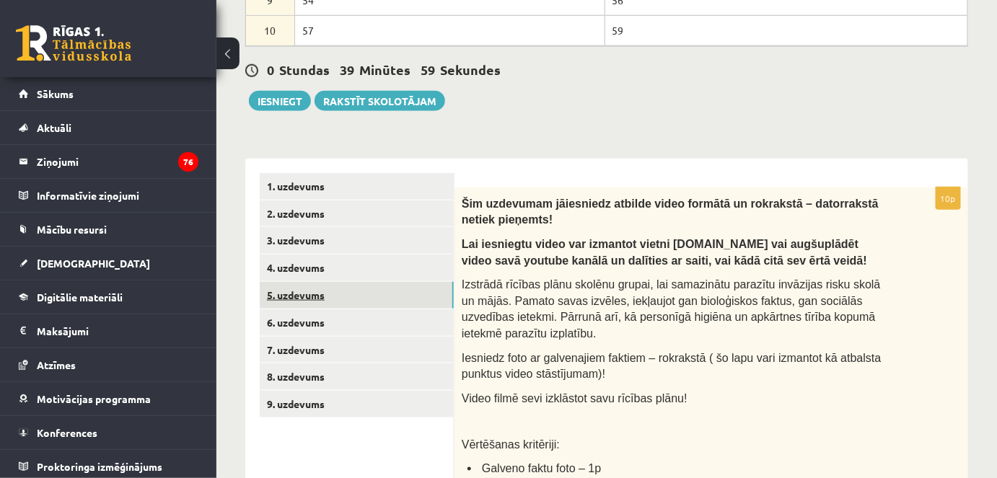
click at [374, 290] on link "5. uzdevums" at bounding box center [357, 295] width 194 height 27
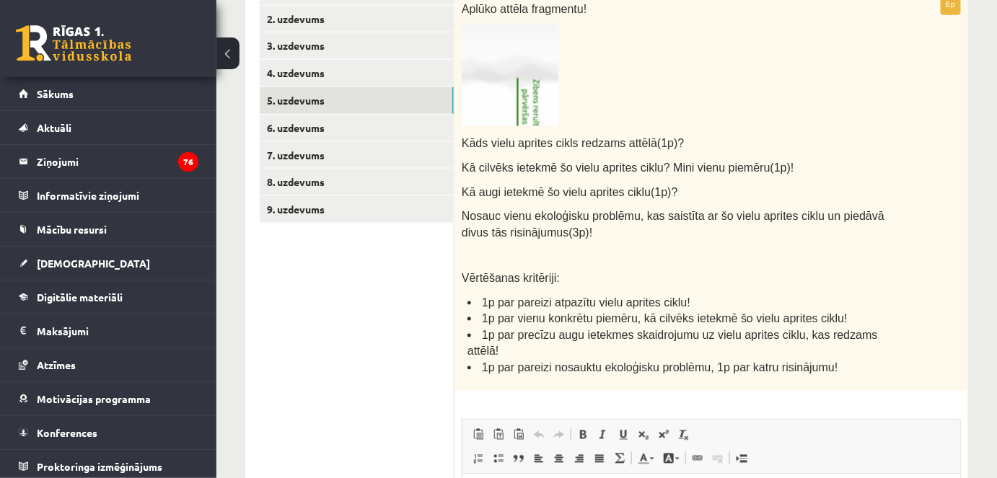
scroll to position [657, 0]
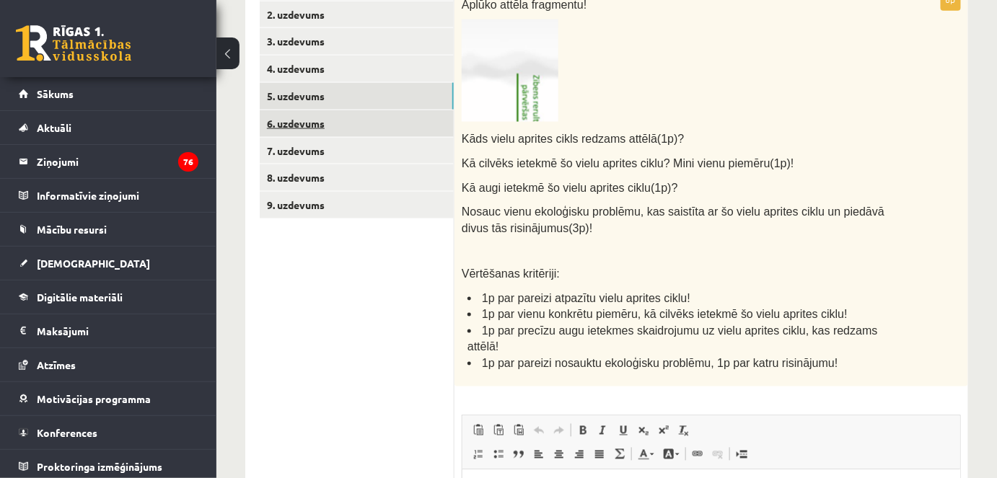
click at [330, 122] on link "6. uzdevums" at bounding box center [357, 123] width 194 height 27
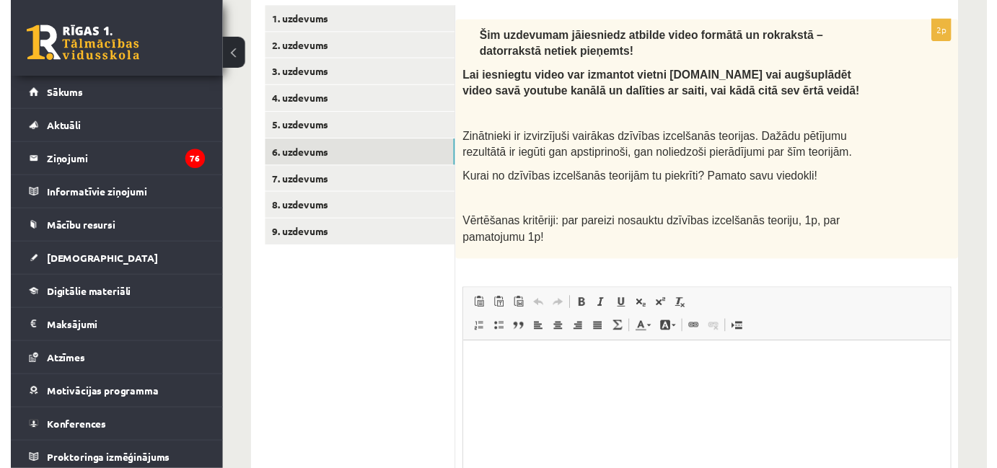
scroll to position [628, 0]
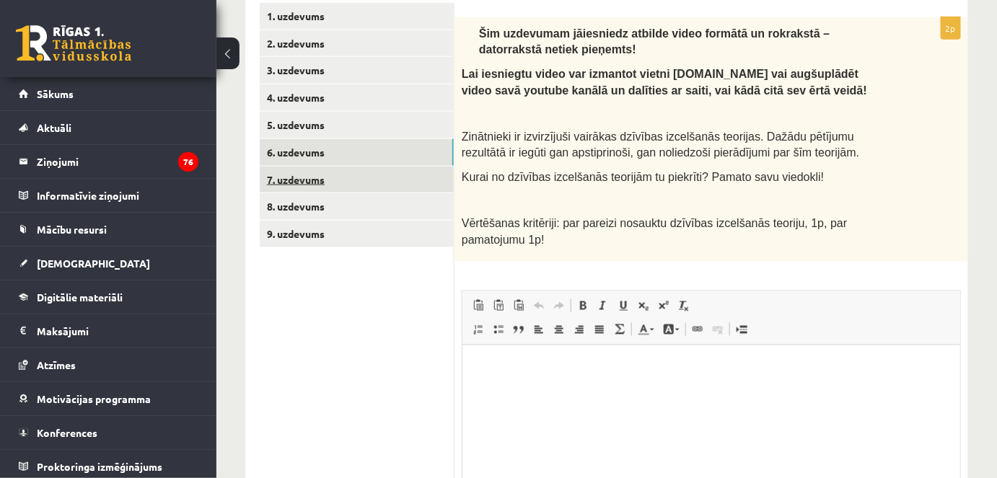
click at [412, 179] on link "7. uzdevums" at bounding box center [357, 180] width 194 height 27
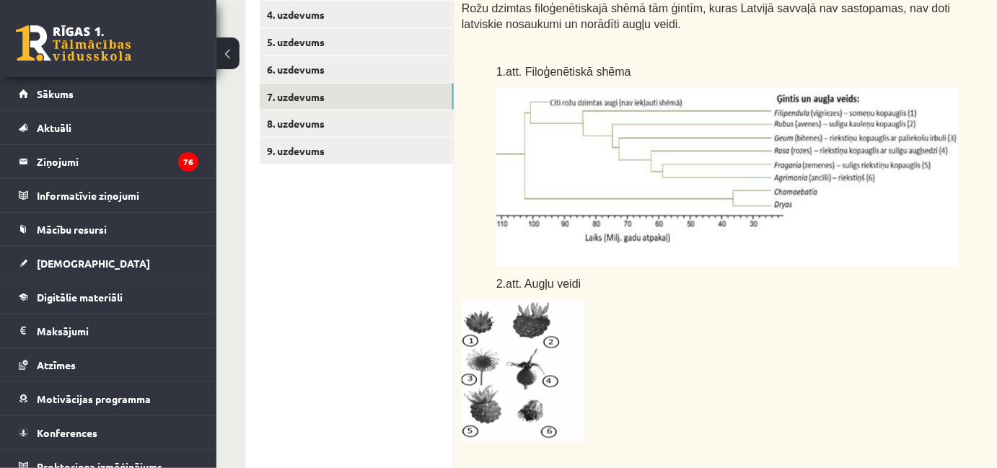
scroll to position [710, 0]
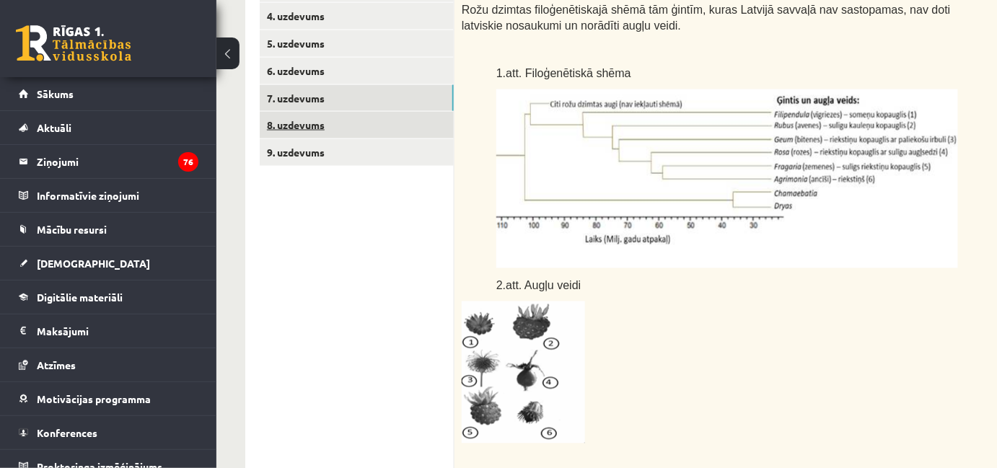
click at [343, 123] on link "8. uzdevums" at bounding box center [357, 125] width 194 height 27
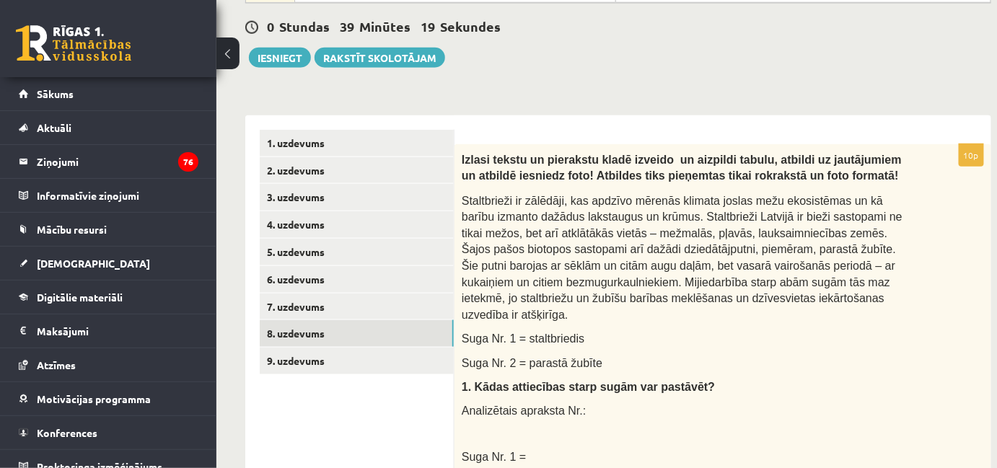
scroll to position [0, 0]
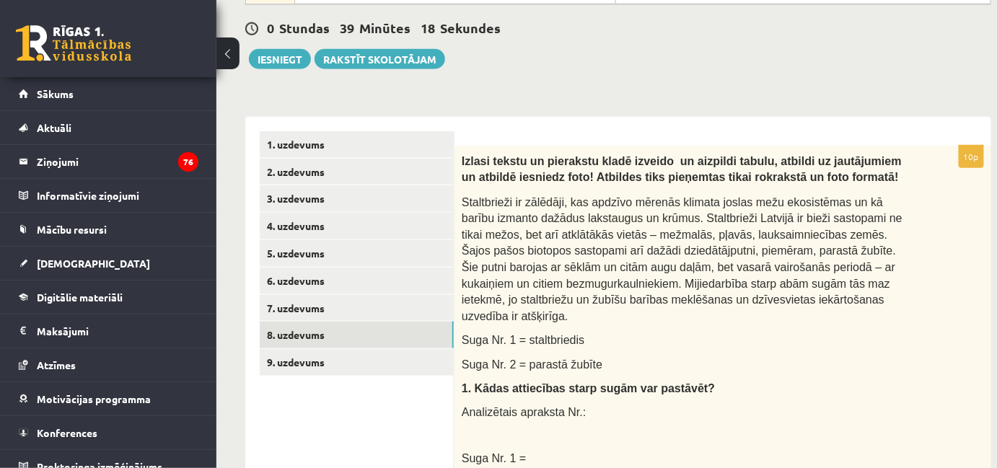
click at [595, 224] on span "Staltbrieži ir zālēdāji, kas apdzīvo mērenās klimata joslas mežu ekosistēmas un…" at bounding box center [682, 259] width 441 height 126
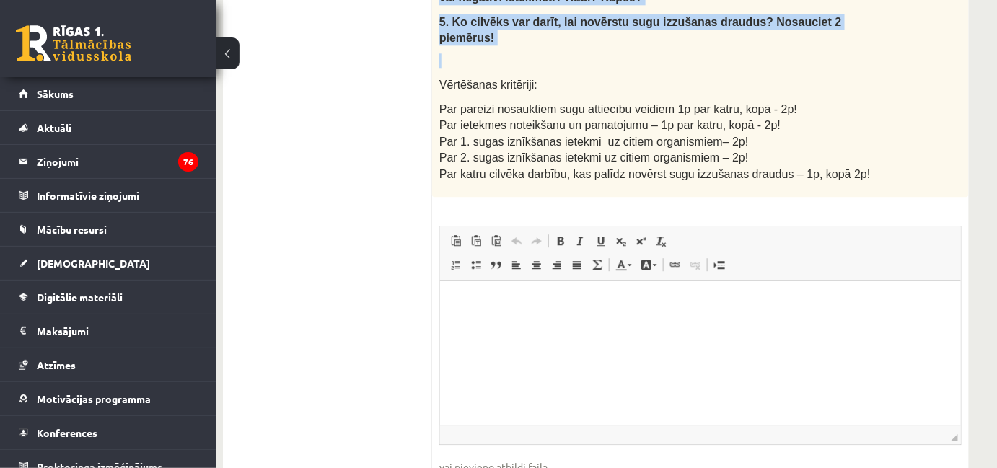
scroll to position [1186, 22]
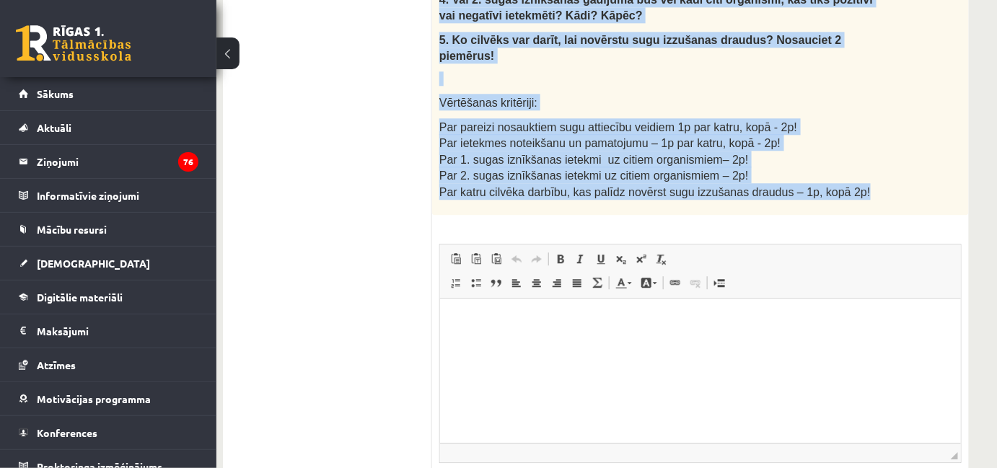
drag, startPoint x: 436, startPoint y: 127, endPoint x: 844, endPoint y: 146, distance: 408.0
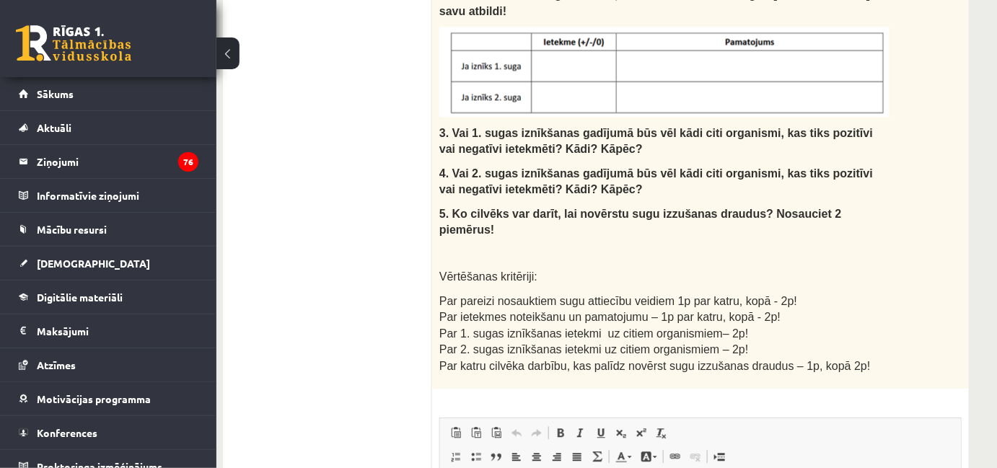
scroll to position [1250, 22]
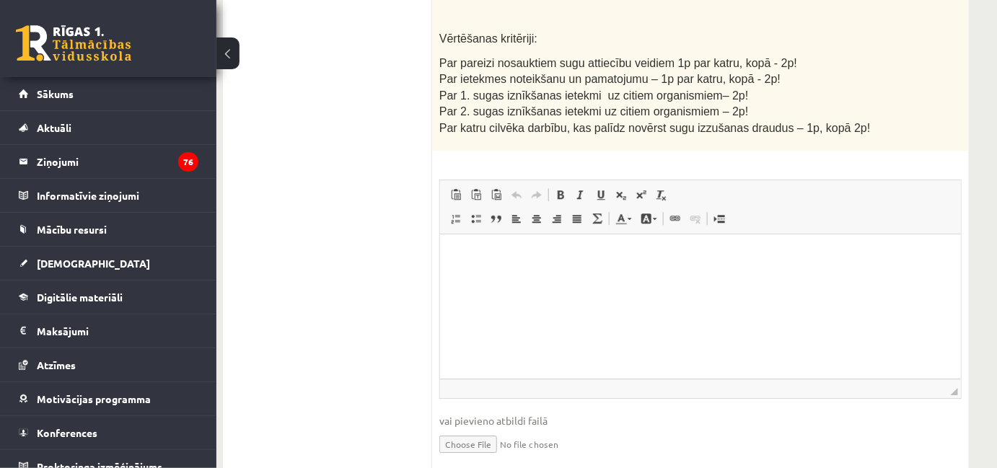
click at [470, 428] on input "file" at bounding box center [700, 443] width 522 height 30
type input "**********"
click at [520, 428] on input "file" at bounding box center [700, 443] width 522 height 30
click at [485, 428] on input "file" at bounding box center [700, 443] width 522 height 30
type input "**********"
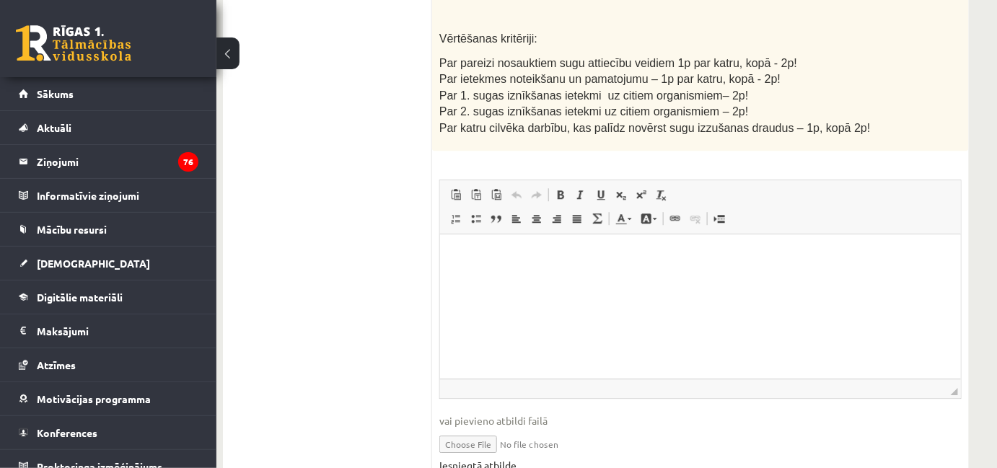
click at [492, 458] on link "Iesniegtā atbilde" at bounding box center [477, 465] width 77 height 15
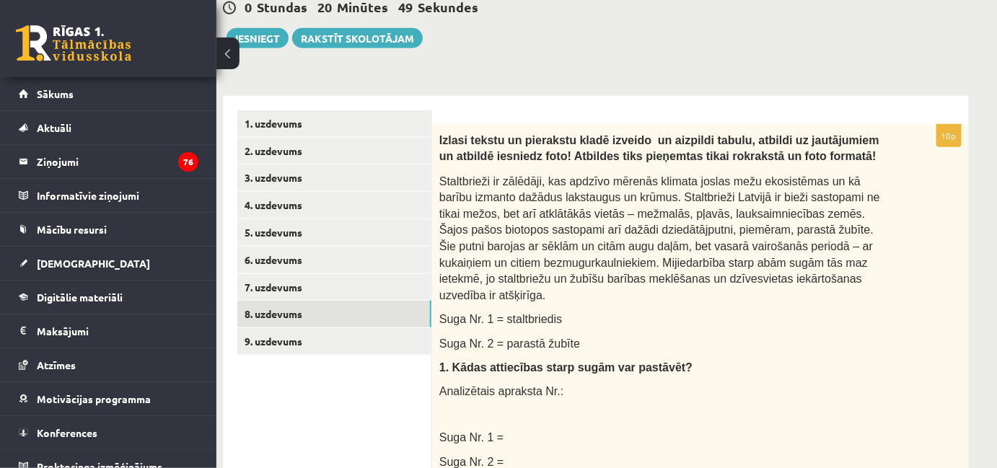
scroll to position [555, 22]
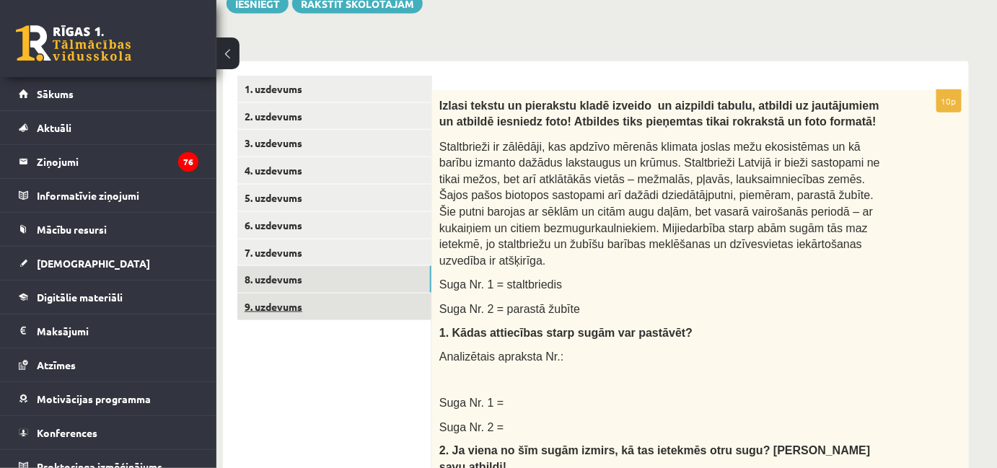
click at [289, 298] on link "9. uzdevums" at bounding box center [334, 307] width 194 height 27
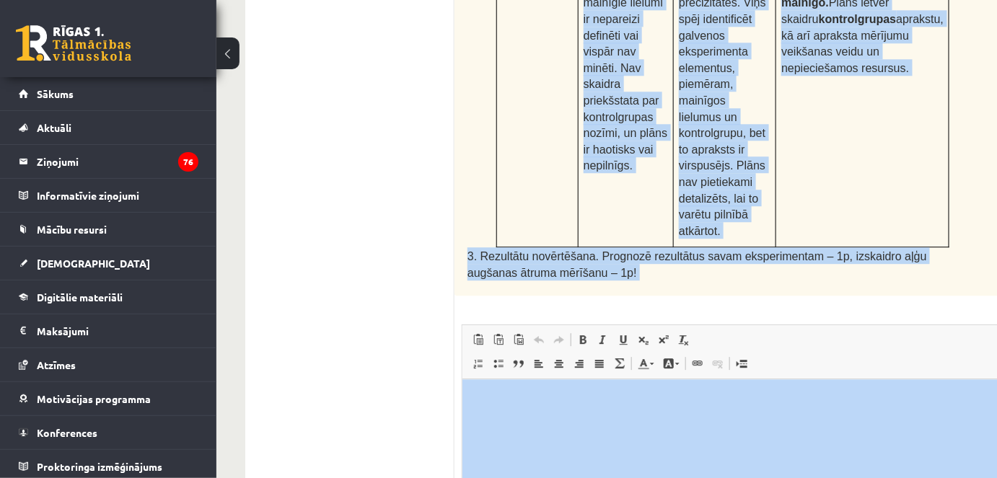
scroll to position [1357, 0]
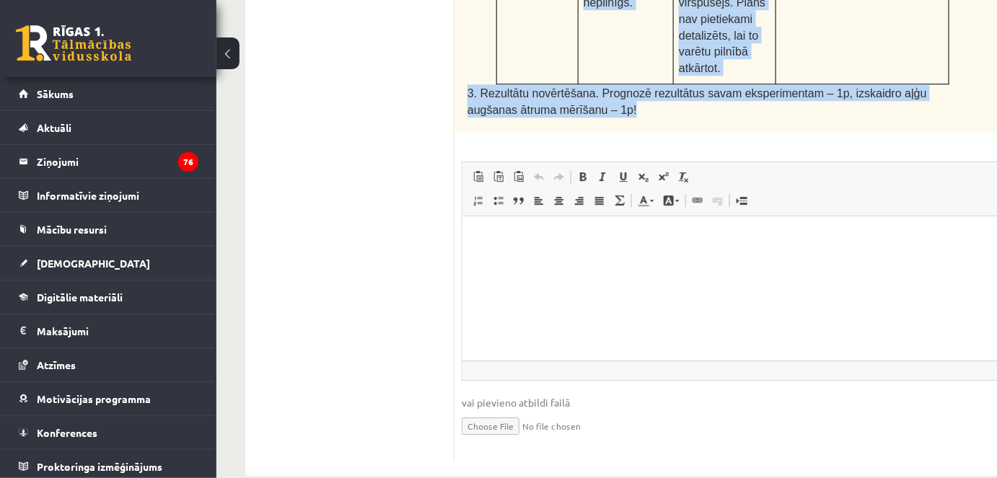
drag, startPoint x: 460, startPoint y: 43, endPoint x: 977, endPoint y: 79, distance: 518.5
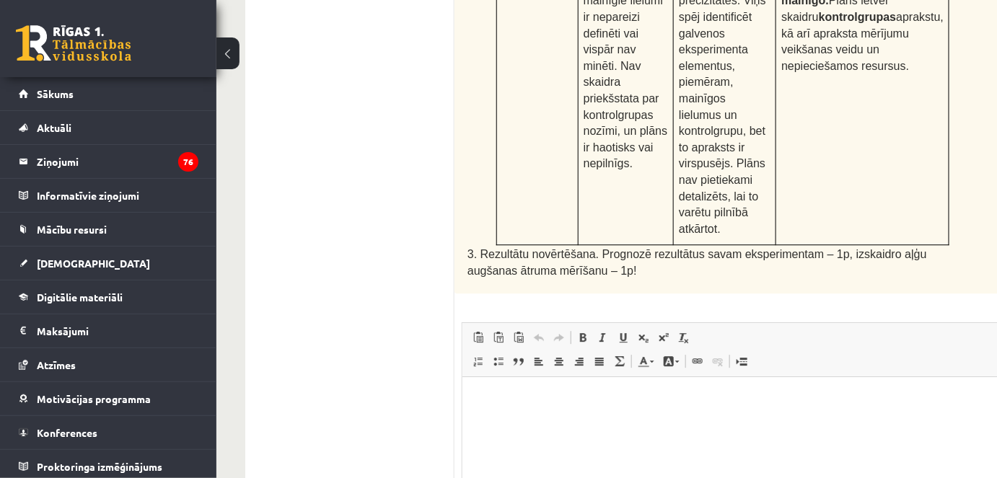
scroll to position [1202, 0]
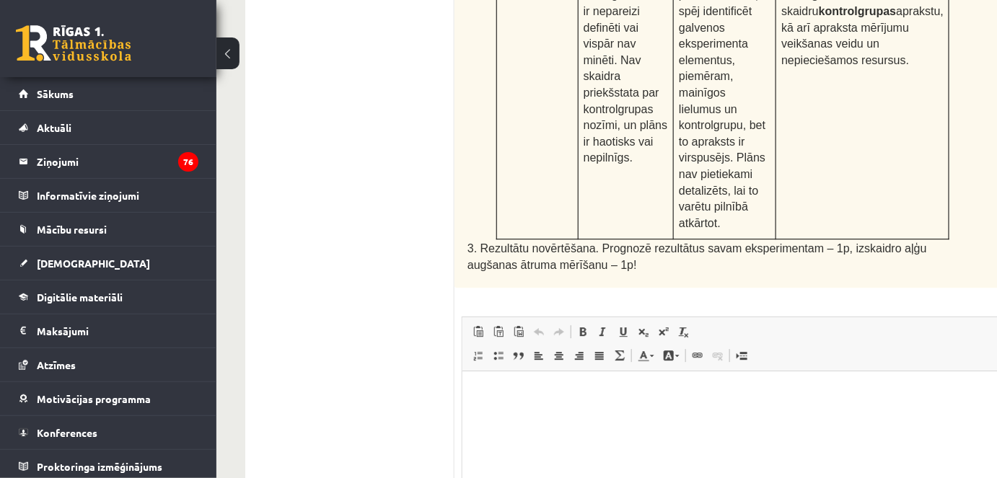
click at [508, 399] on p "Bagātinātā teksta redaktors, wiswyg-editor-user-answer-47433985212060" at bounding box center [740, 392] width 529 height 15
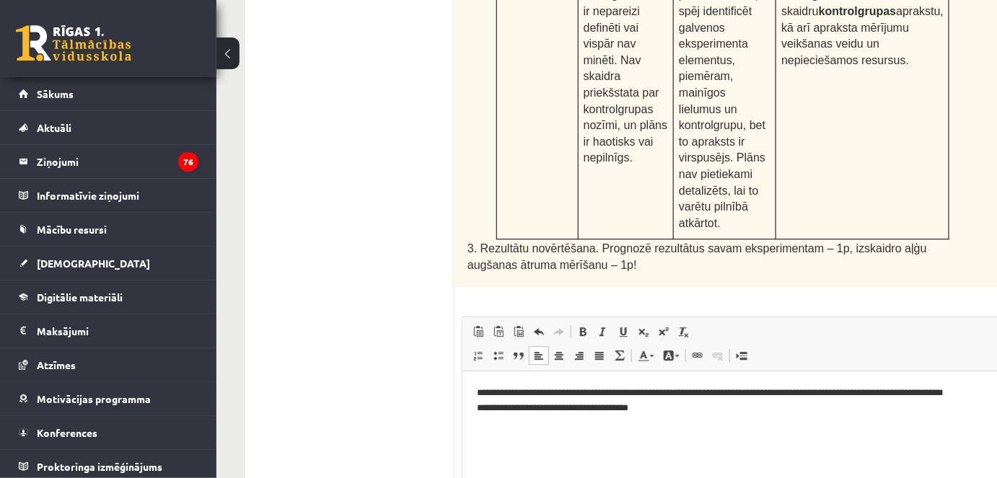
click at [483, 390] on p "**********" at bounding box center [711, 400] width 470 height 30
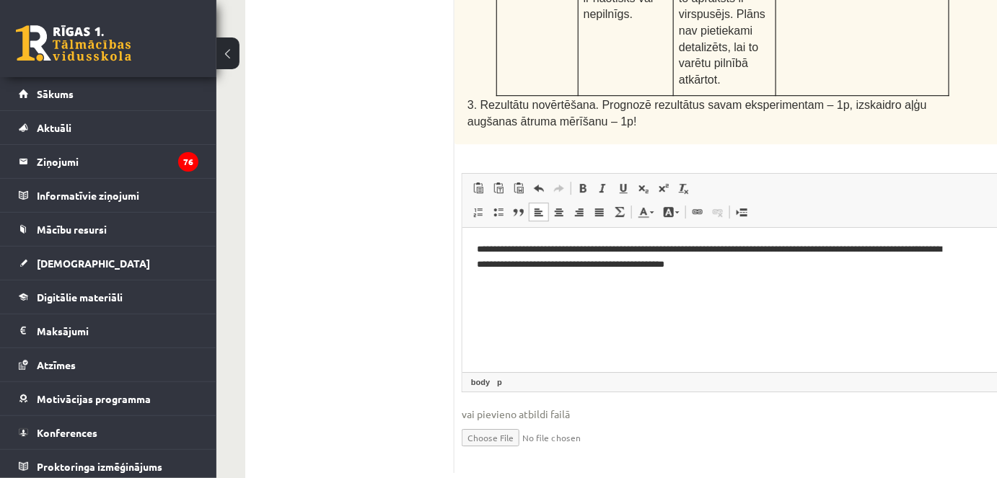
scroll to position [1357, 0]
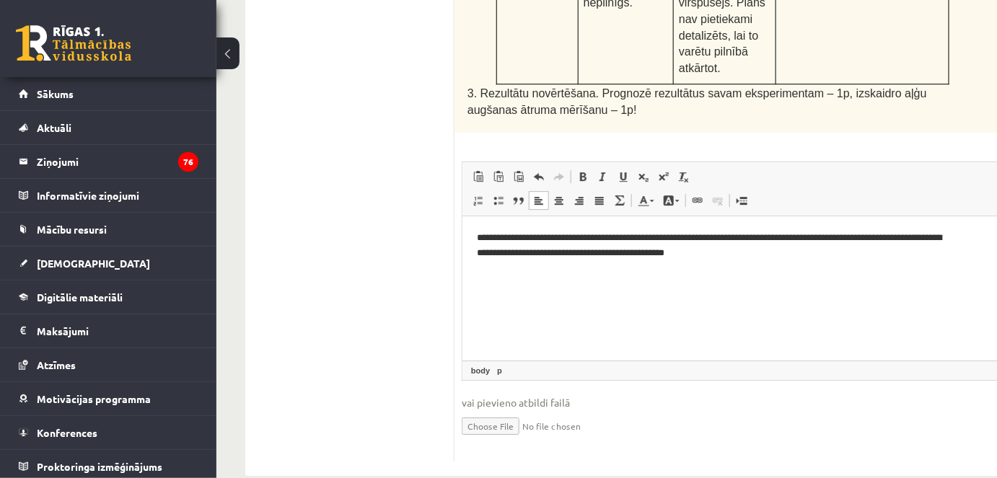
click at [666, 240] on p "**********" at bounding box center [711, 245] width 470 height 30
click at [793, 257] on p "**********" at bounding box center [711, 245] width 470 height 30
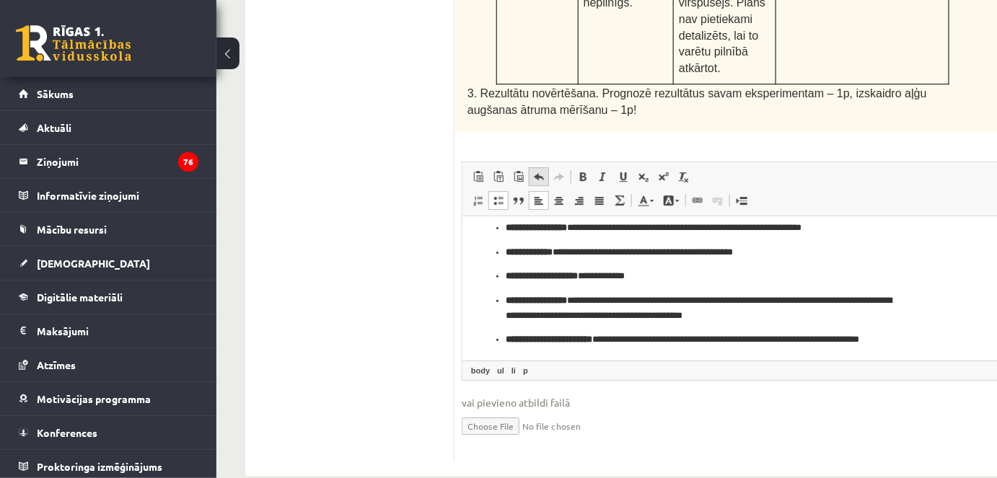
click at [538, 171] on span at bounding box center [539, 177] width 12 height 12
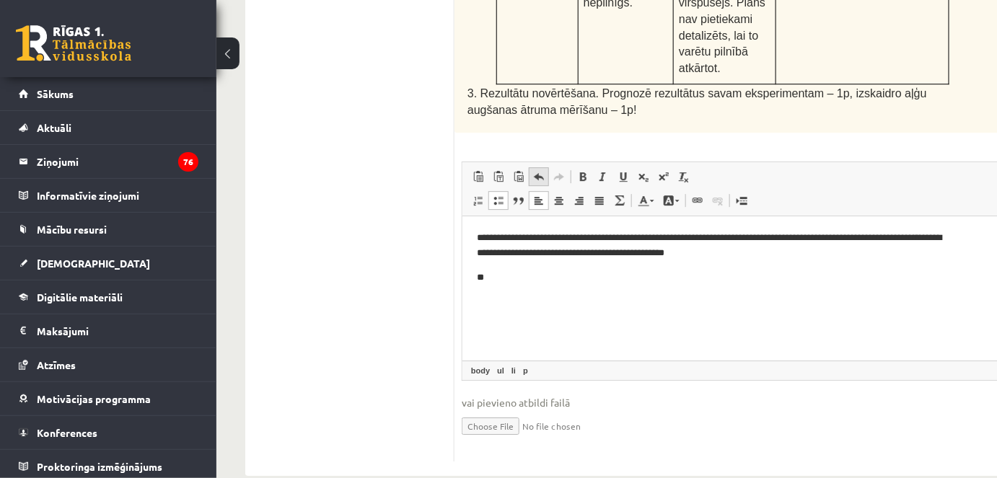
scroll to position [0, 0]
click at [500, 271] on p "**" at bounding box center [711, 277] width 470 height 15
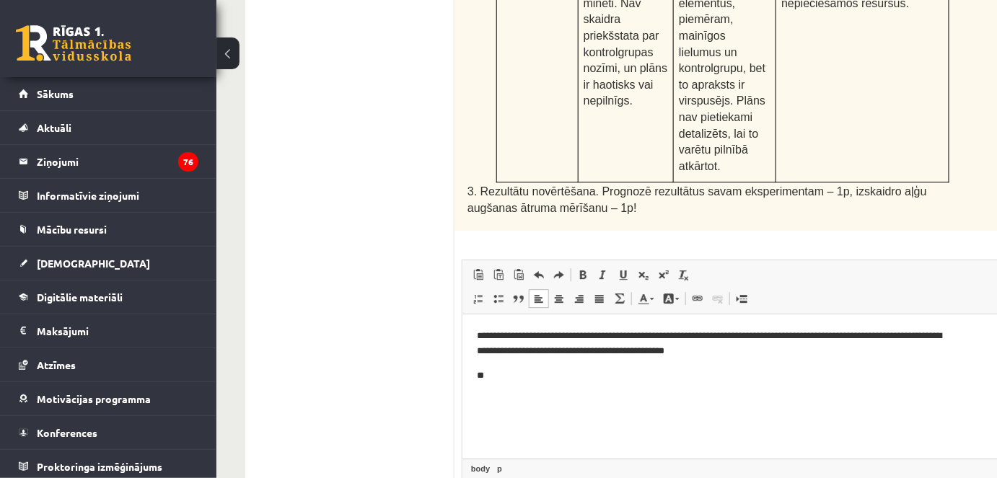
scroll to position [1357, 0]
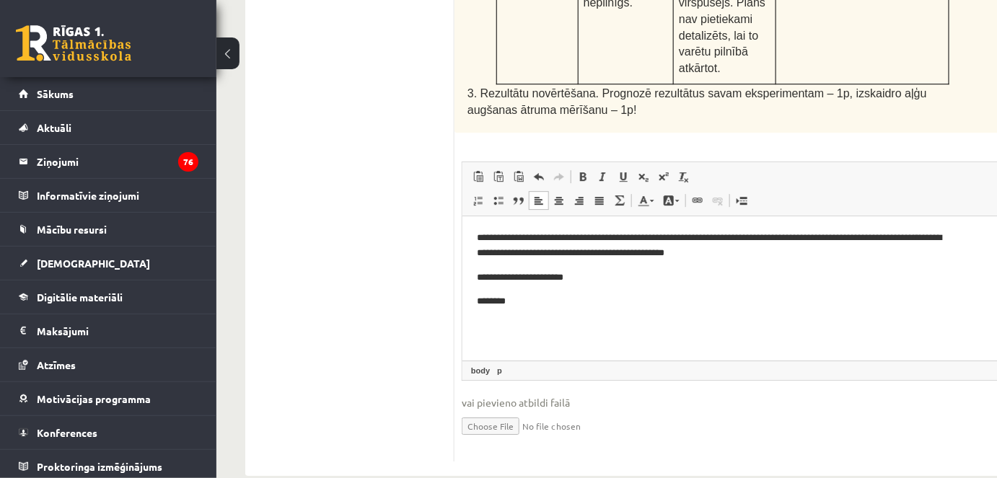
click at [519, 302] on p "********" at bounding box center [711, 301] width 470 height 15
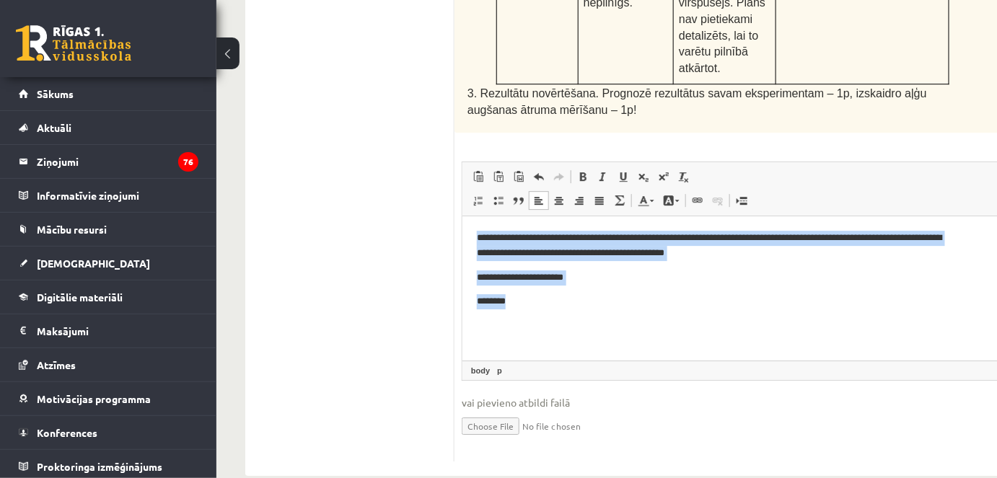
drag, startPoint x: 524, startPoint y: 296, endPoint x: 473, endPoint y: 232, distance: 81.6
click at [473, 232] on html "**********" at bounding box center [741, 269] width 558 height 107
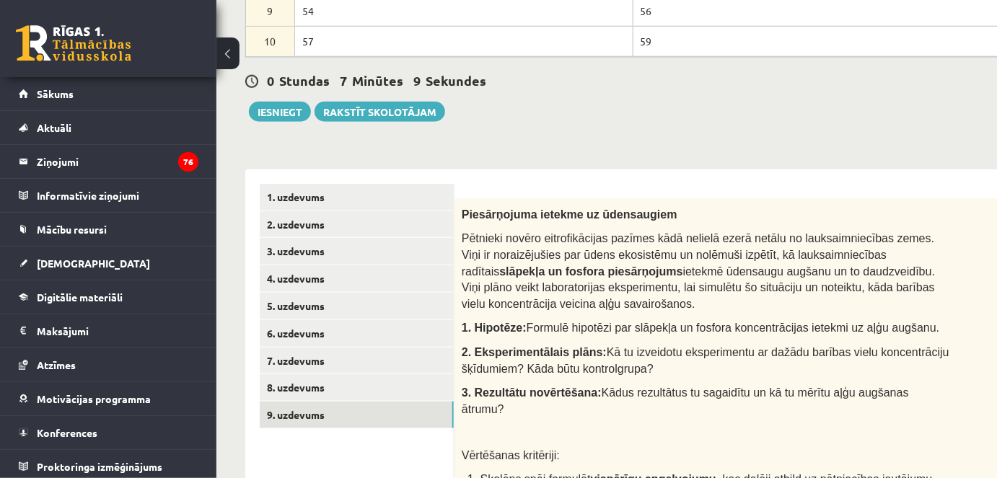
scroll to position [1096, 0]
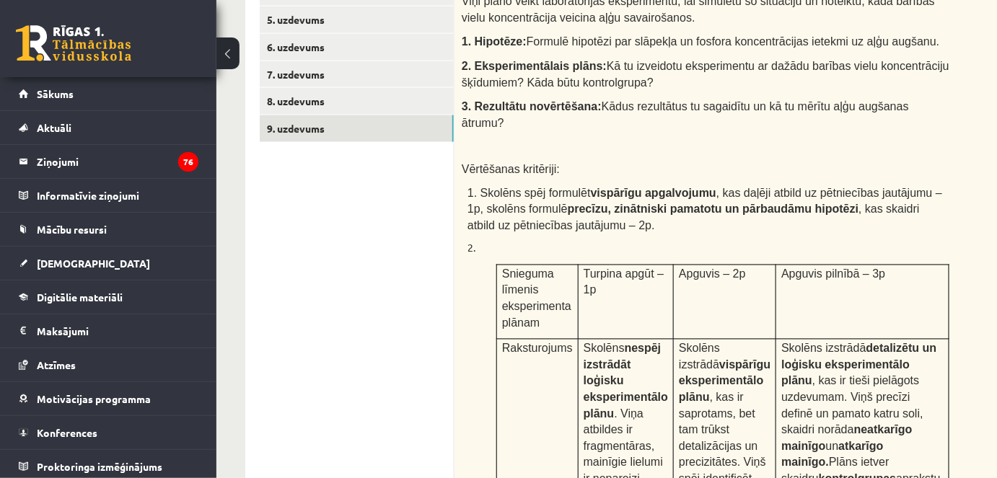
click at [763, 104] on div "Piesārņojuma ietekme uz ūdensaugiem Pētnieki novēro eitrofikācijas pazīmes kādā…" at bounding box center [741, 334] width 574 height 844
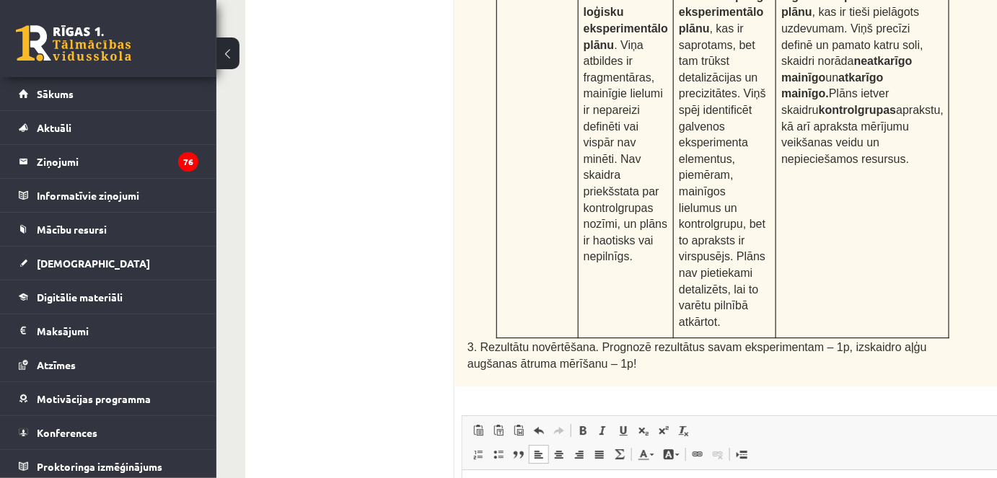
scroll to position [1357, 0]
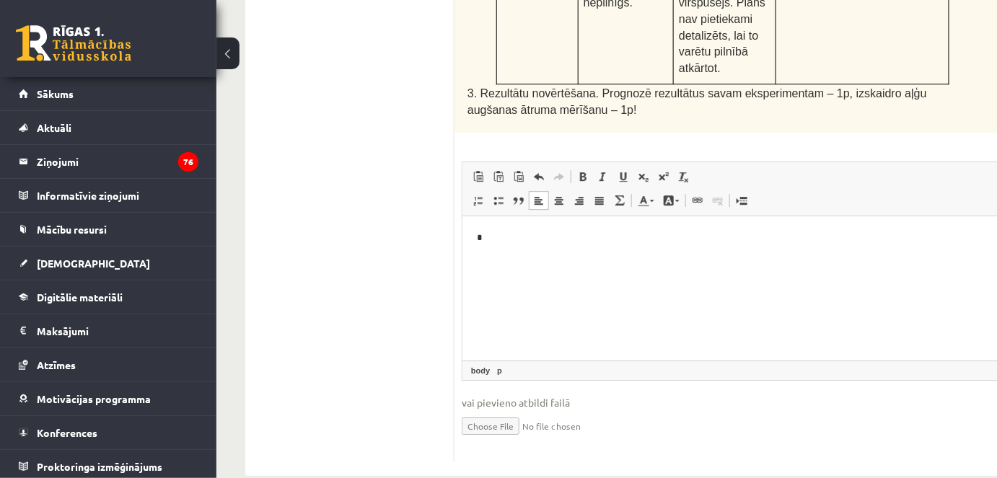
click at [524, 237] on p "*" at bounding box center [711, 237] width 470 height 15
click at [501, 410] on input "file" at bounding box center [742, 425] width 560 height 30
type input "**********"
click at [485, 234] on p "*" at bounding box center [711, 237] width 470 height 15
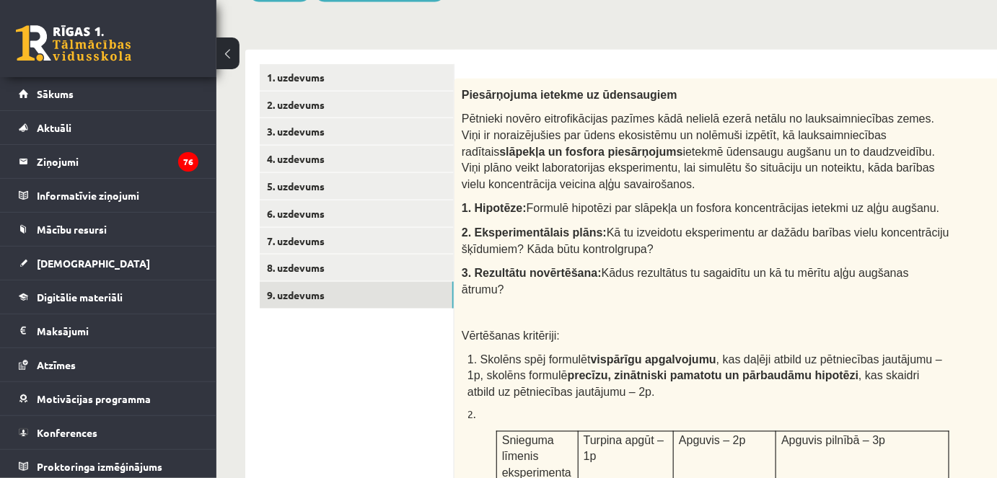
scroll to position [593, 0]
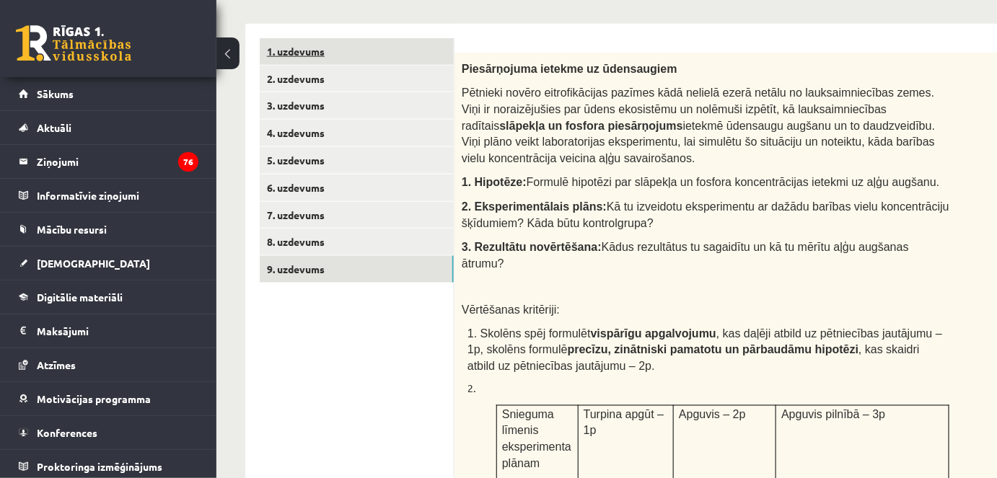
click at [361, 43] on link "1. uzdevums" at bounding box center [357, 51] width 194 height 27
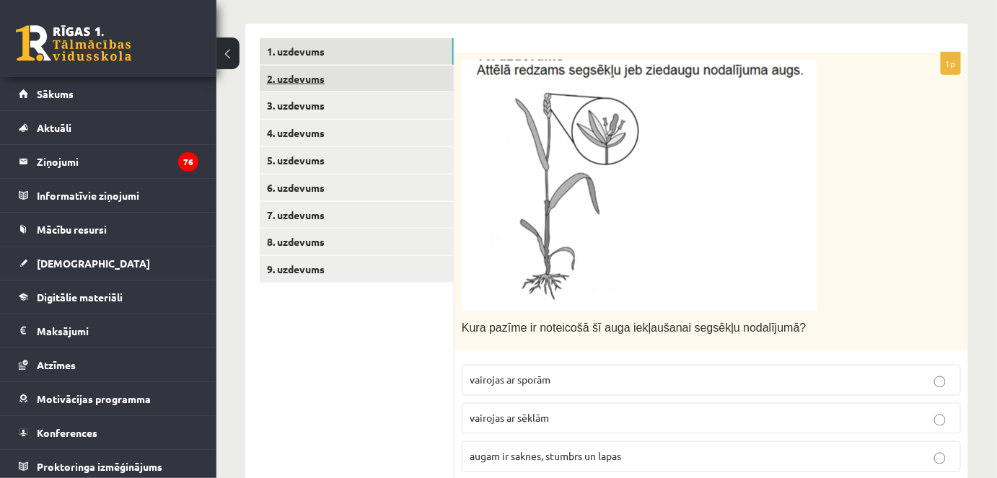
click at [347, 75] on link "2. uzdevums" at bounding box center [357, 79] width 194 height 27
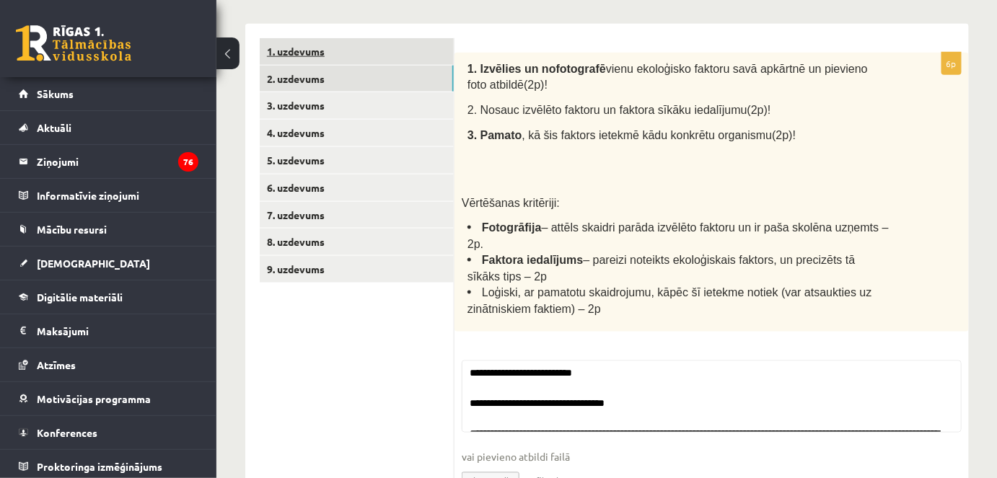
click at [366, 46] on link "1. uzdevums" at bounding box center [357, 51] width 194 height 27
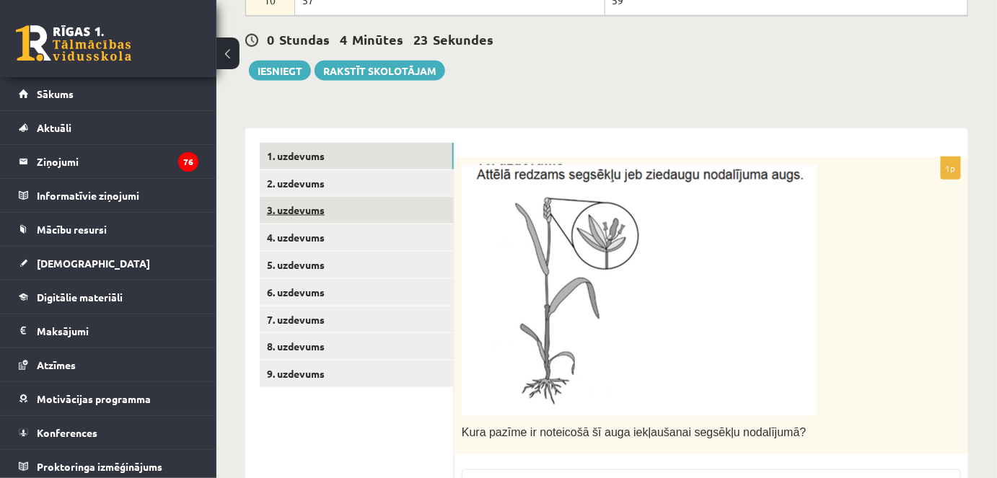
scroll to position [488, 0]
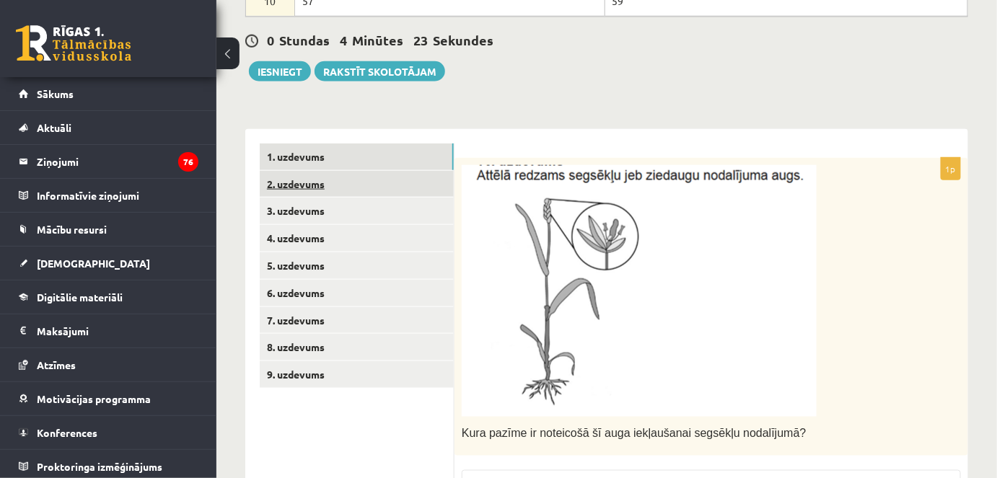
click at [377, 179] on link "2. uzdevums" at bounding box center [357, 184] width 194 height 27
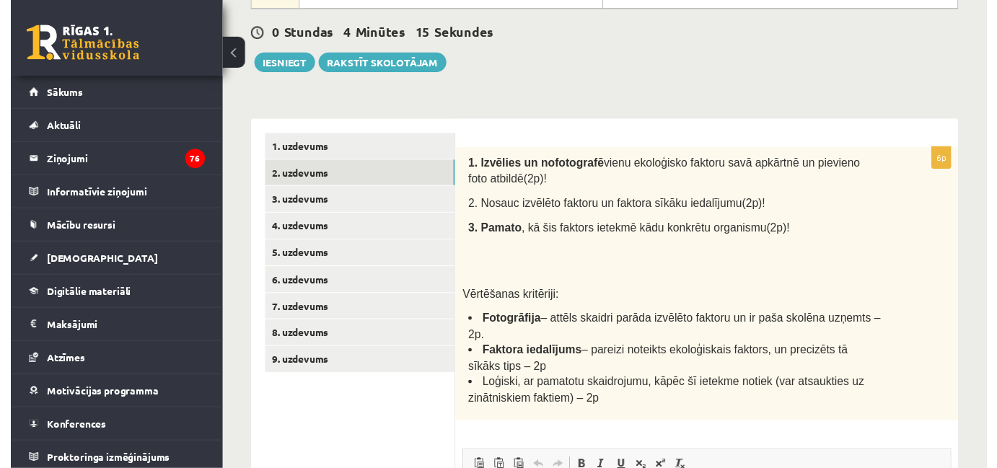
scroll to position [490, 0]
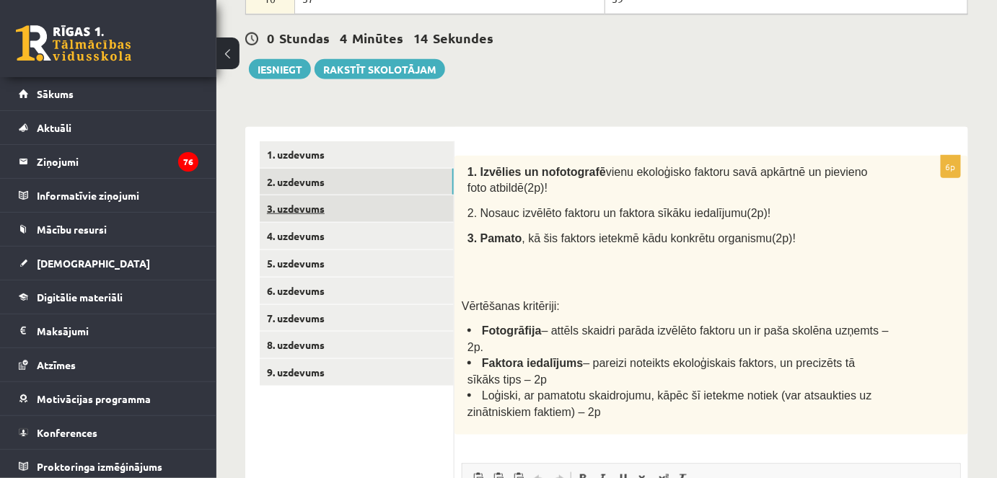
click at [379, 206] on link "3. uzdevums" at bounding box center [357, 208] width 194 height 27
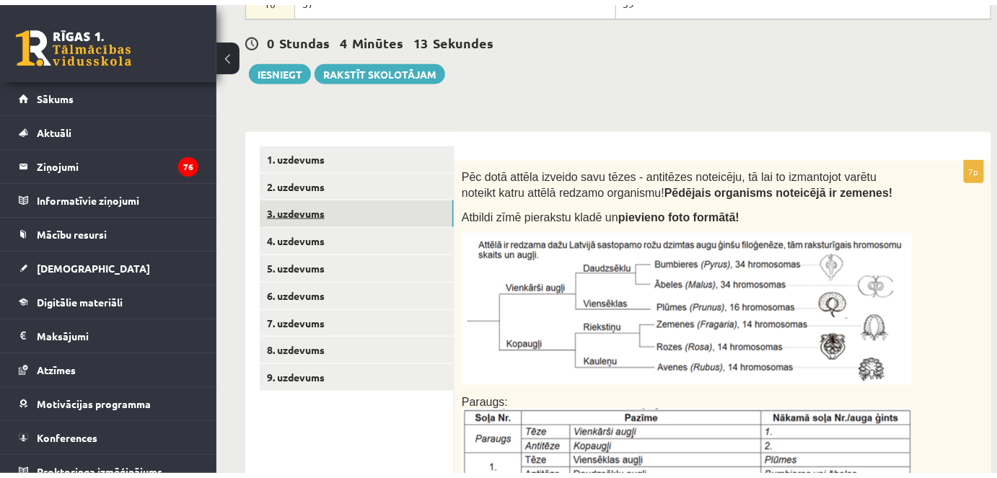
scroll to position [0, 0]
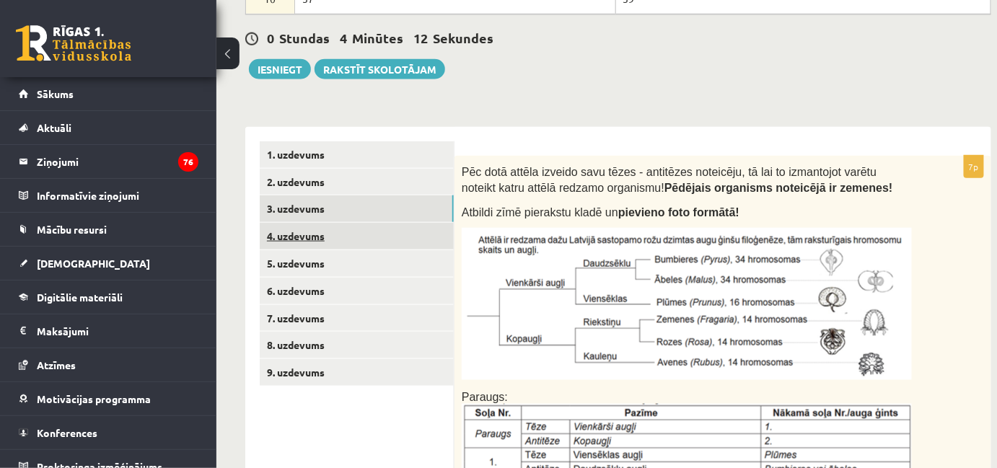
click at [363, 229] on link "4. uzdevums" at bounding box center [357, 236] width 194 height 27
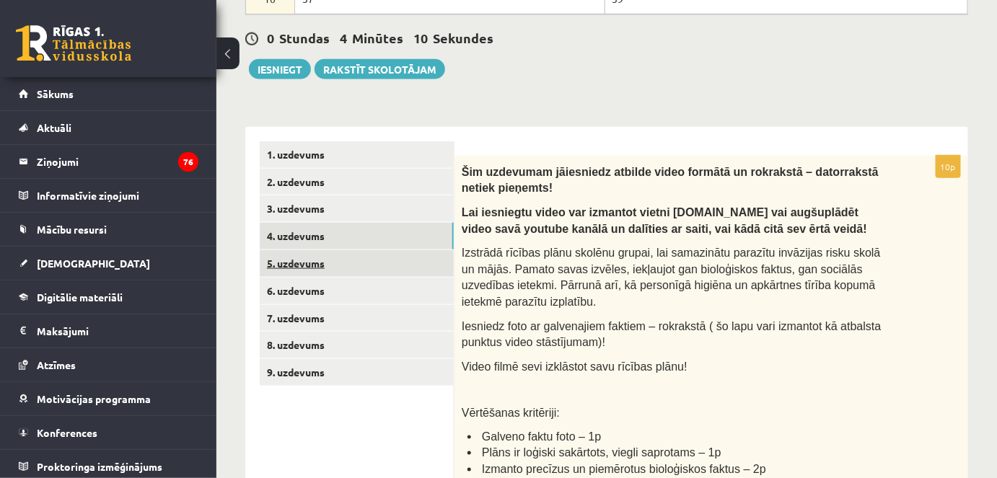
click at [324, 254] on link "5. uzdevums" at bounding box center [357, 263] width 194 height 27
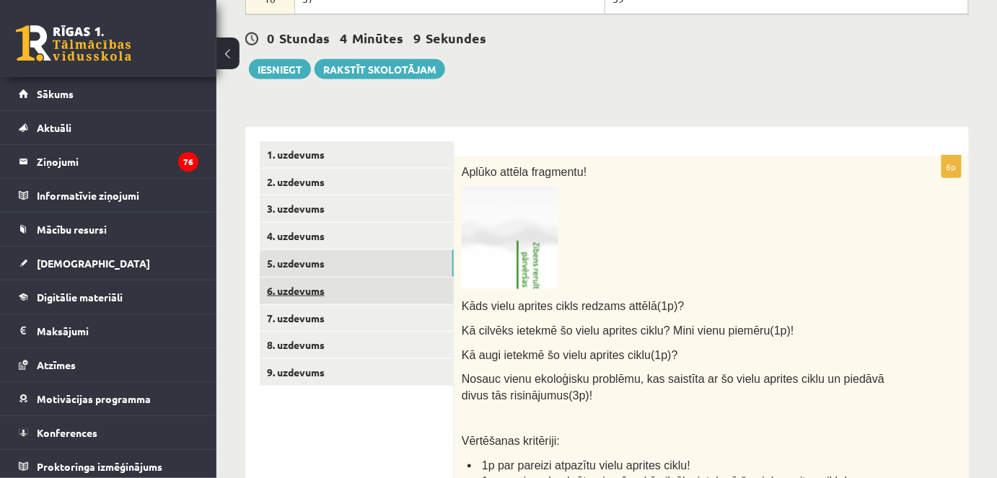
click at [320, 293] on link "6. uzdevums" at bounding box center [357, 291] width 194 height 27
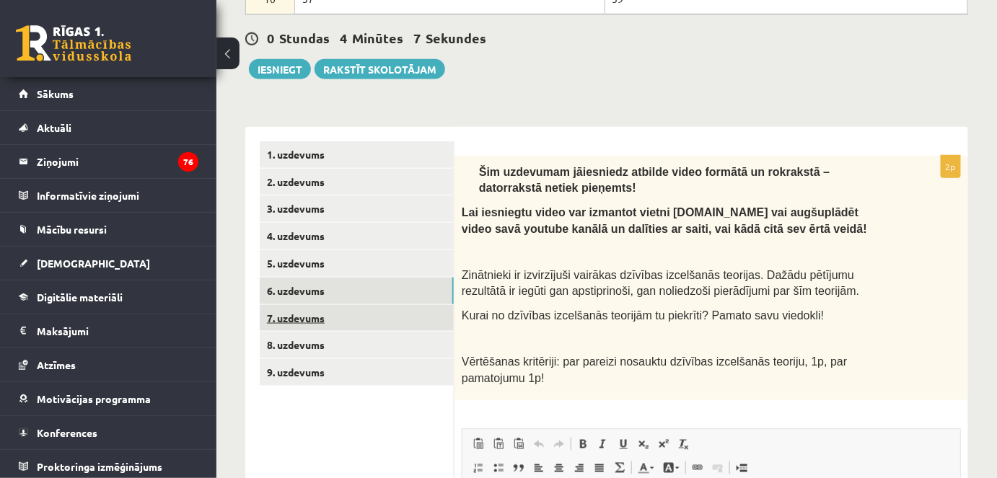
click at [312, 316] on link "7. uzdevums" at bounding box center [357, 318] width 194 height 27
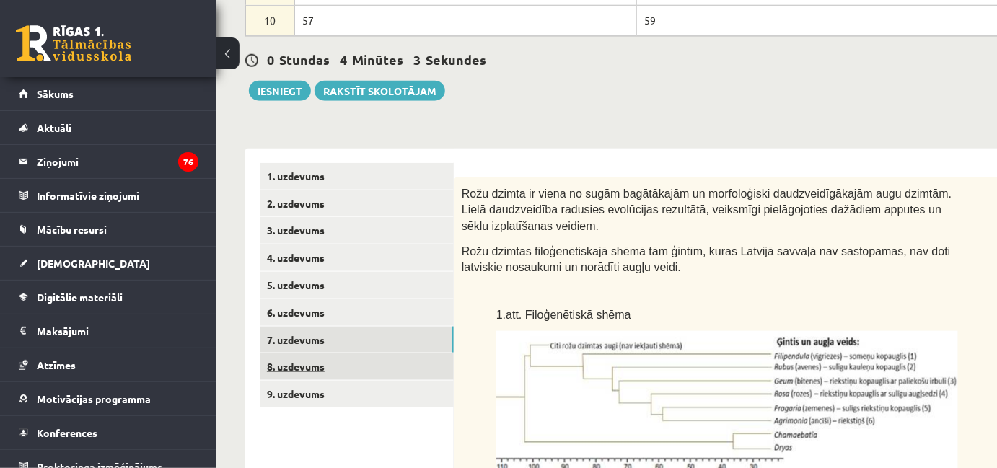
scroll to position [473, 0]
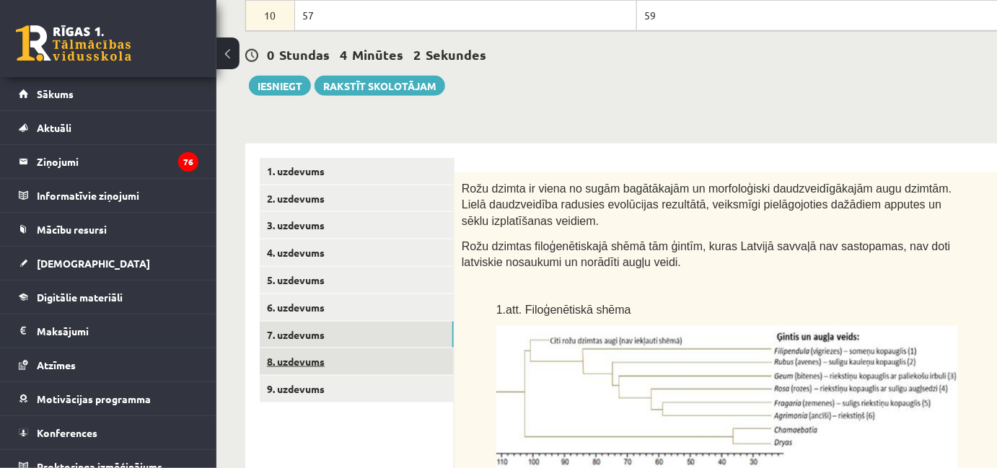
click at [289, 360] on link "8. uzdevums" at bounding box center [357, 361] width 194 height 27
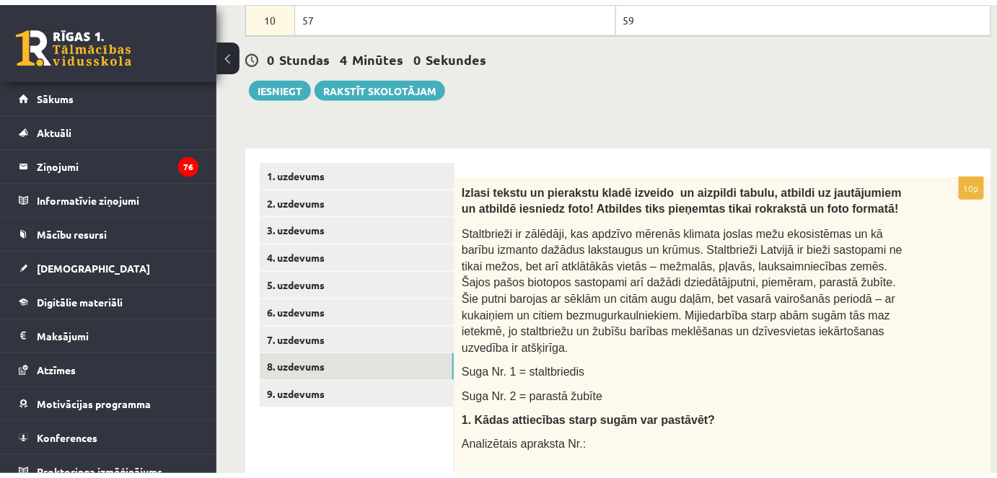
scroll to position [0, 0]
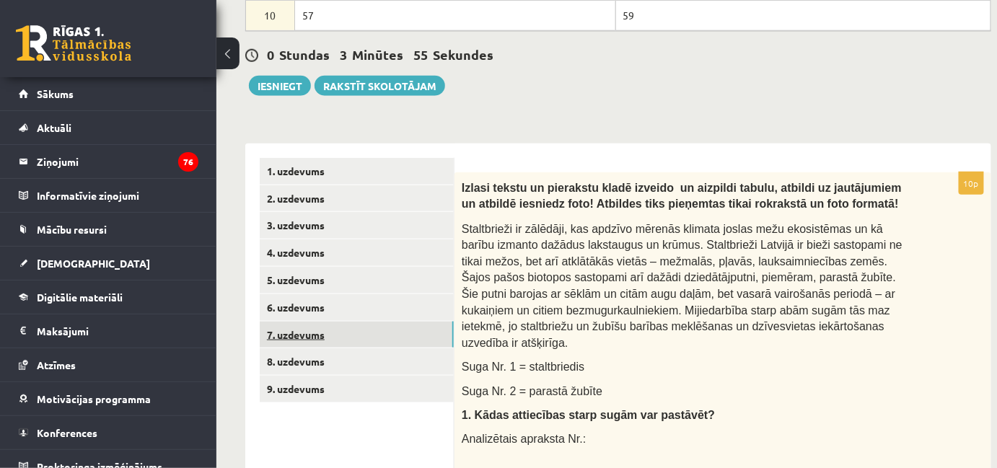
click at [313, 338] on link "7. uzdevums" at bounding box center [357, 335] width 194 height 27
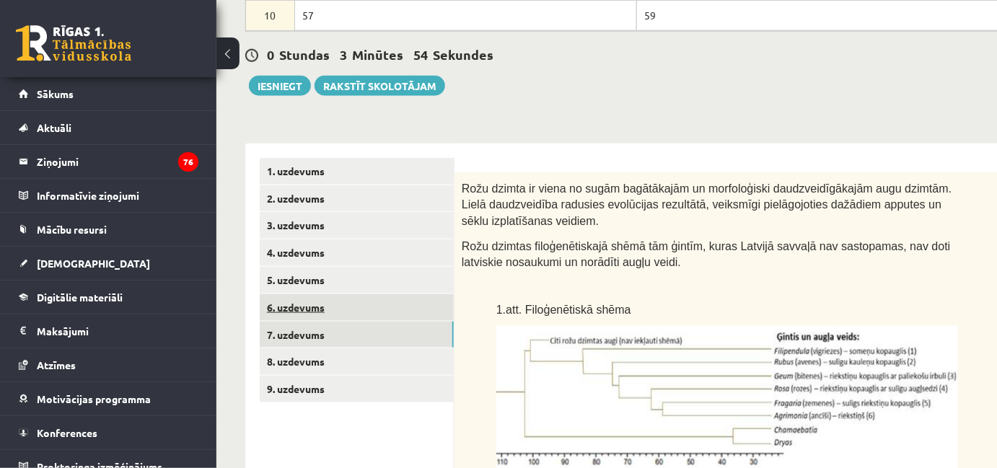
click at [330, 303] on link "6. uzdevums" at bounding box center [357, 307] width 194 height 27
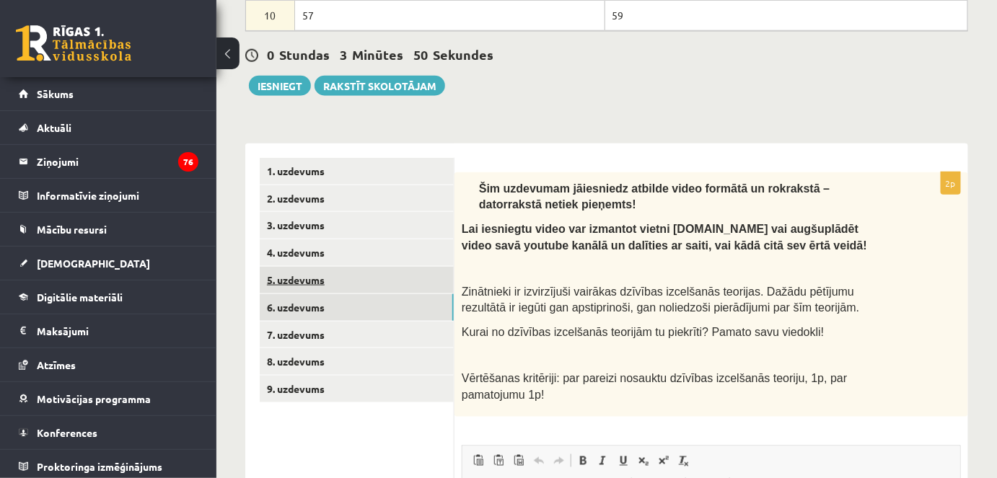
click at [320, 270] on link "5. uzdevums" at bounding box center [357, 280] width 194 height 27
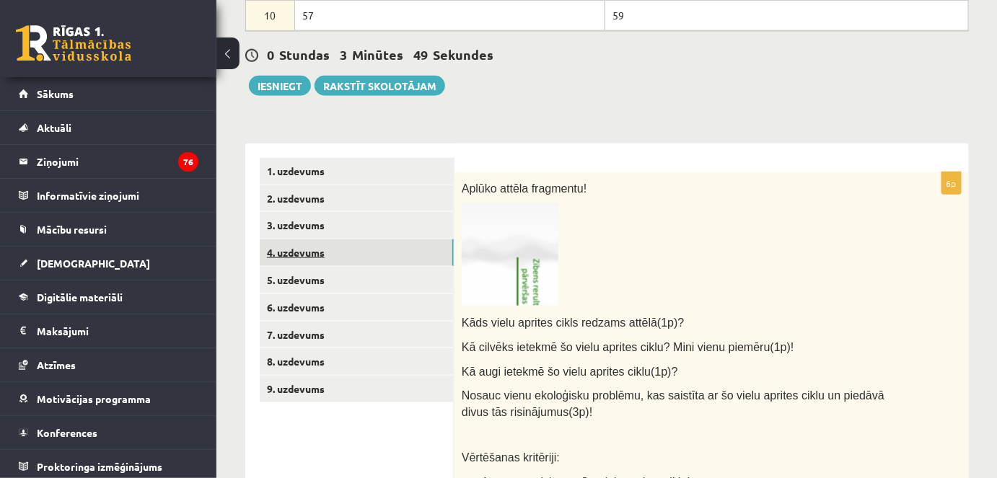
click at [326, 245] on link "4. uzdevums" at bounding box center [357, 252] width 194 height 27
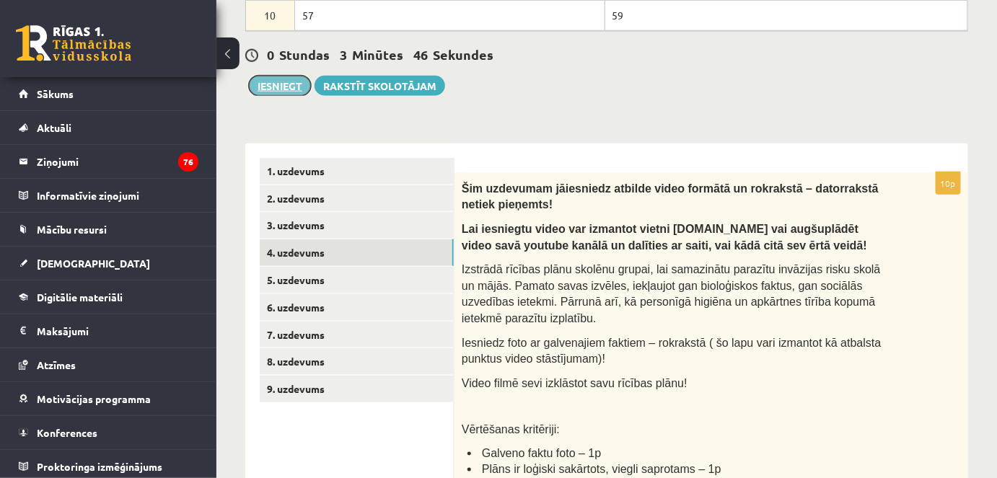
click at [282, 84] on button "Iesniegt" at bounding box center [280, 86] width 62 height 20
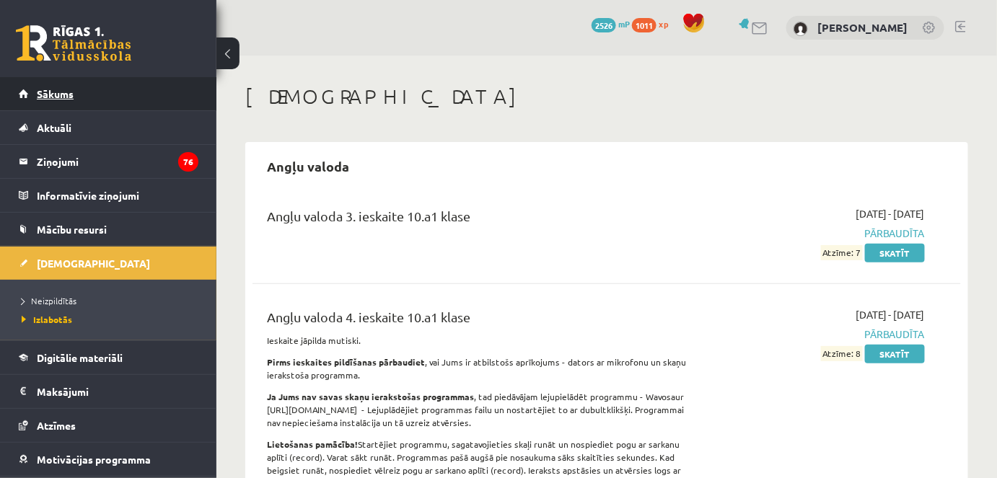
click at [126, 86] on link "Sākums" at bounding box center [109, 93] width 180 height 33
